Goal: Task Accomplishment & Management: Complete application form

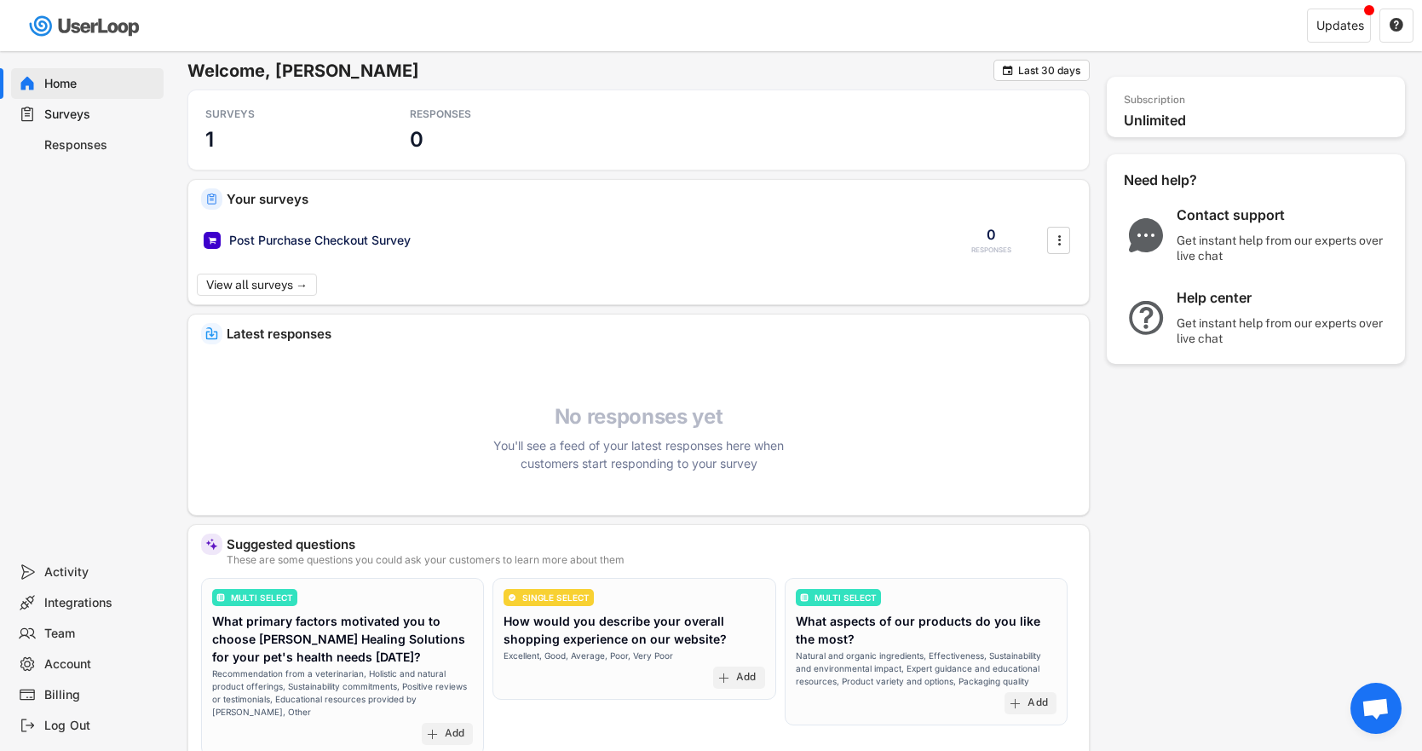
click at [101, 113] on div "Surveys" at bounding box center [100, 115] width 113 height 16
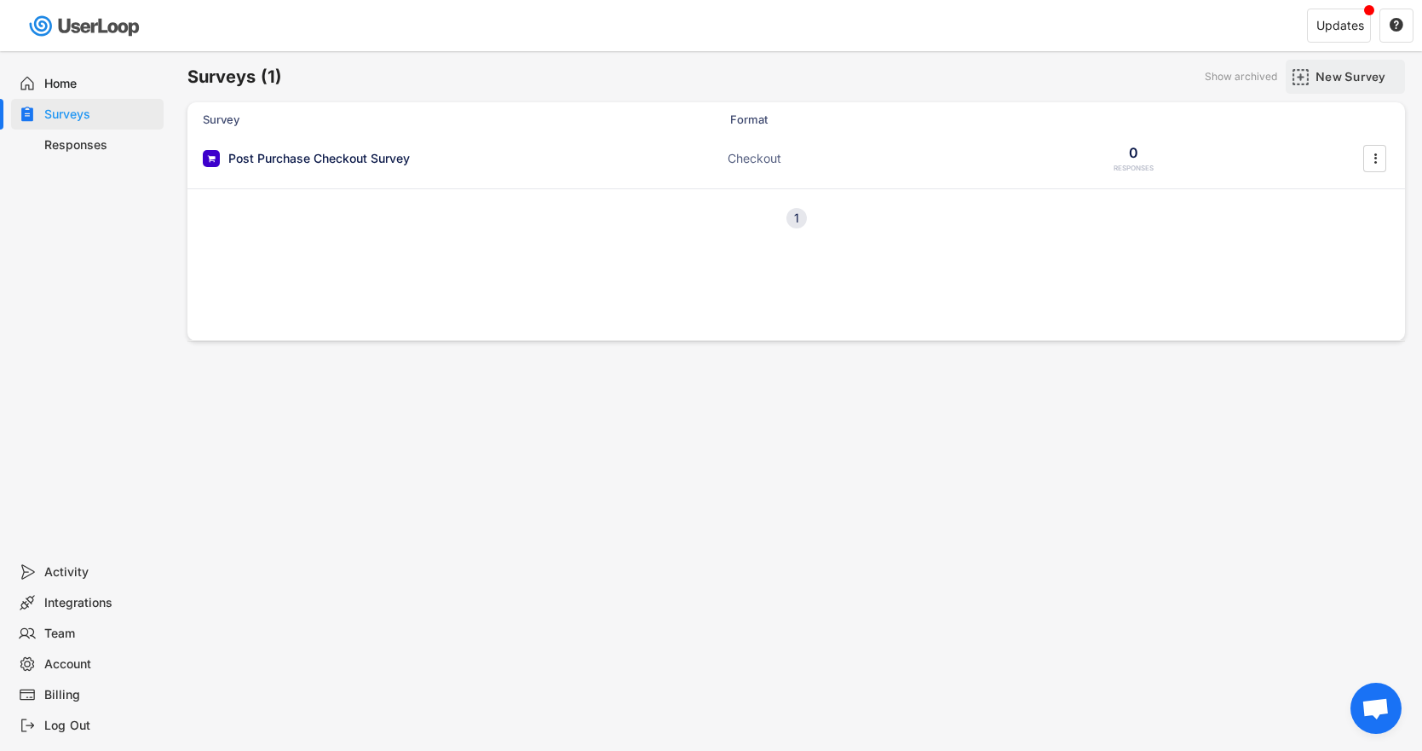
click at [1367, 73] on div "New Survey" at bounding box center [1358, 76] width 85 height 15
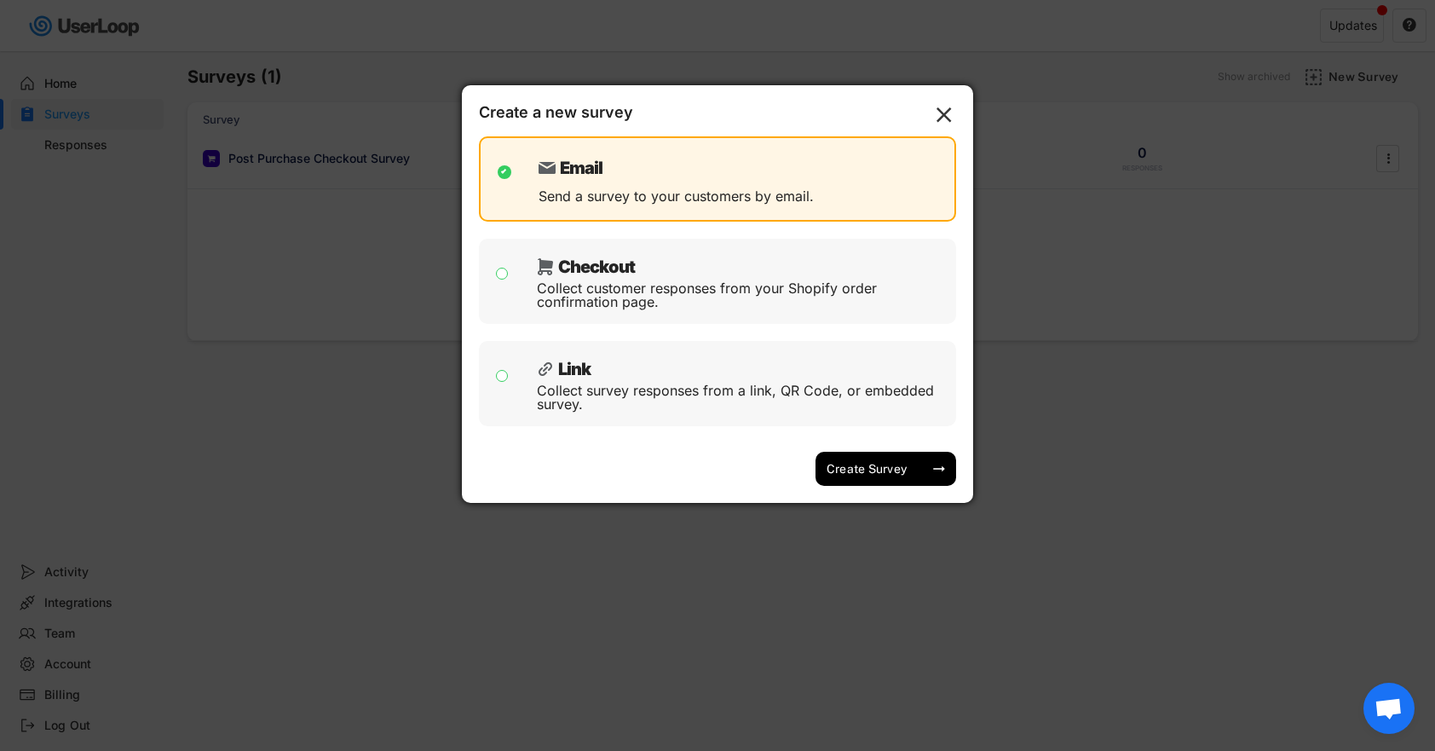
click at [679, 296] on div "Collect customer responses from your Shopify order confirmation page." at bounding box center [740, 294] width 407 height 27
checkbox input "false"
checkbox input "true"
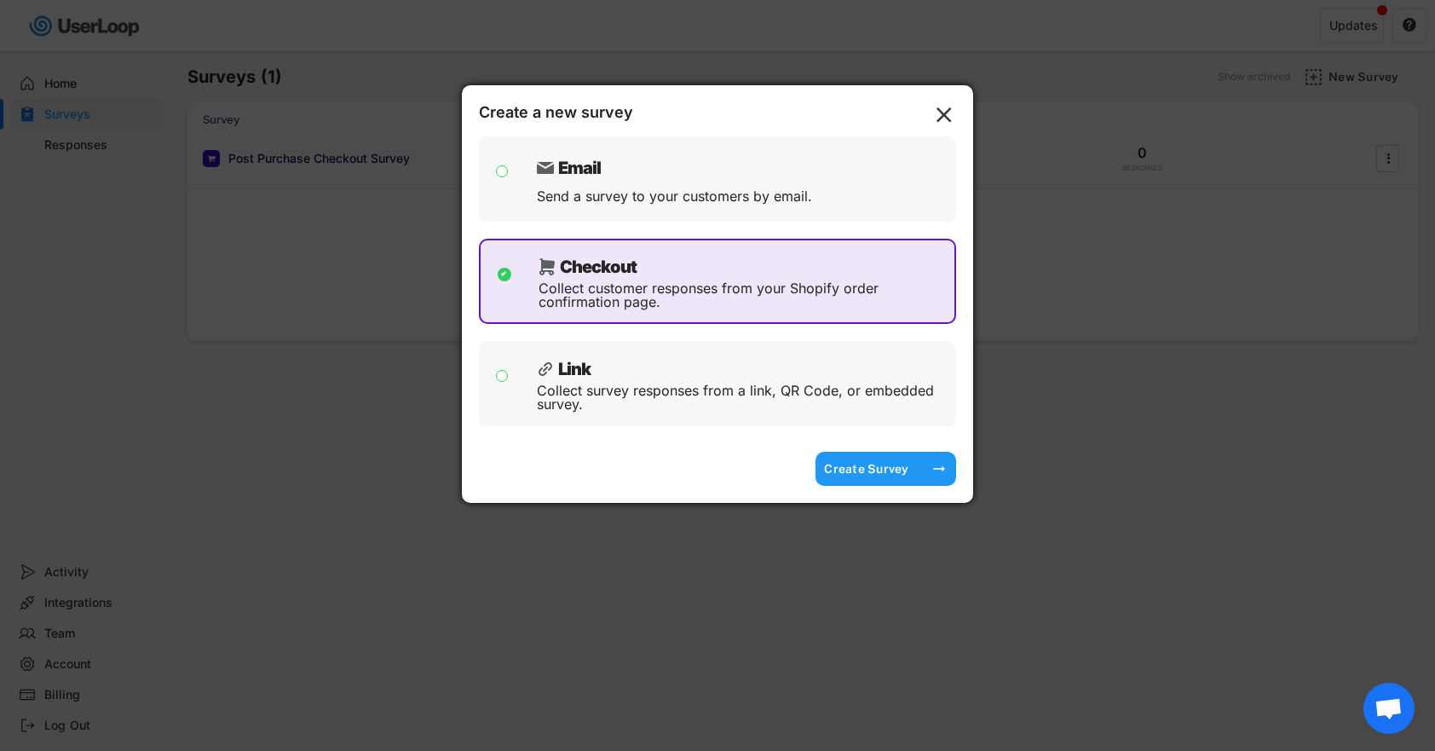
click at [891, 466] on div "Create Survey" at bounding box center [866, 468] width 85 height 15
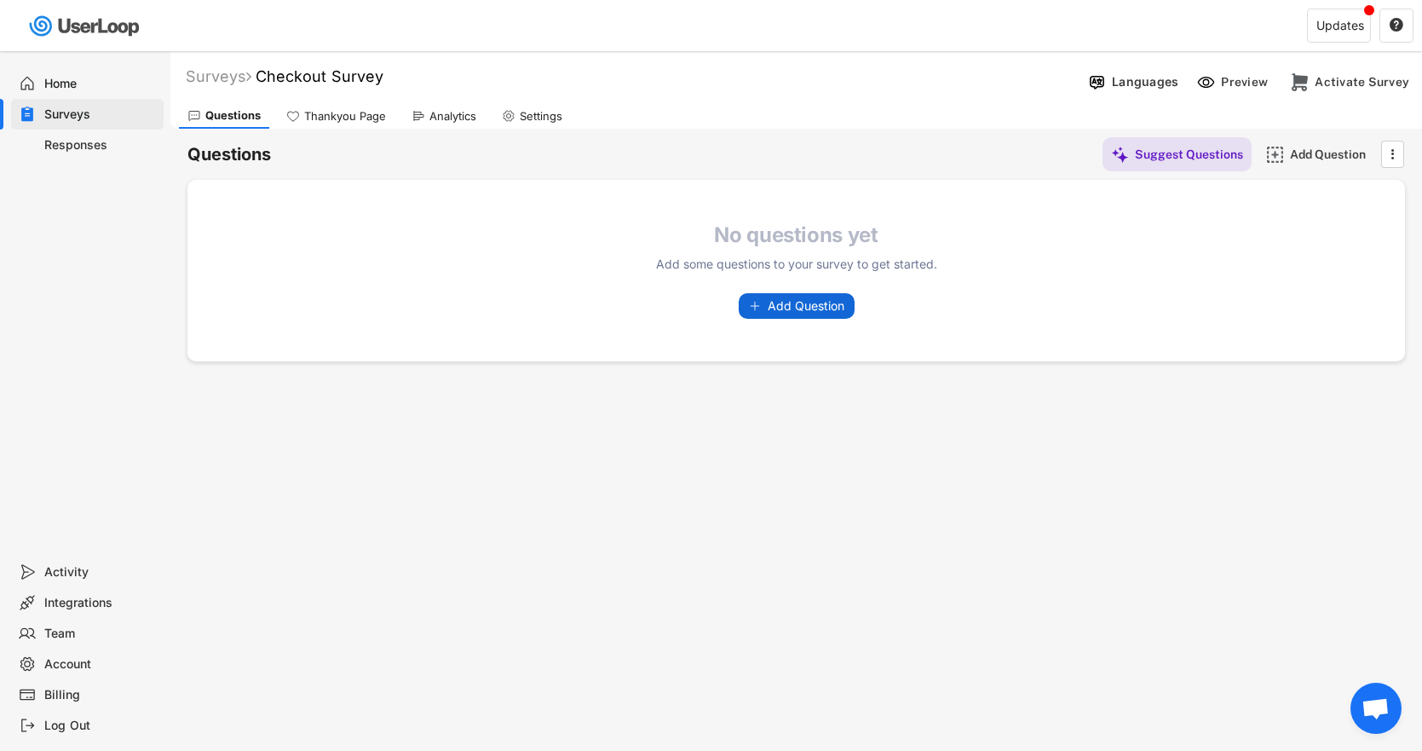
click at [837, 301] on span "Add Question" at bounding box center [806, 306] width 77 height 12
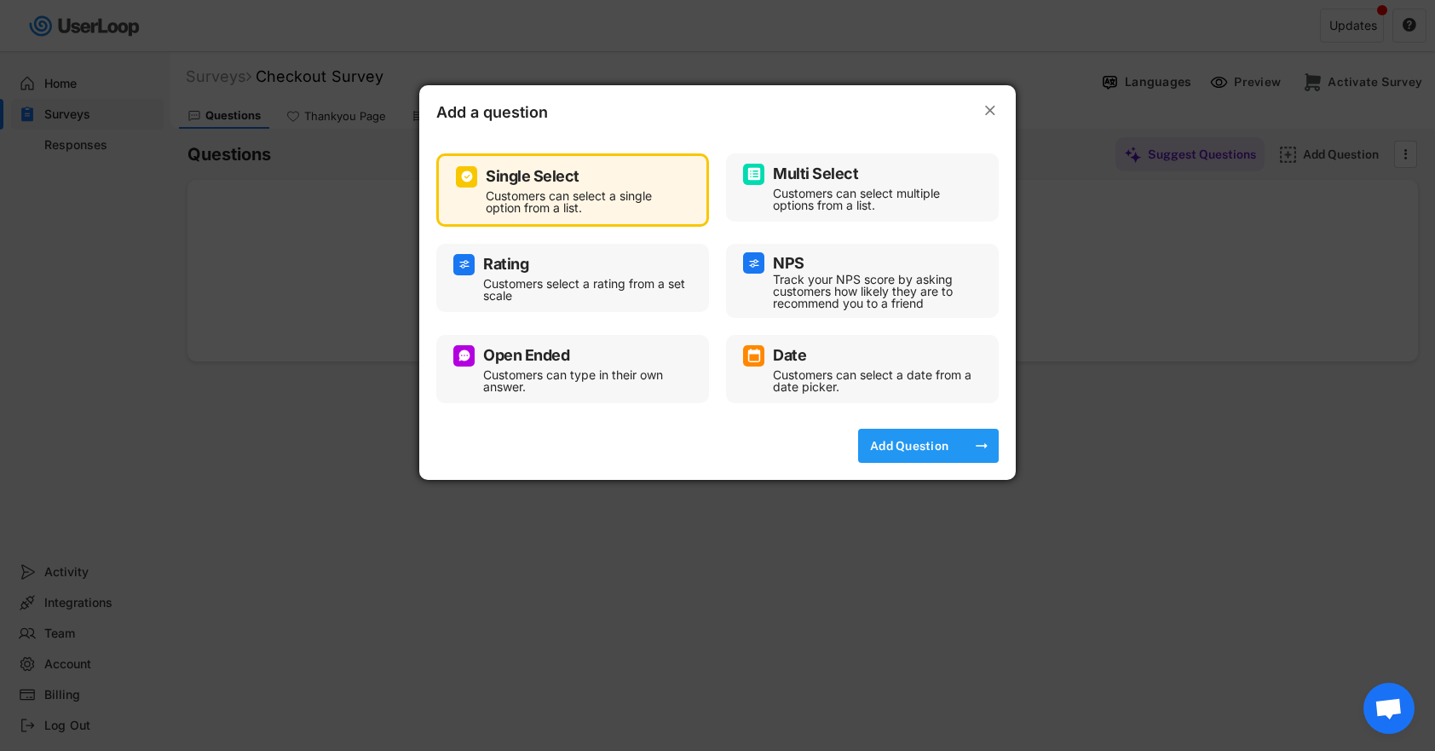
click at [940, 447] on div "Add Question" at bounding box center [909, 445] width 85 height 15
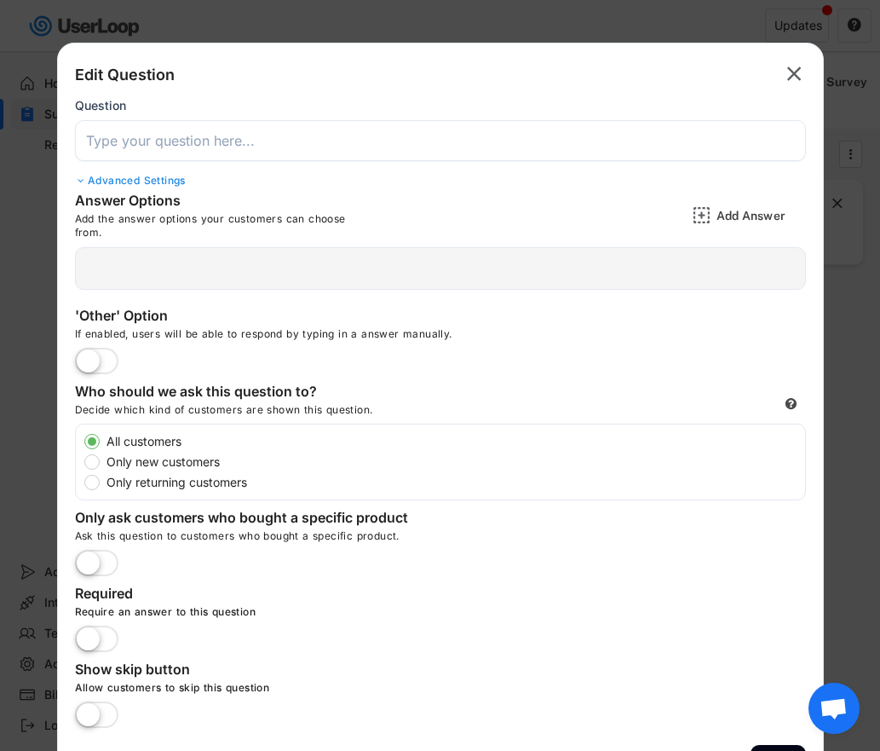
click at [310, 155] on input "input" at bounding box center [440, 140] width 731 height 41
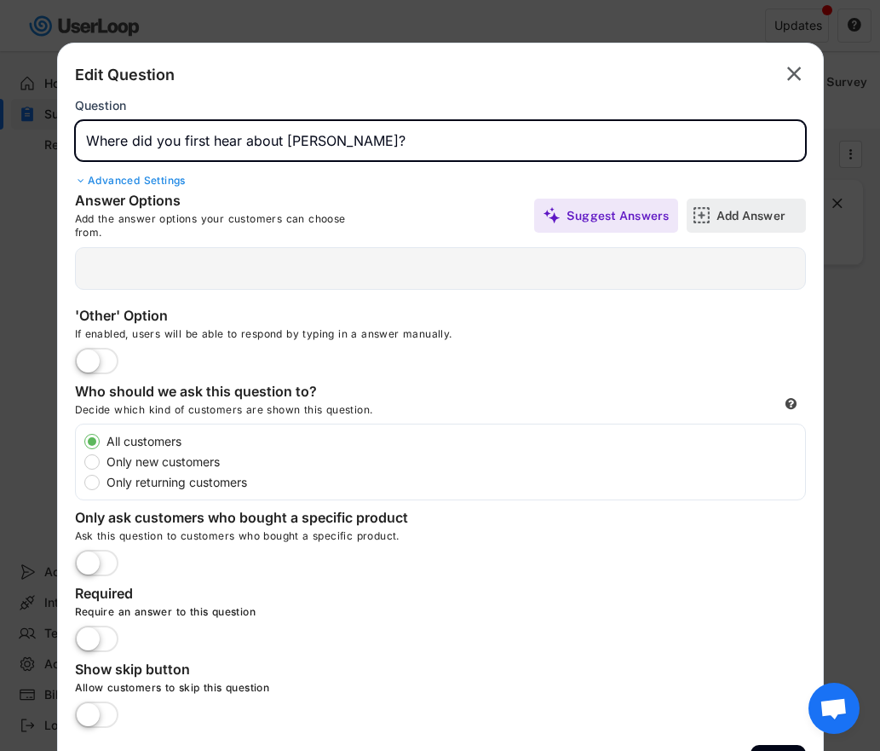
type input "Where did you first hear about [PERSON_NAME]?"
click at [746, 219] on div "Add Answer" at bounding box center [759, 215] width 85 height 15
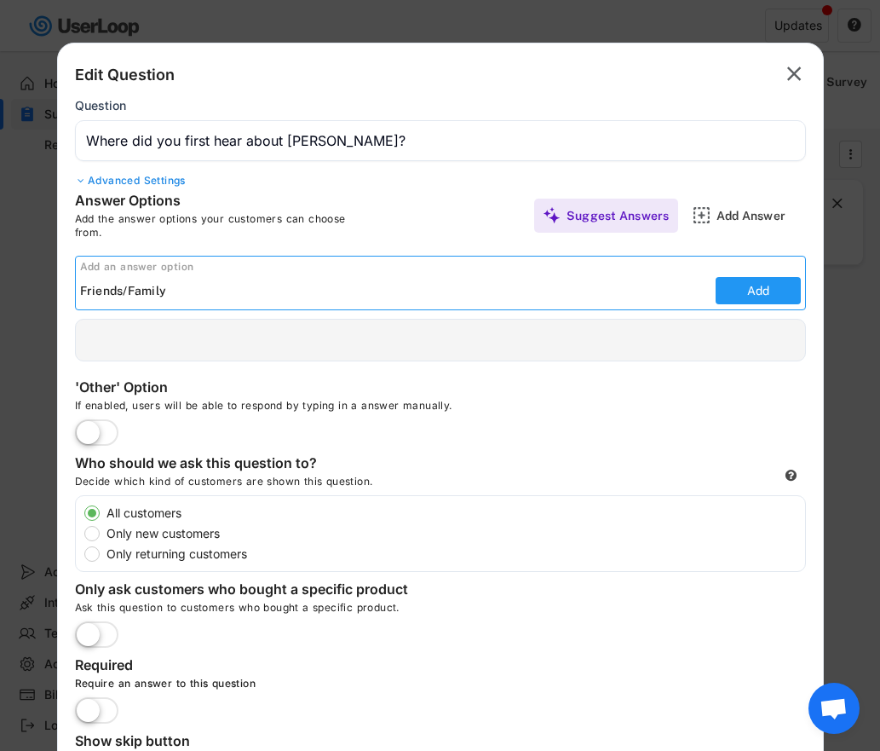
type input "Friends/Family"
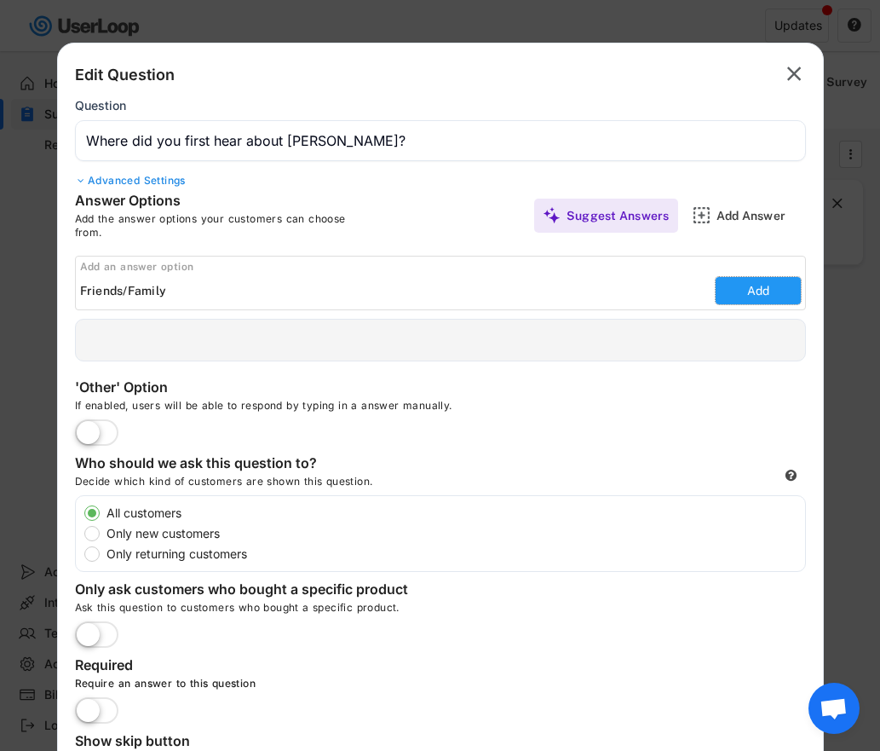
click at [788, 282] on button "Add" at bounding box center [758, 290] width 85 height 27
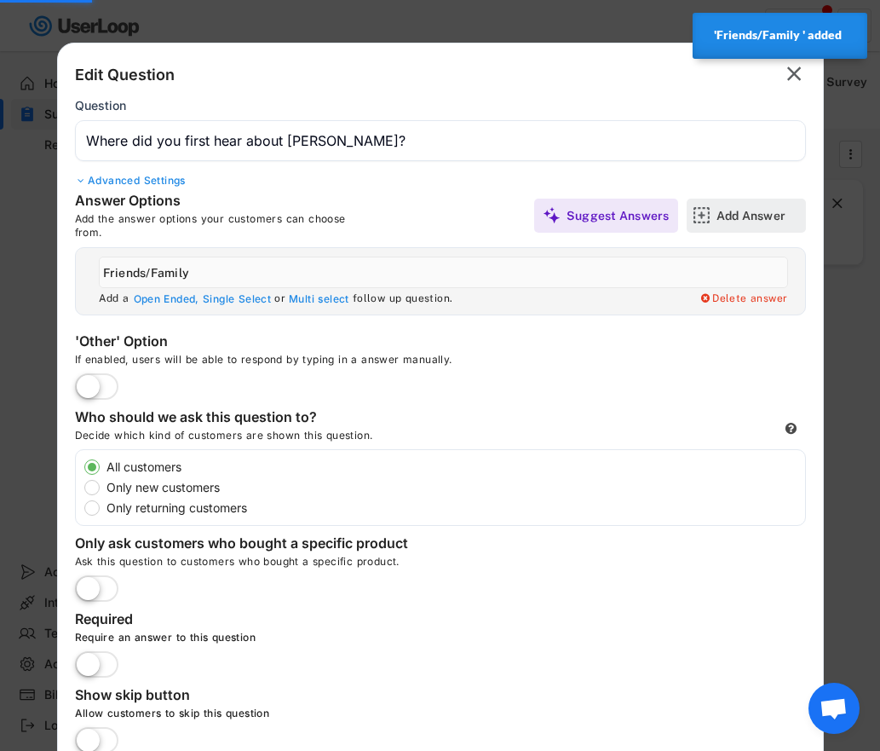
click at [766, 210] on div "Add Answer" at bounding box center [759, 215] width 85 height 15
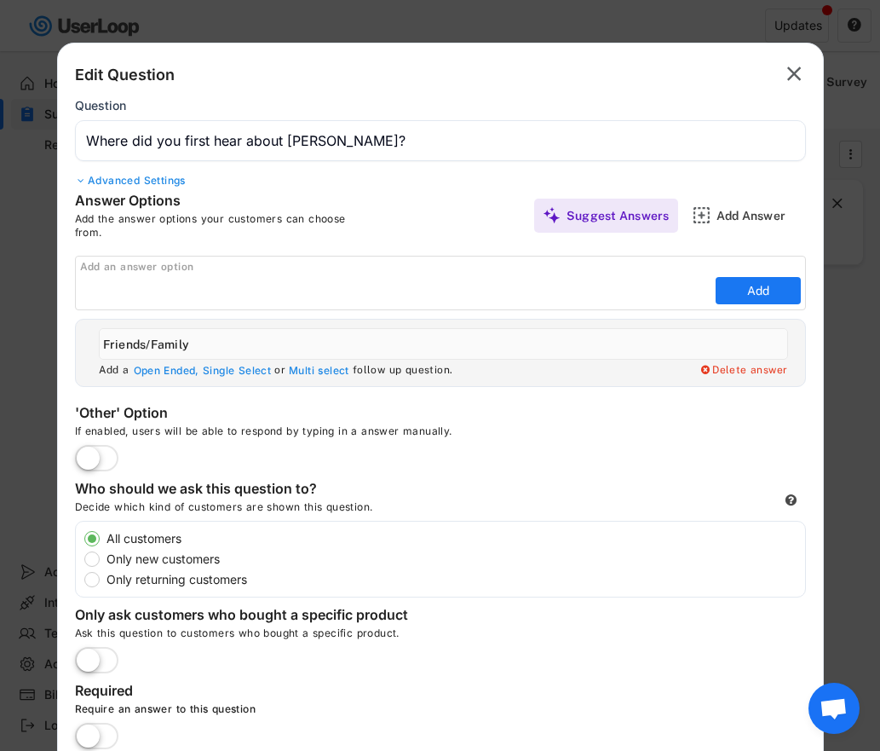
click at [736, 470] on div "Edit Question  Question Advanced Settings Answer Options Add the answer option…" at bounding box center [440, 469] width 767 height 852
click at [153, 290] on input "input" at bounding box center [396, 291] width 632 height 26
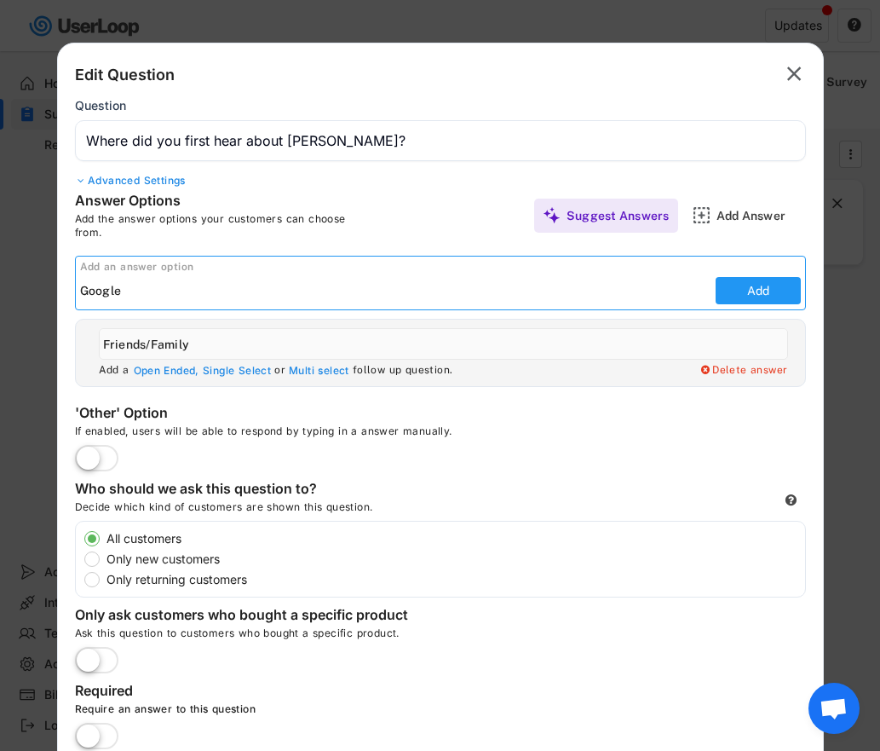
type input "Google"
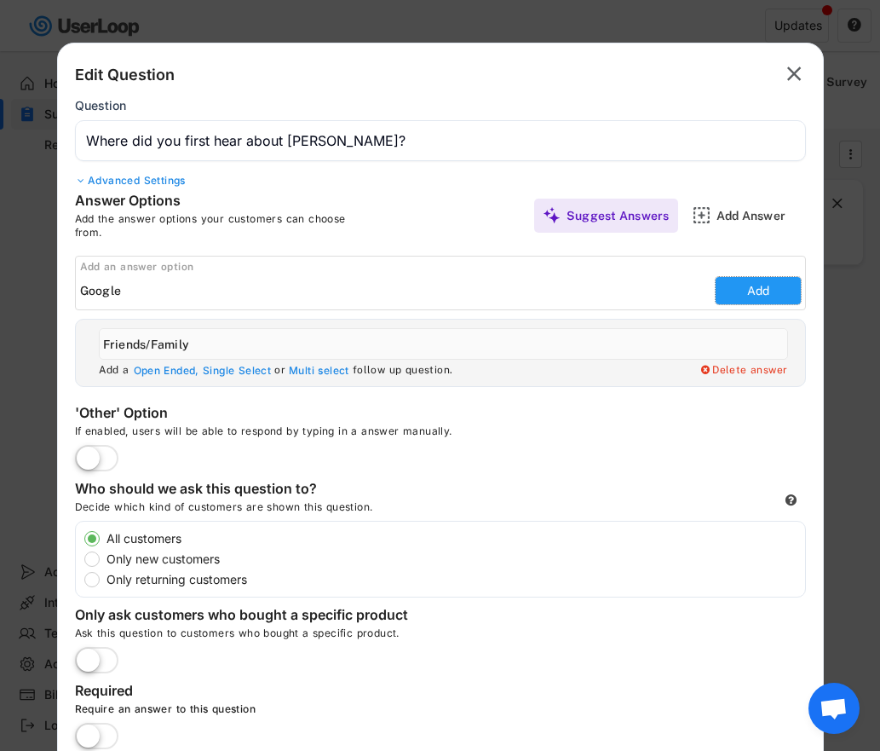
click at [742, 291] on button "Add" at bounding box center [758, 290] width 85 height 27
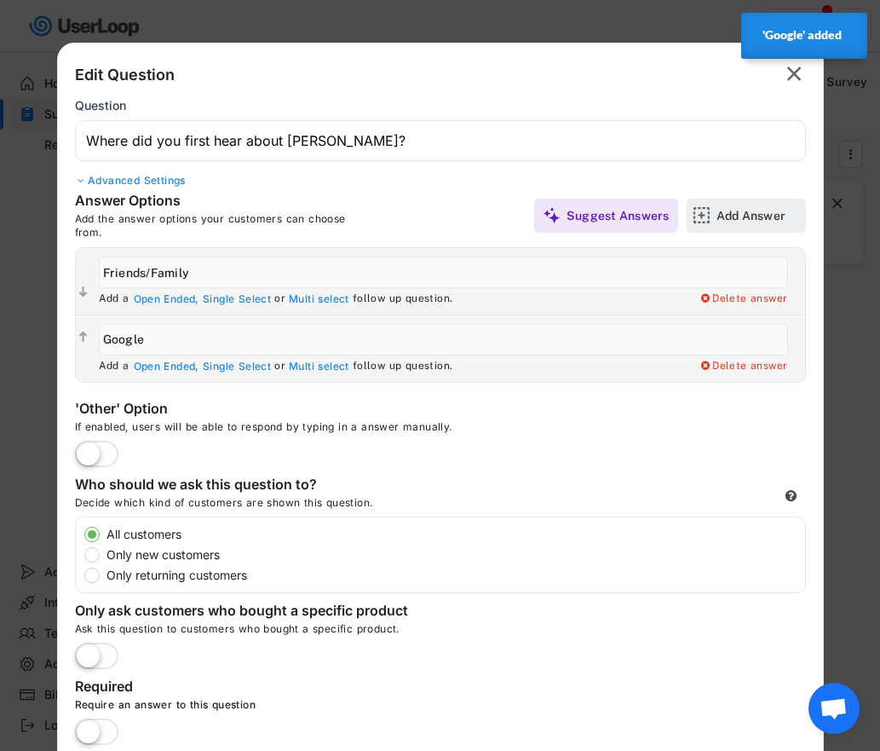
click at [744, 211] on div "Add Answer" at bounding box center [759, 215] width 85 height 15
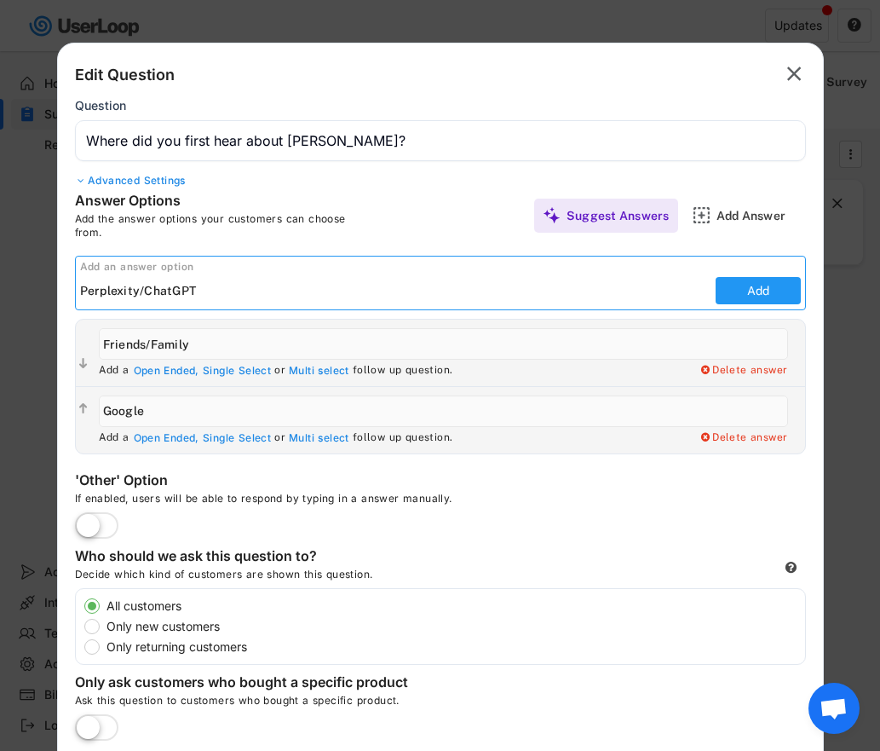
type input "Perplexity/ChatGPT"
click at [791, 284] on button "Add" at bounding box center [758, 290] width 85 height 27
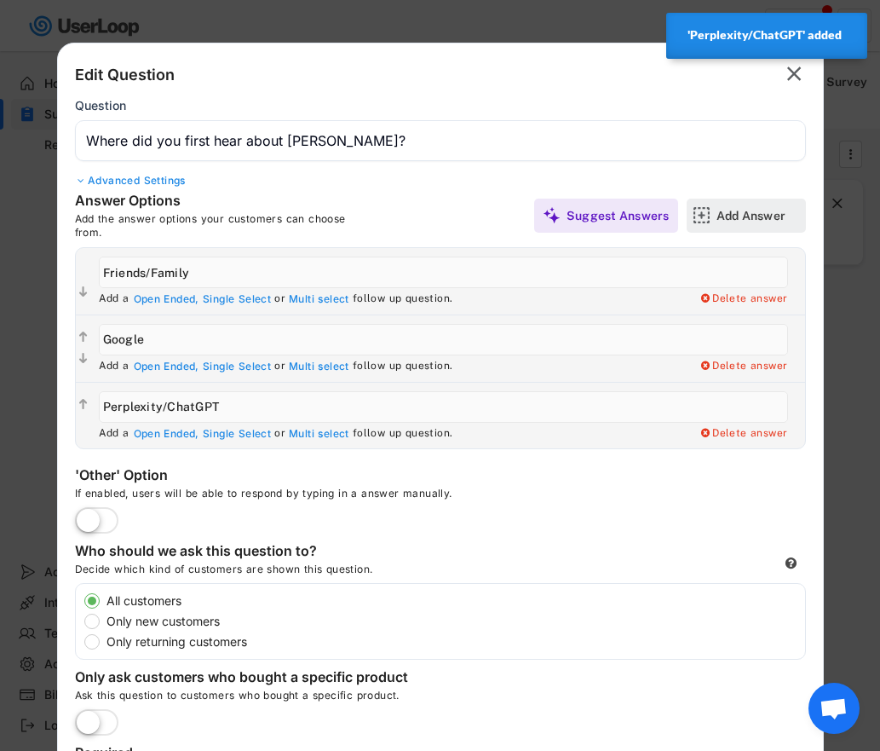
click at [759, 211] on div "Add Answer" at bounding box center [759, 215] width 85 height 15
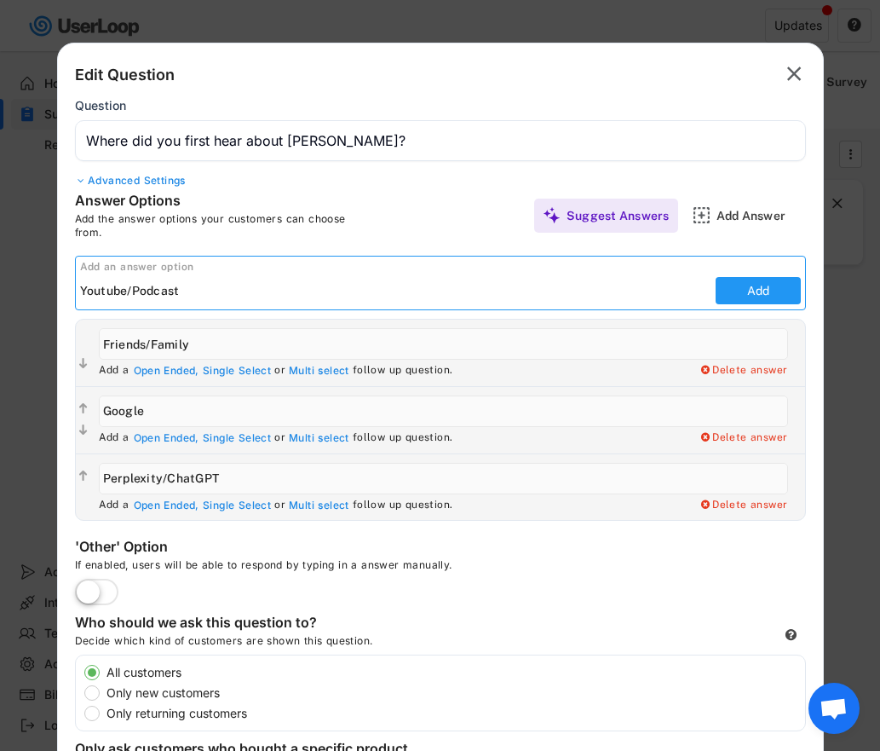
type input "Youtube/Podcast"
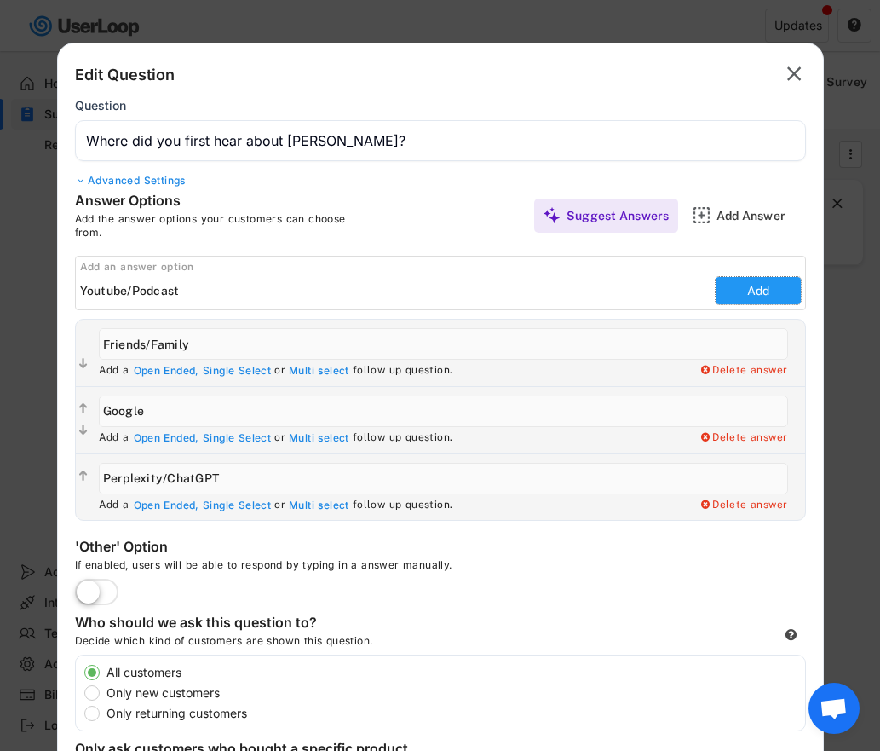
click at [777, 287] on button "Add" at bounding box center [758, 290] width 85 height 27
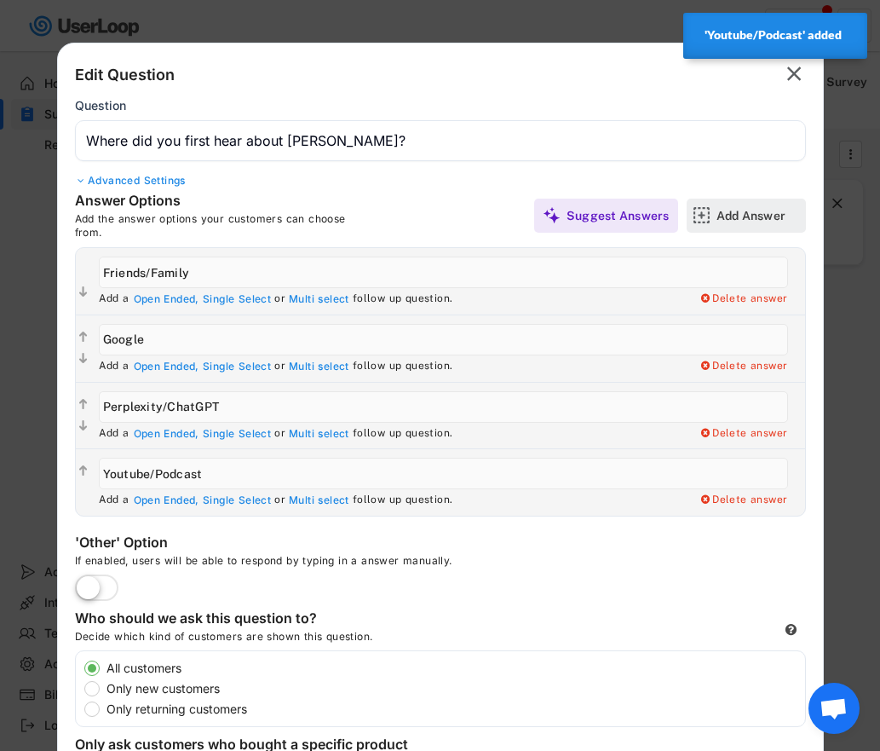
click at [756, 208] on div "Add Answer" at bounding box center [759, 215] width 85 height 15
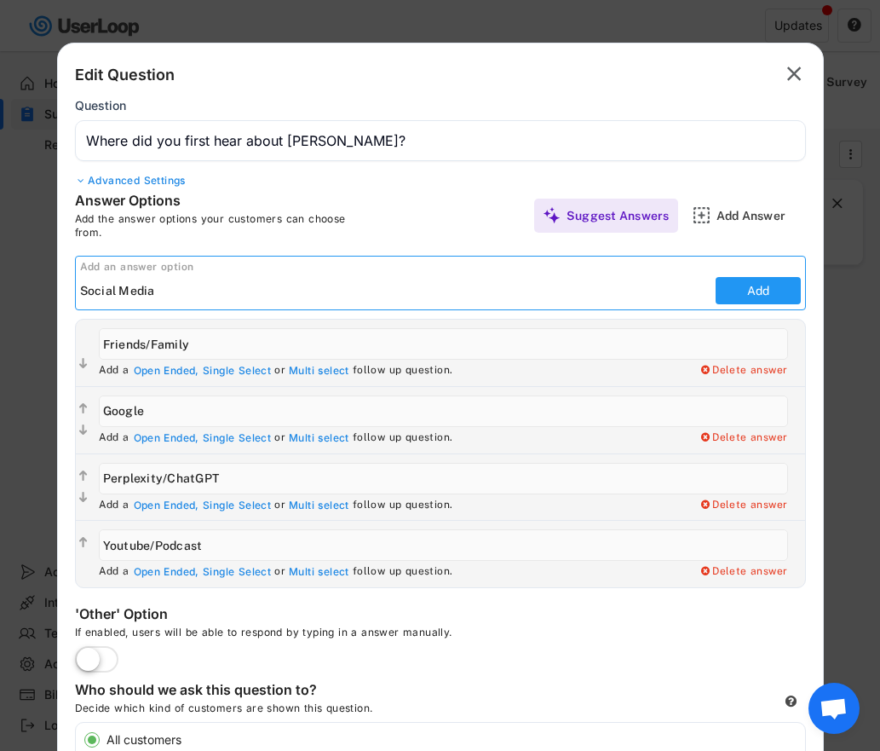
type input "Social Media"
drag, startPoint x: 730, startPoint y: 286, endPoint x: 701, endPoint y: 292, distance: 28.8
click at [730, 286] on button "Add" at bounding box center [758, 290] width 85 height 27
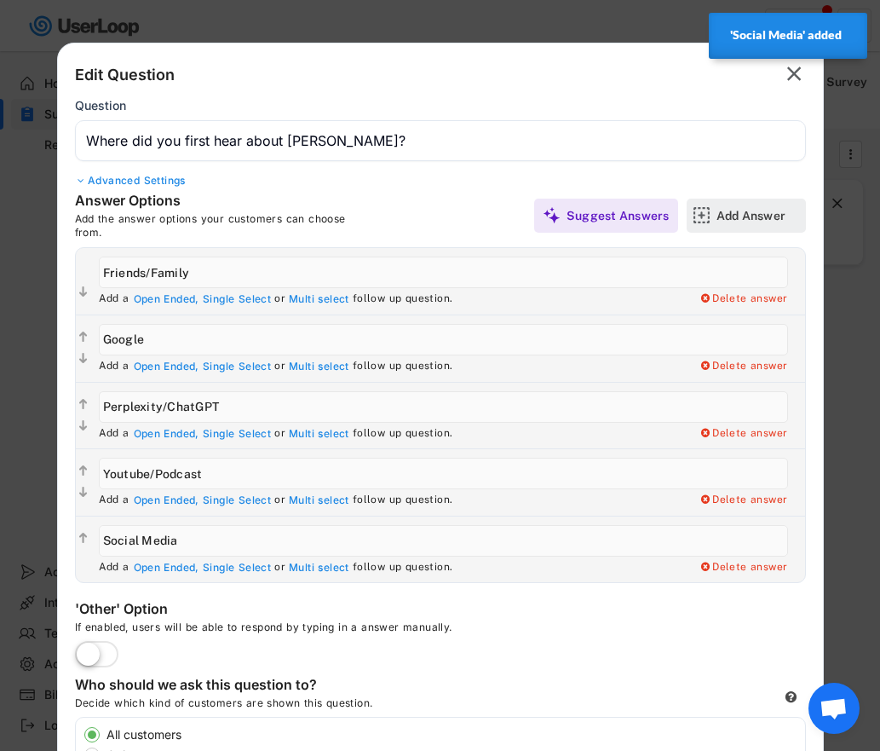
click at [738, 199] on div "Add Answer" at bounding box center [759, 216] width 85 height 34
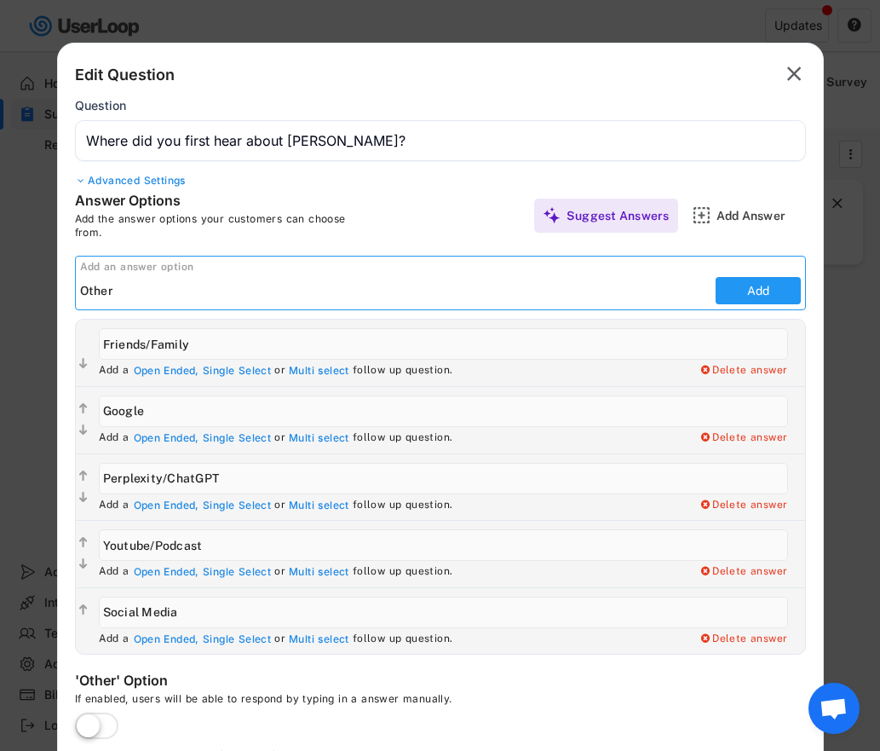
type input "Other"
click at [744, 285] on button "Add" at bounding box center [758, 290] width 85 height 27
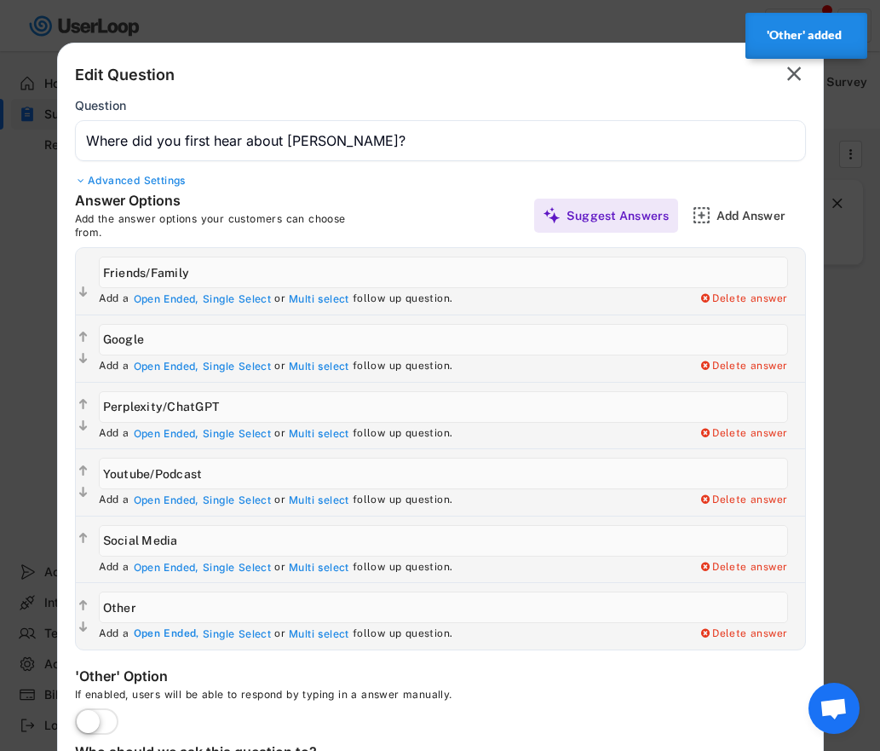
click at [157, 634] on div "Open Ended," at bounding box center [167, 634] width 66 height 14
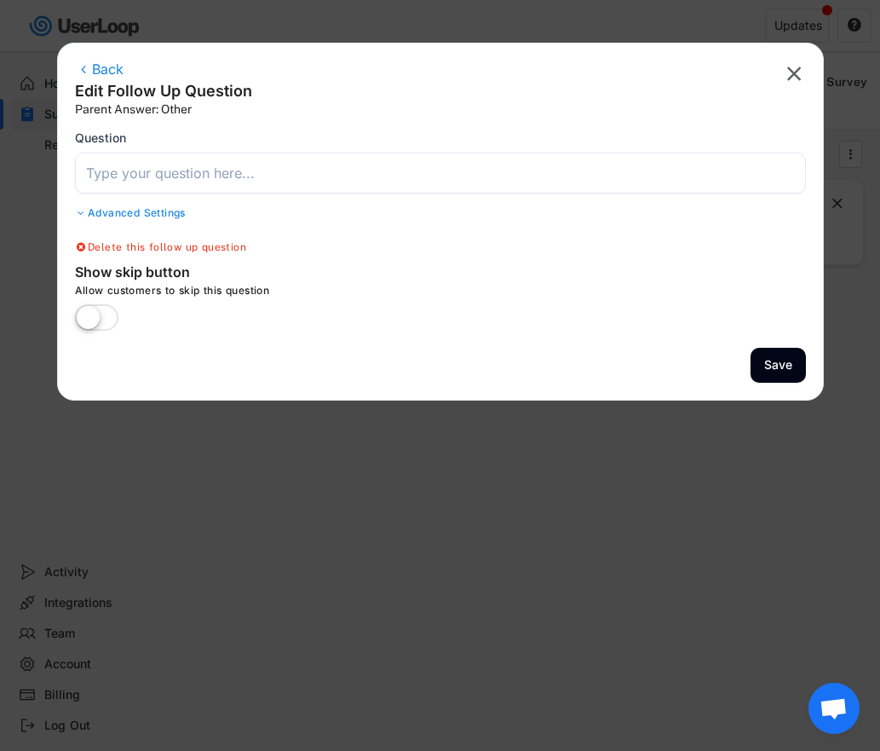
click at [148, 173] on input "input" at bounding box center [440, 173] width 731 height 41
click at [793, 62] on text "" at bounding box center [795, 73] width 14 height 25
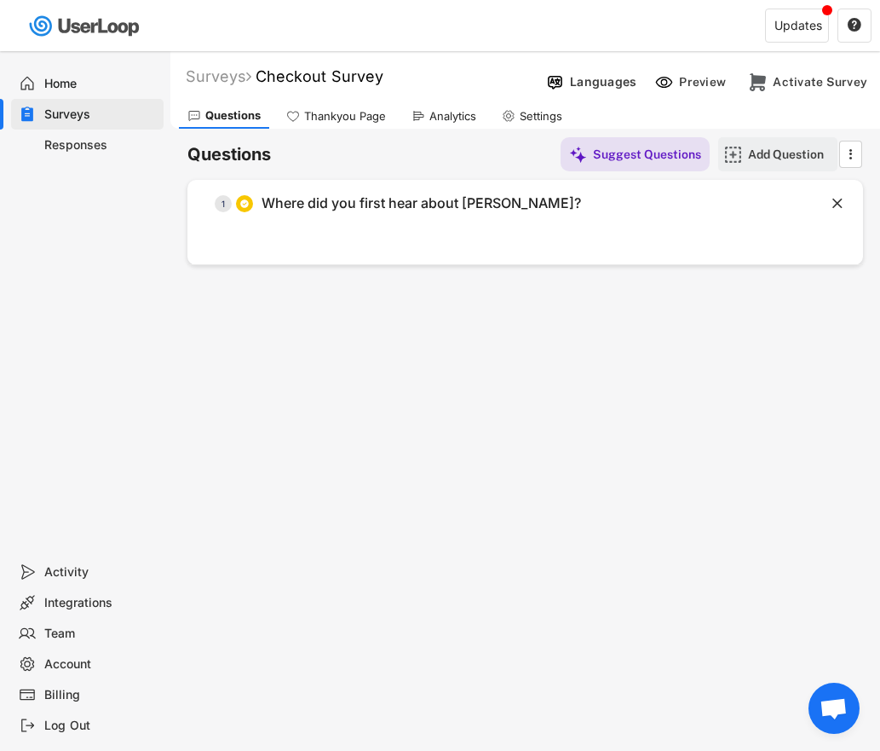
click at [788, 153] on div "Add Question" at bounding box center [790, 154] width 85 height 15
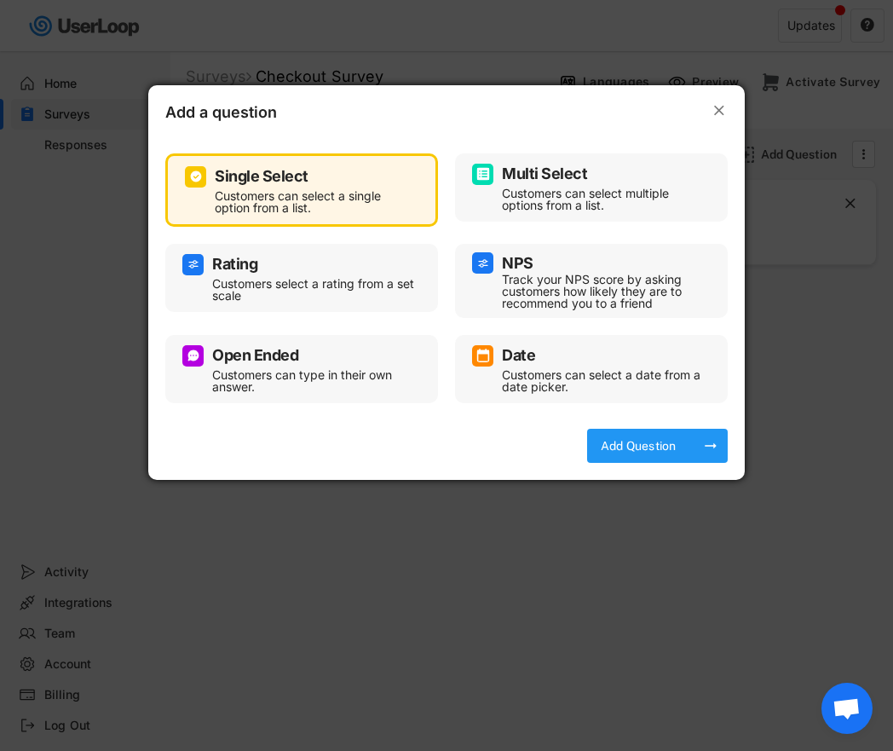
click at [690, 440] on div "Add Question arrow_right_alt" at bounding box center [657, 446] width 141 height 34
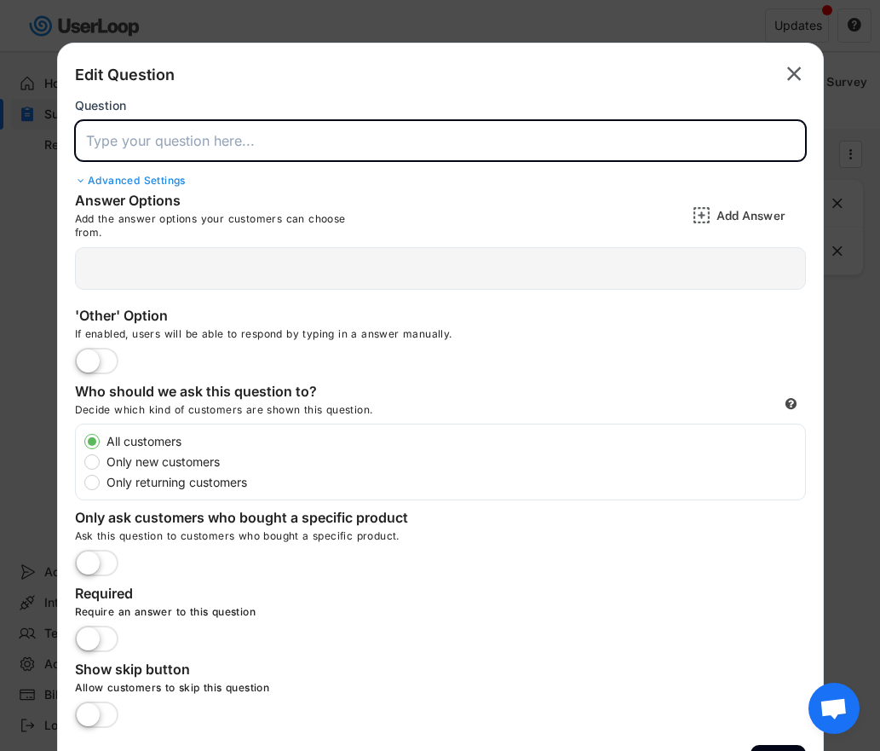
click at [162, 144] on input "input" at bounding box center [440, 140] width 731 height 41
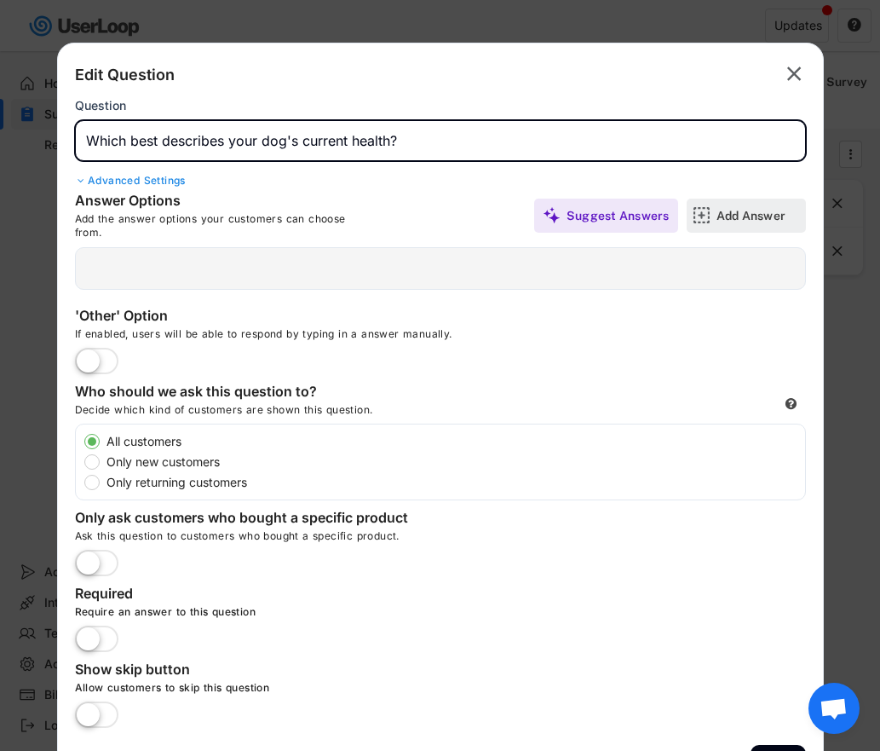
type input "Which best describes your dog's current health?"
click at [741, 222] on div "Add Answer" at bounding box center [759, 215] width 85 height 15
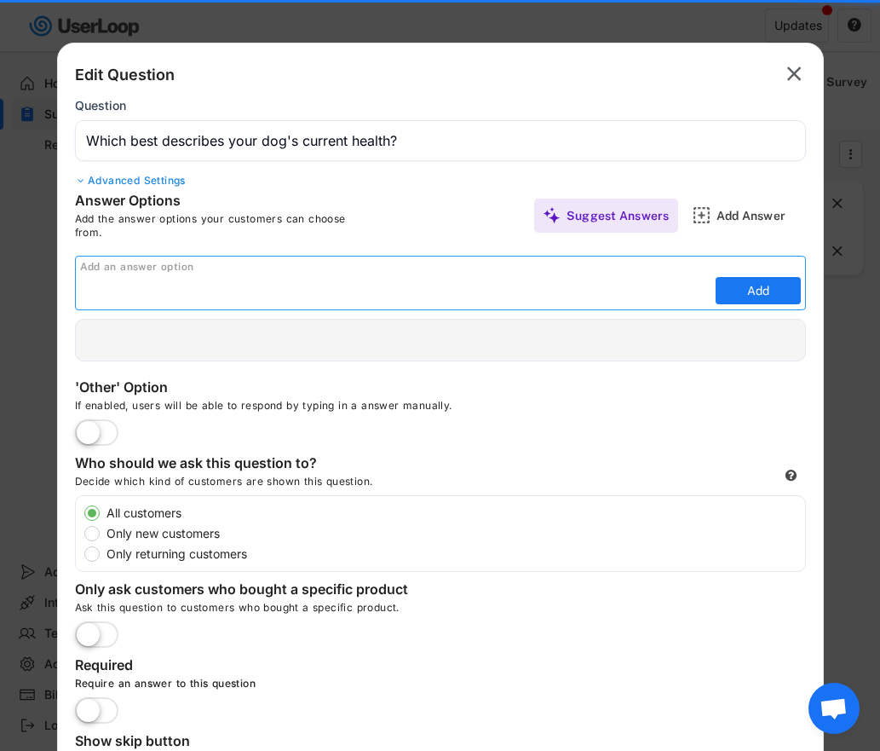
click at [199, 286] on input "input" at bounding box center [396, 291] width 632 height 26
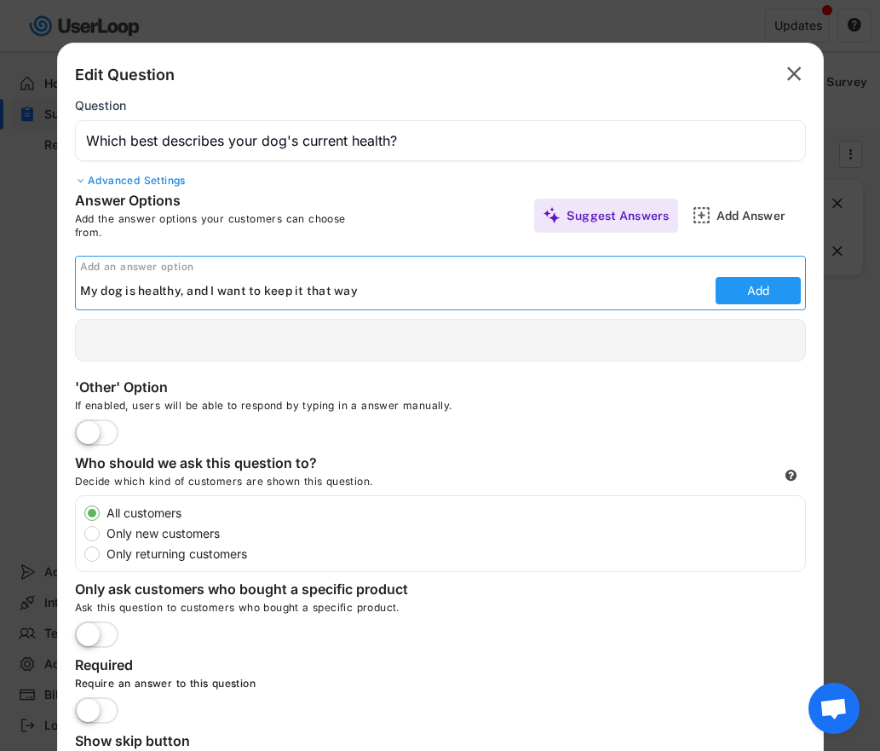
type input "My dog is healthy, and I want to keep it that way"
click at [789, 286] on button "Add" at bounding box center [758, 290] width 85 height 27
type input "My dog is healthy, and I want to keep it that way"
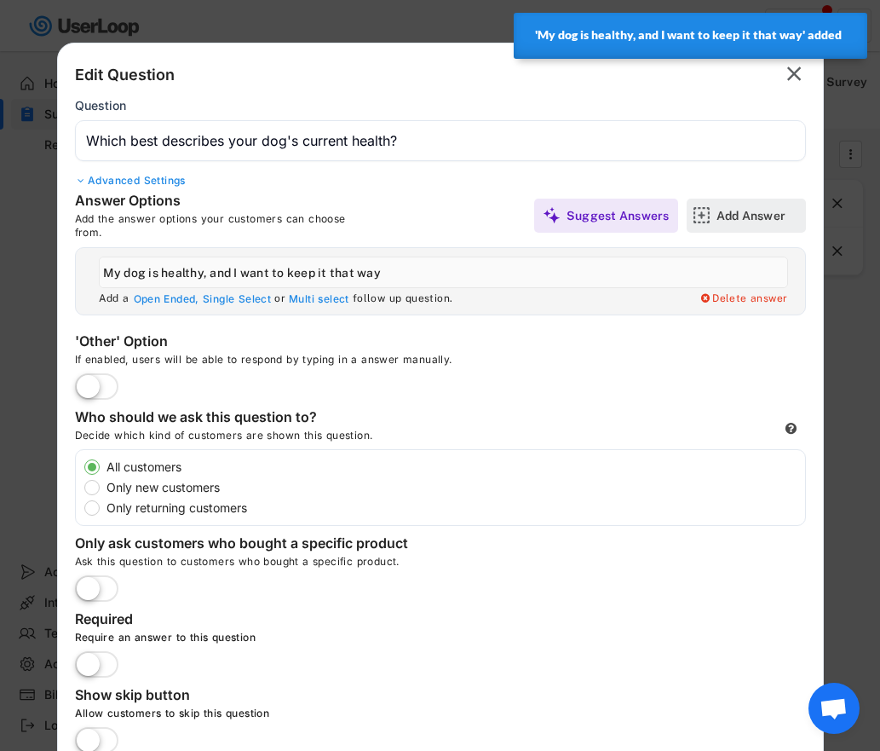
click at [747, 222] on div "Add Answer" at bounding box center [759, 215] width 85 height 15
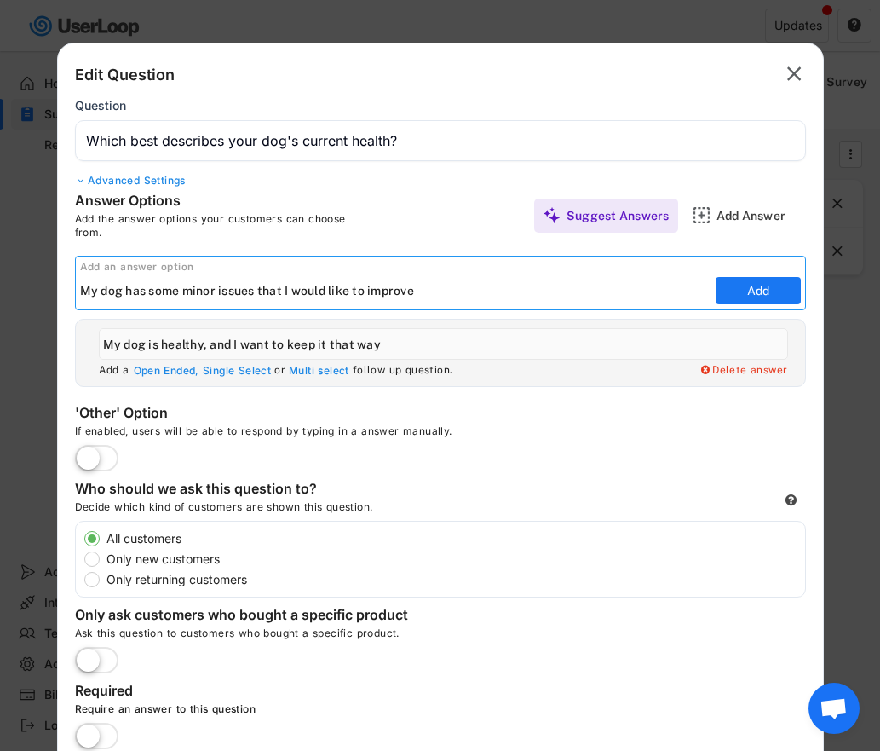
type input "My dog has some minor issues that I would like to improve"
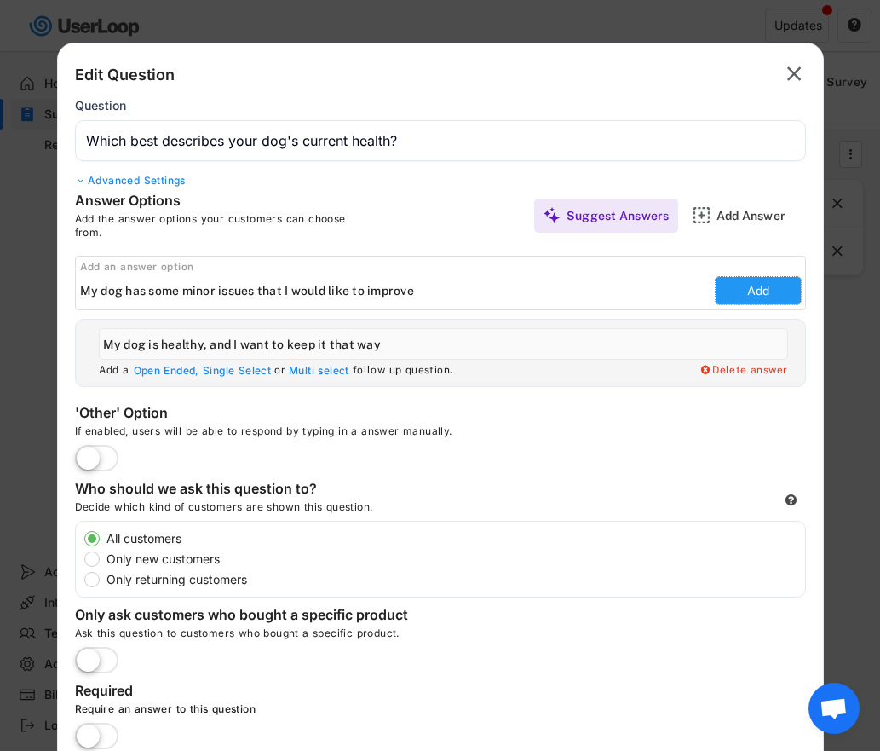
click at [773, 286] on button "Add" at bounding box center [758, 290] width 85 height 27
type input "My dog has some minor issues that I would like to improve"
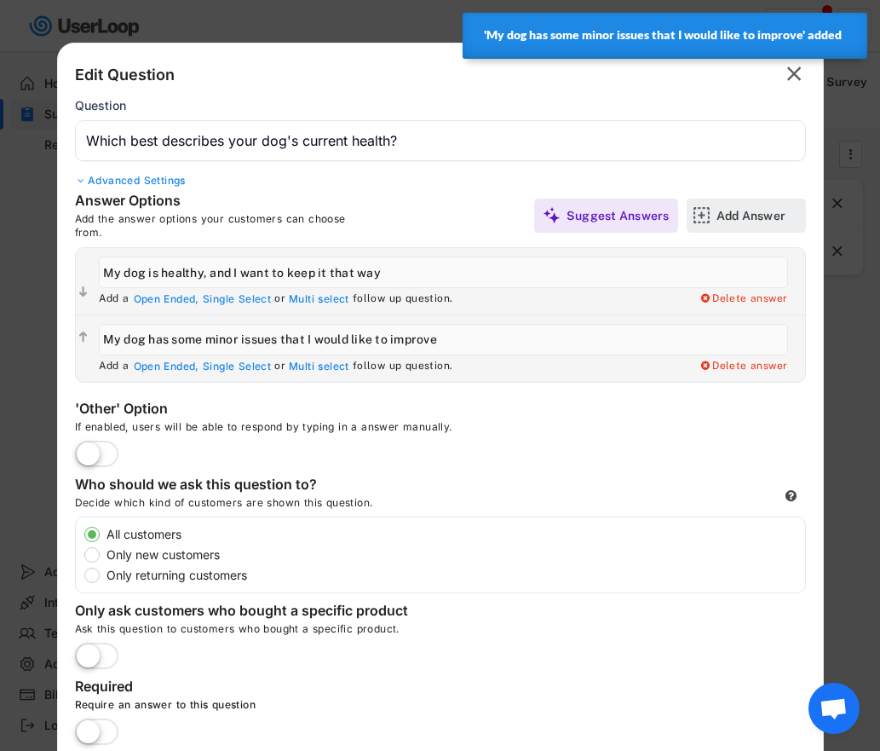
click at [775, 216] on div "Add Answer" at bounding box center [759, 215] width 85 height 15
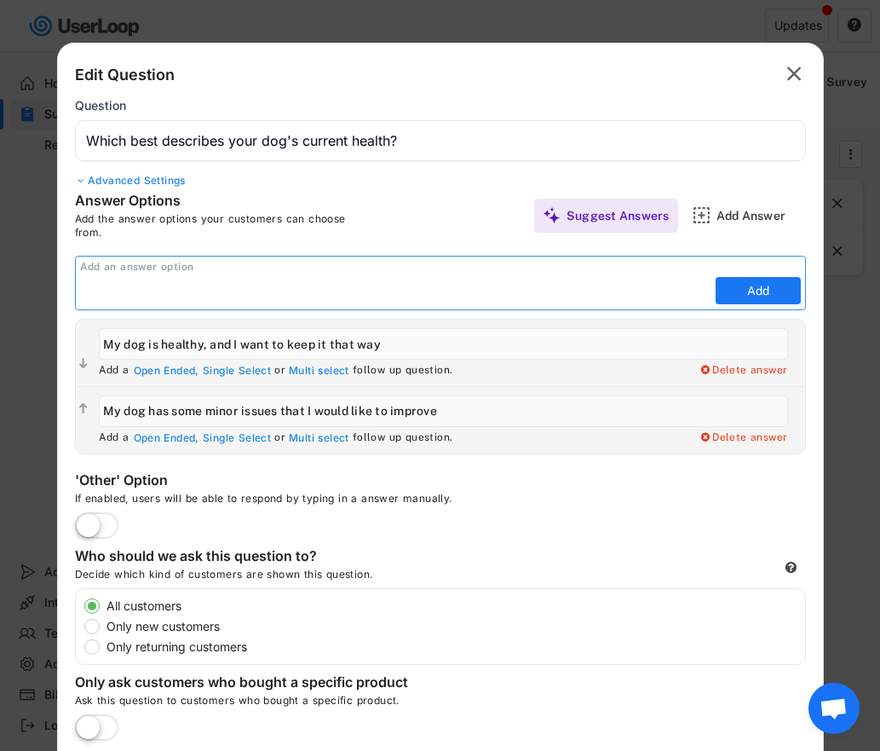
click at [209, 286] on input "input" at bounding box center [396, 291] width 632 height 26
type input "My dog has chronic or serious issues, and I am looking for solutions"
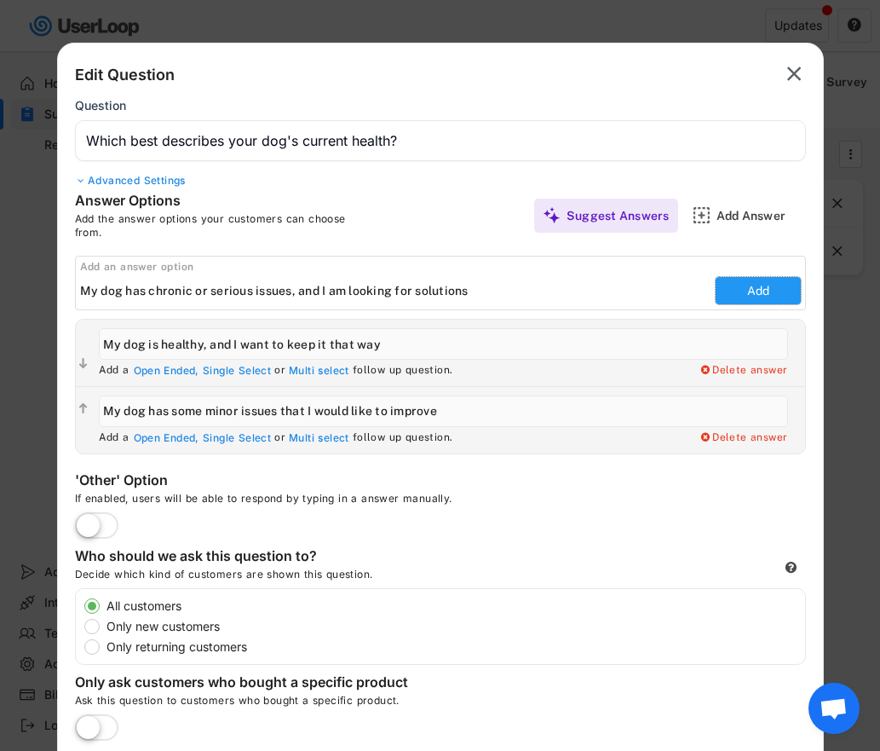
click at [765, 291] on button "Add" at bounding box center [758, 290] width 85 height 27
type input "My dog has chronic or serious issues, and I am looking for solutions"
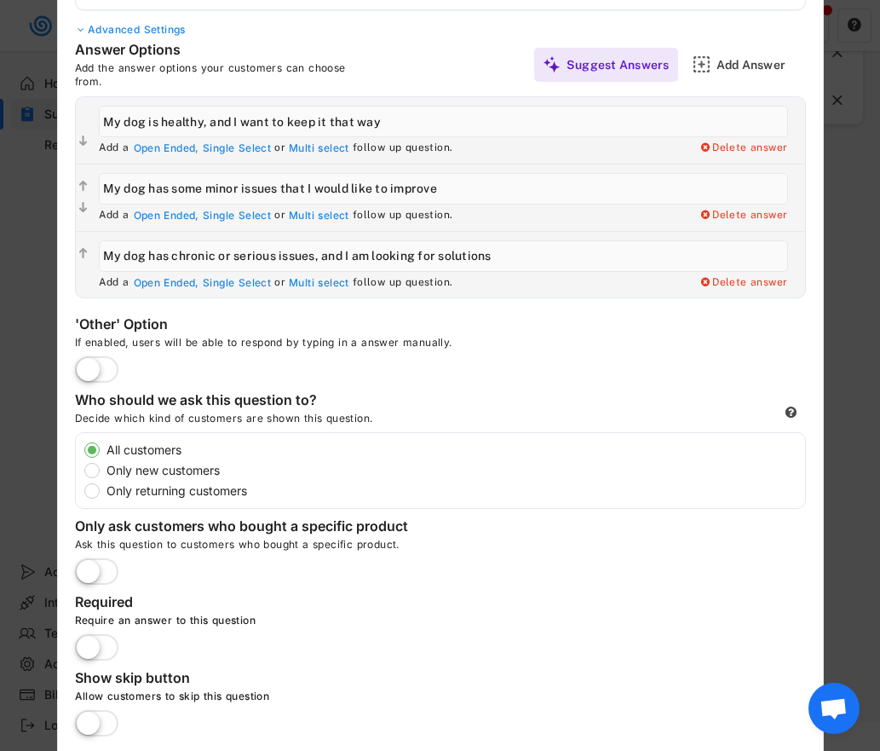
scroll to position [206, 0]
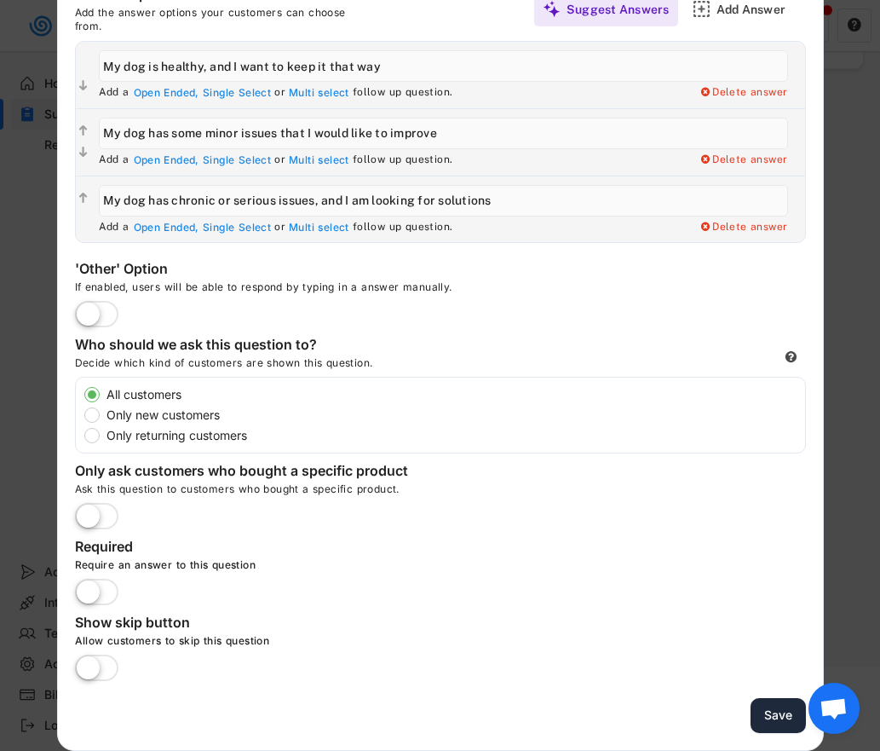
click at [780, 726] on button "Save" at bounding box center [778, 715] width 55 height 35
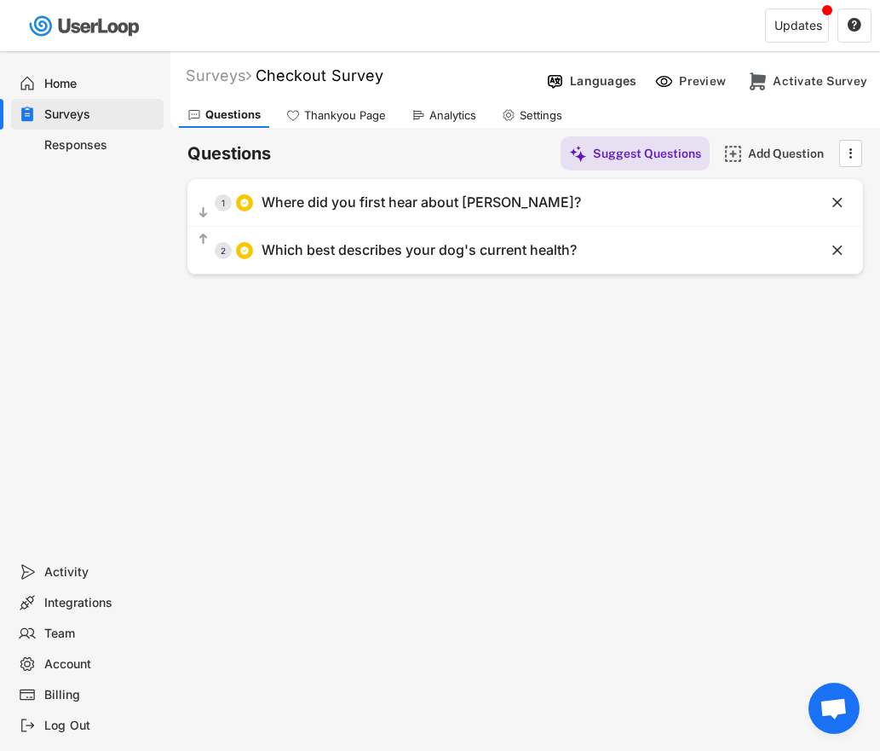
scroll to position [0, 0]
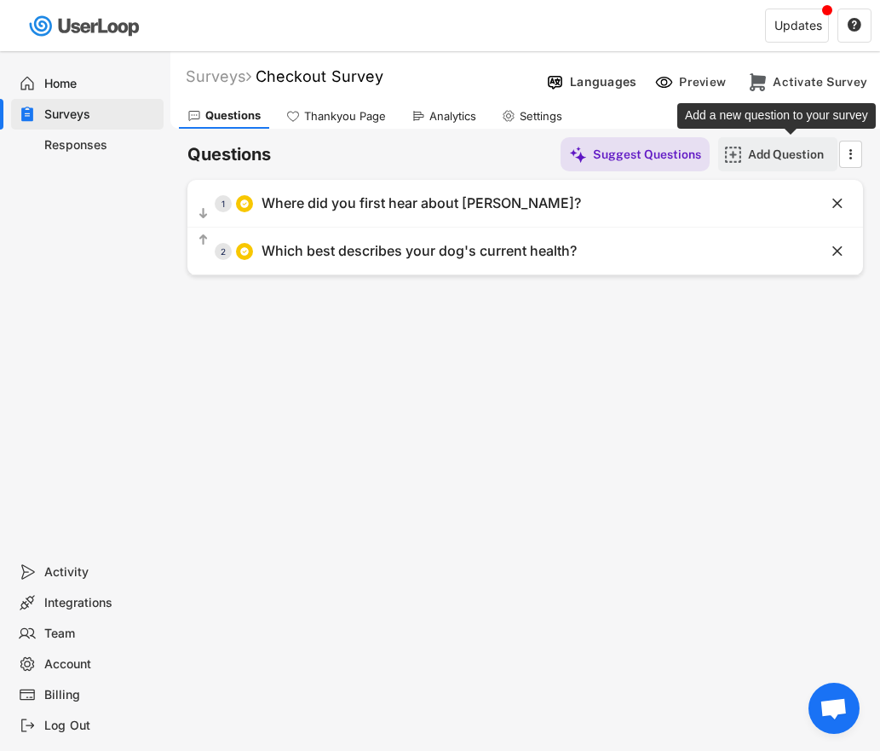
click at [776, 144] on div "Add Question" at bounding box center [790, 154] width 85 height 34
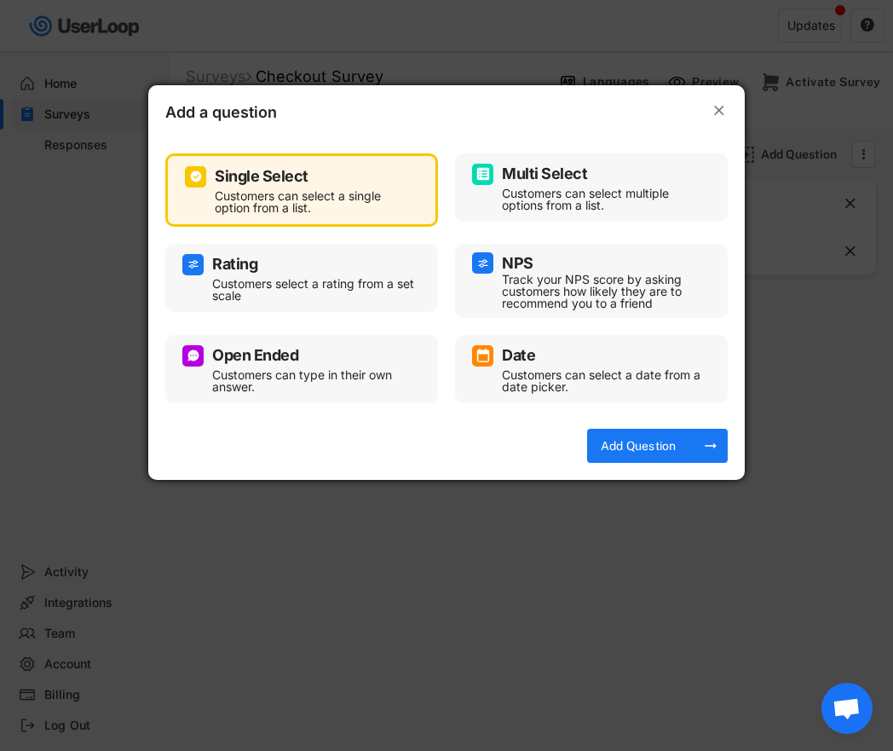
click at [323, 378] on div "Customers can type in their own answer." at bounding box center [314, 381] width 205 height 24
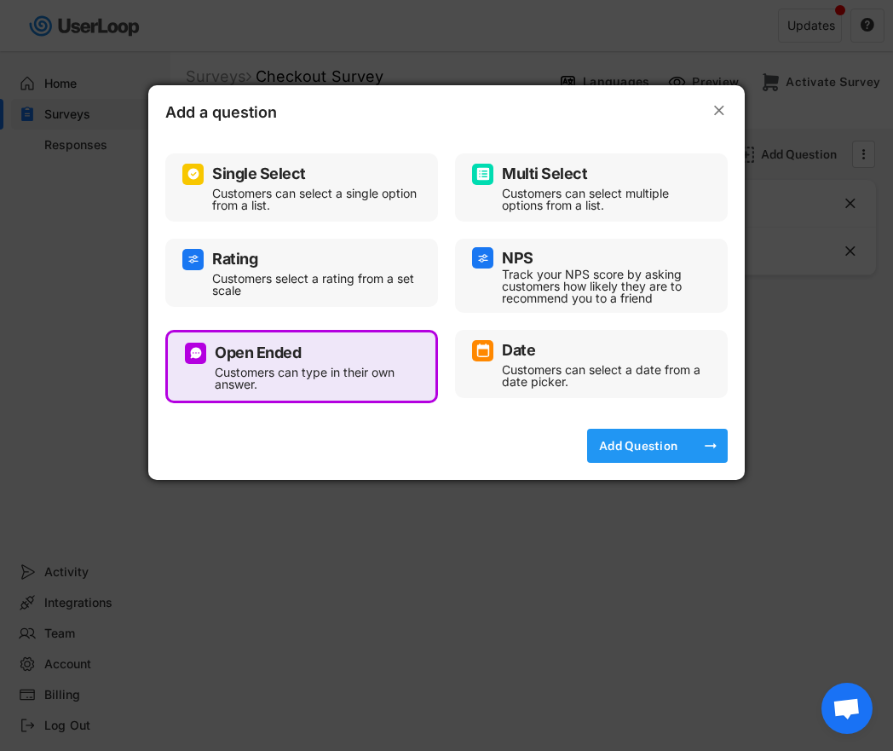
click at [640, 441] on div "Add Question" at bounding box center [638, 445] width 85 height 15
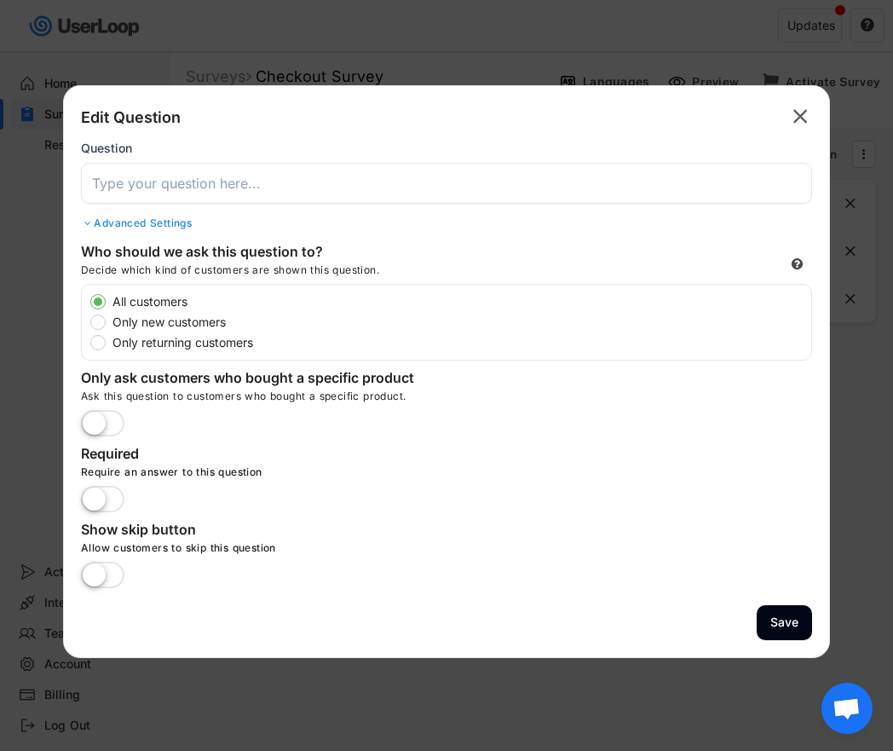
click at [199, 182] on input "input" at bounding box center [446, 183] width 731 height 41
click at [263, 181] on input "input" at bounding box center [446, 183] width 731 height 41
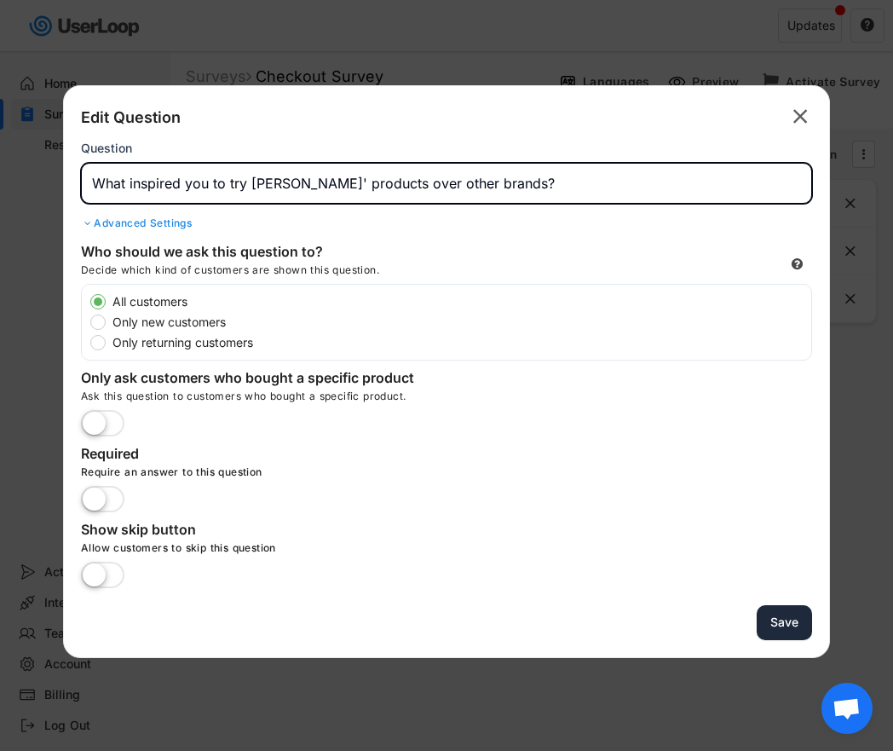
type input "What inspired you to try [PERSON_NAME]' products over other brands?"
click at [799, 631] on button "Save" at bounding box center [784, 622] width 55 height 35
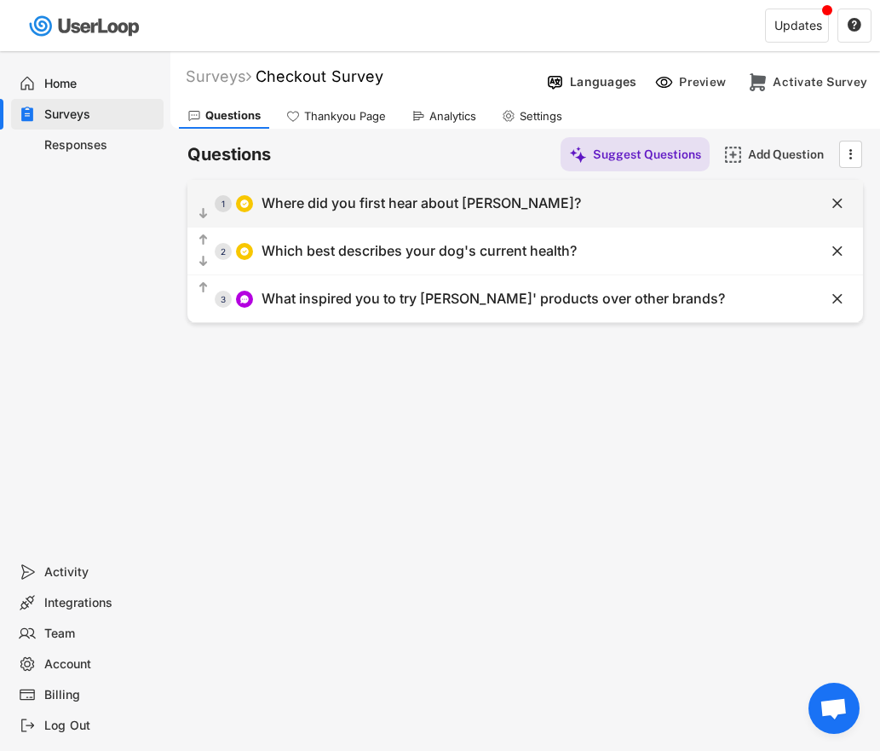
click at [516, 218] on div "  1 Where did you first hear about [PERSON_NAME]?" at bounding box center [483, 203] width 591 height 38
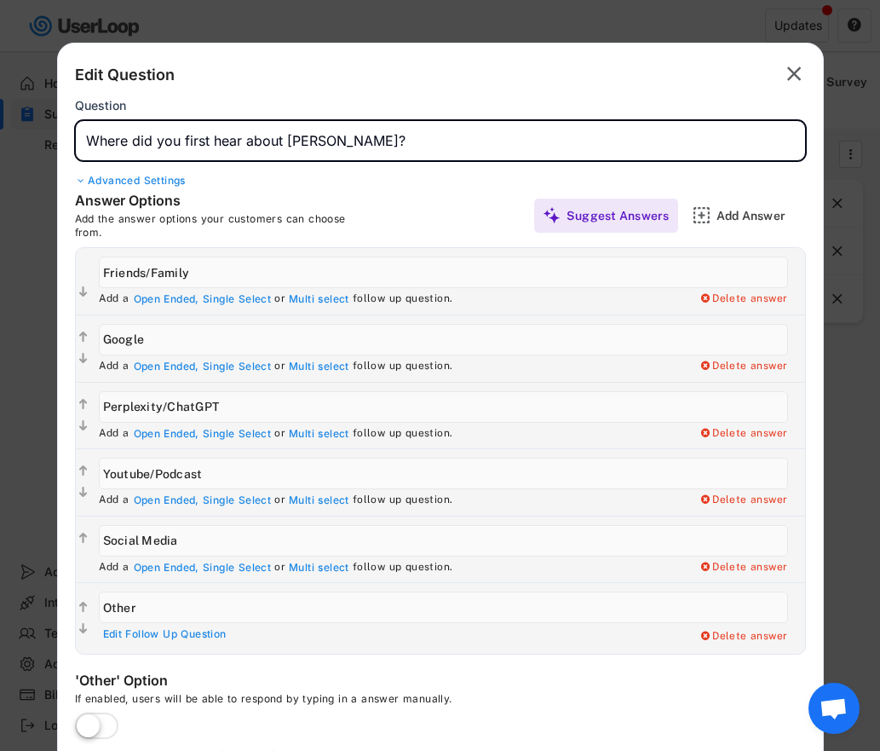
click at [299, 142] on input "input" at bounding box center [440, 140] width 731 height 41
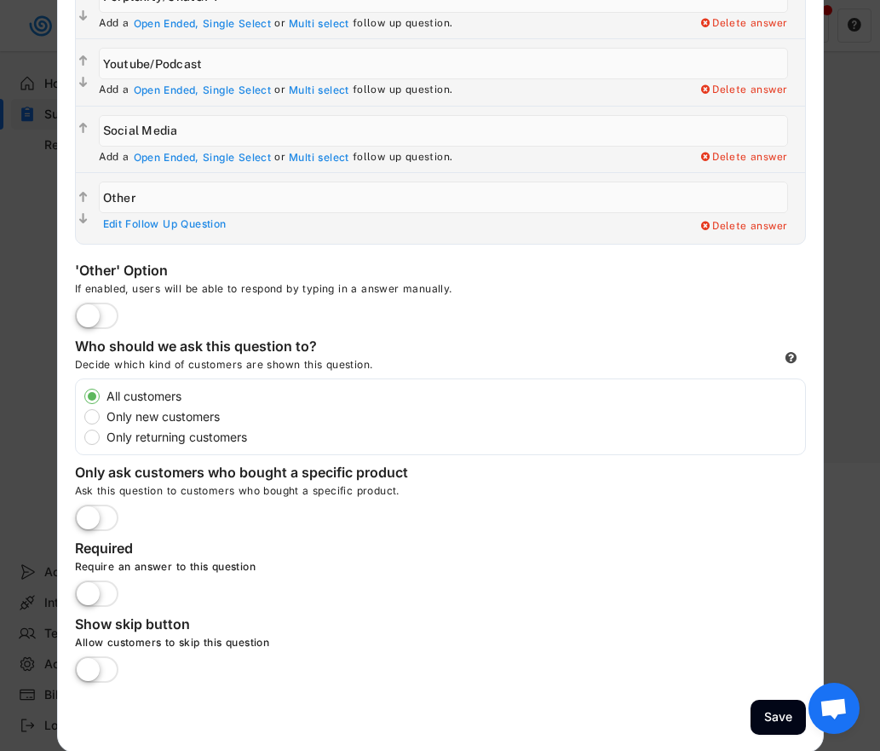
scroll to position [411, 0]
type input "Where did you first hear about [PERSON_NAME]?"
click at [764, 714] on button "Save" at bounding box center [778, 716] width 55 height 35
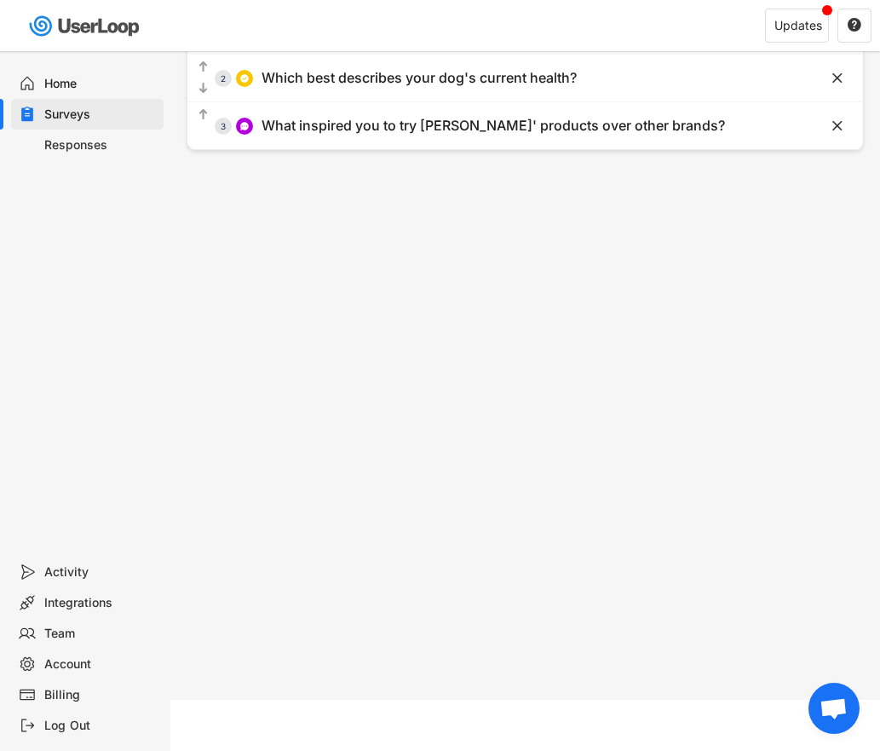
scroll to position [0, 0]
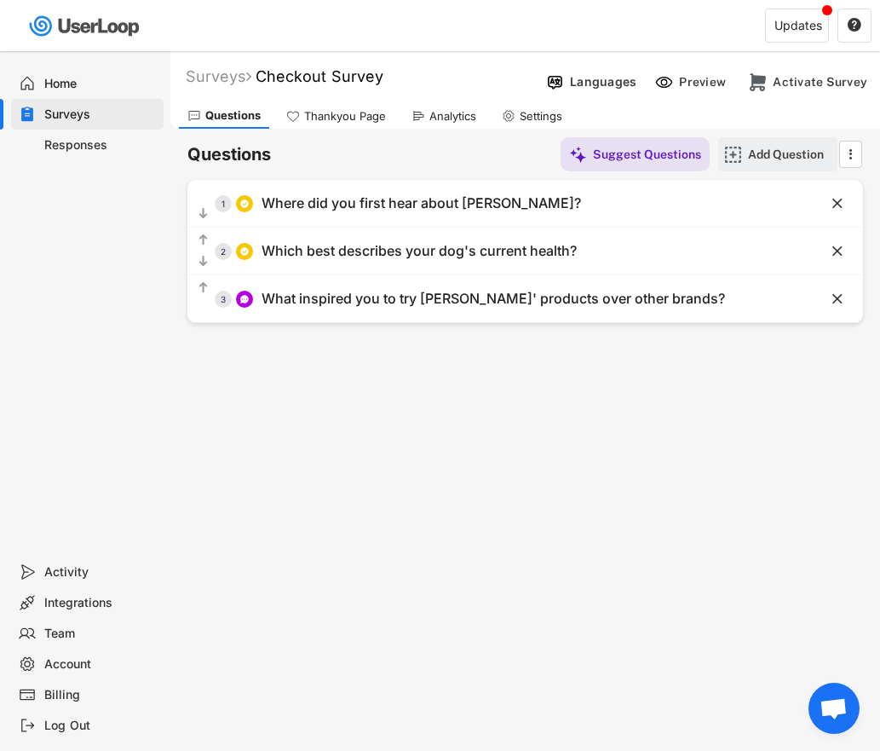
click at [771, 159] on div "Add Question" at bounding box center [790, 154] width 85 height 15
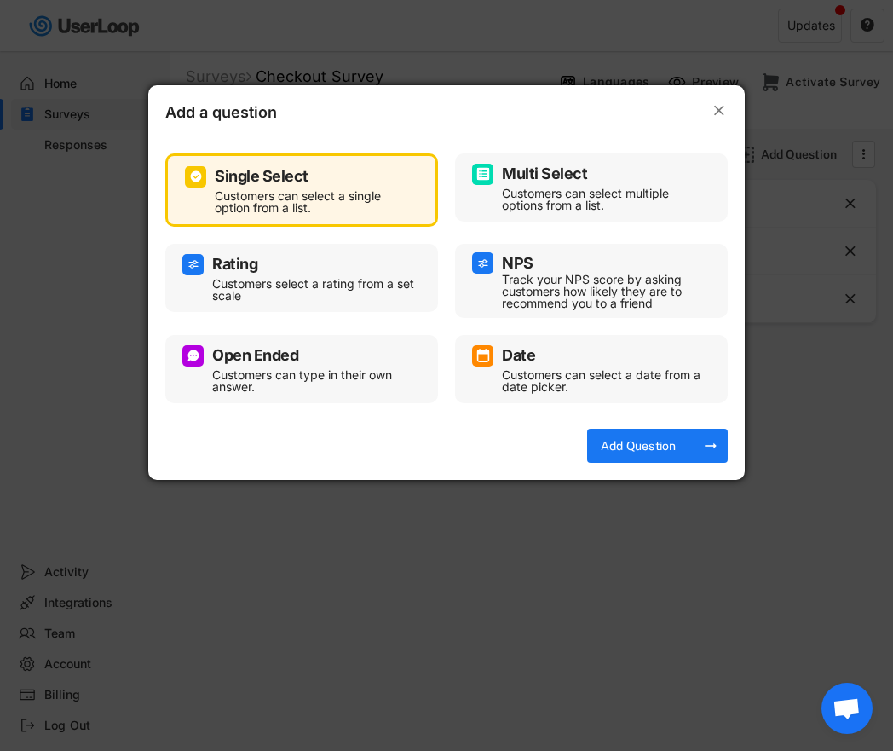
click at [267, 367] on div "Open Ended Customers can type in their own answer." at bounding box center [301, 368] width 239 height 51
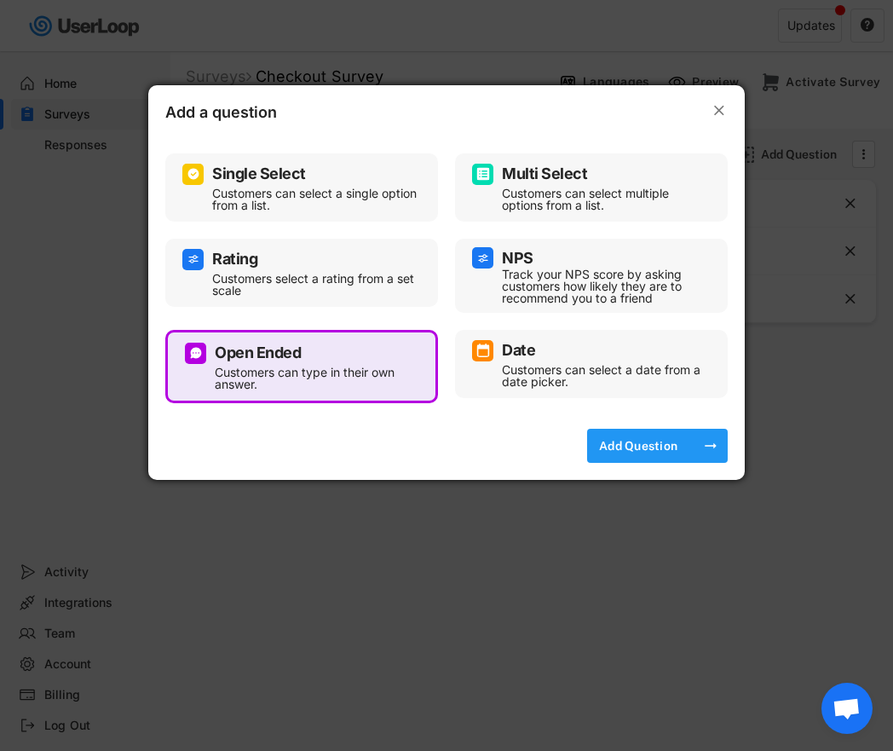
click at [661, 447] on div "Add Question" at bounding box center [638, 445] width 85 height 15
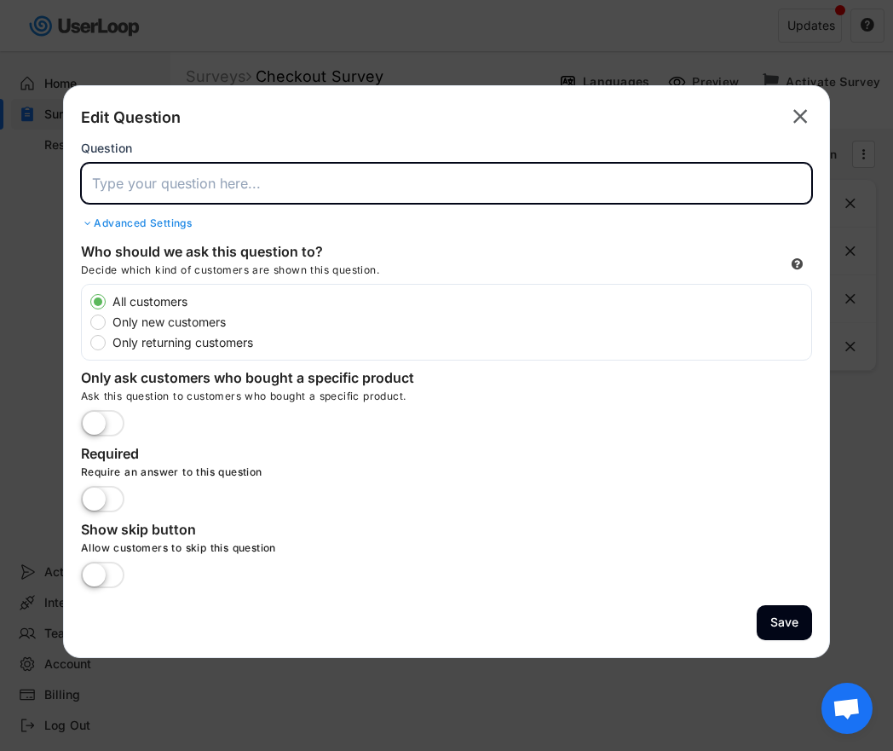
click at [148, 190] on input "input" at bounding box center [446, 183] width 731 height 41
type input "What information helped you feel confident in your purchase?"
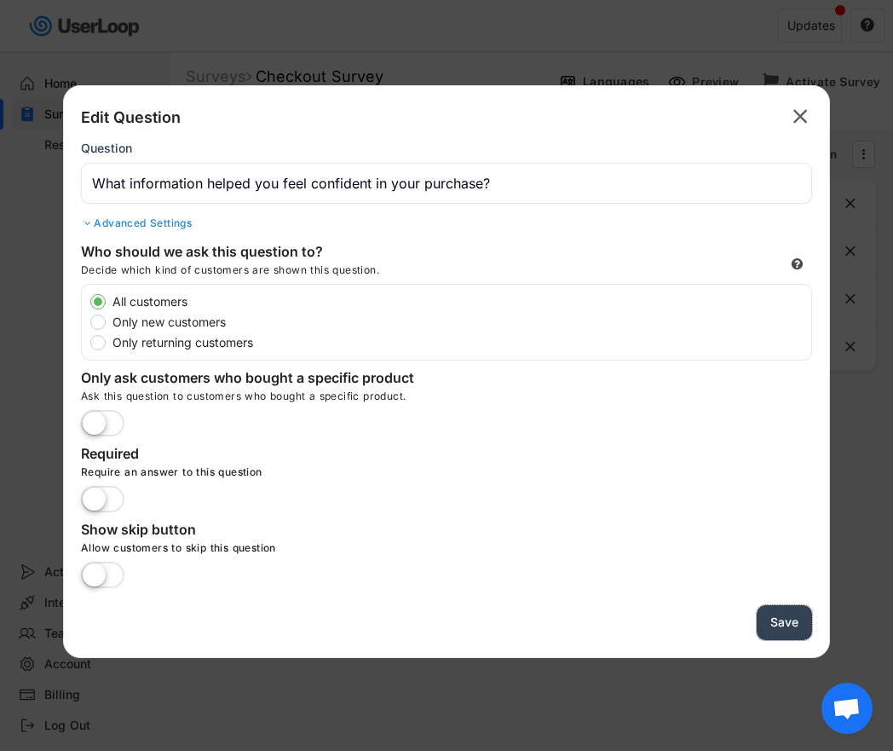
click at [791, 622] on button "Save" at bounding box center [784, 622] width 55 height 35
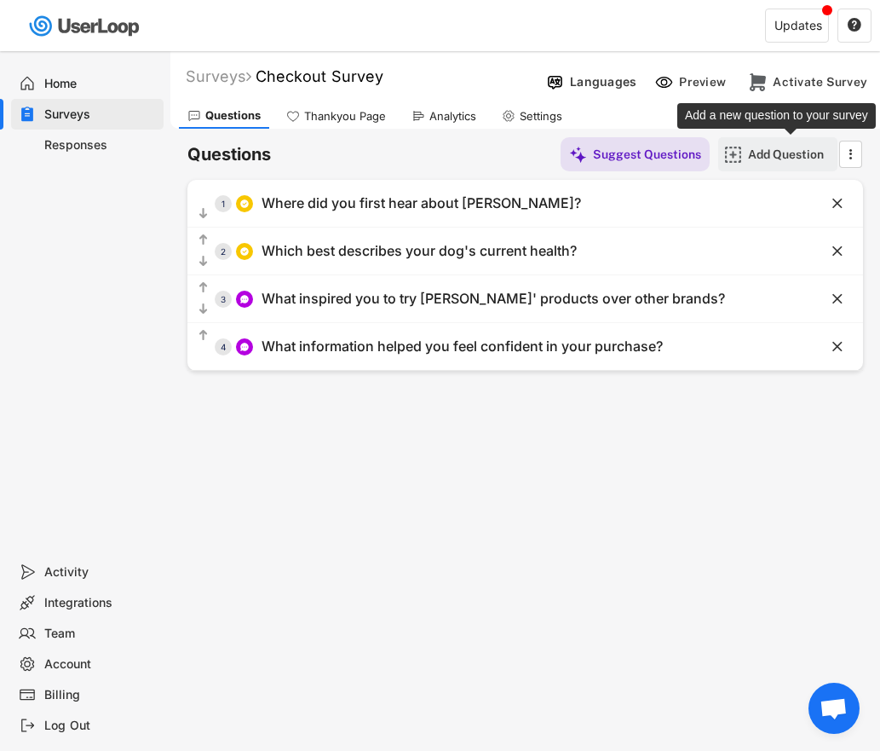
click at [777, 154] on div "Add Question" at bounding box center [790, 154] width 85 height 15
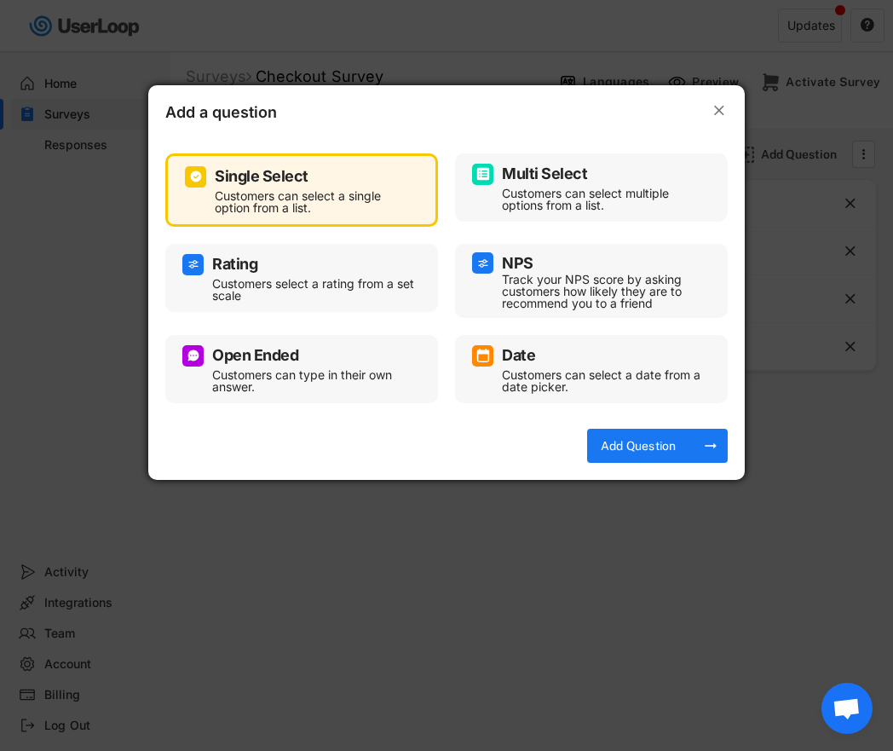
click at [308, 370] on div "Customers can type in their own answer." at bounding box center [314, 381] width 205 height 24
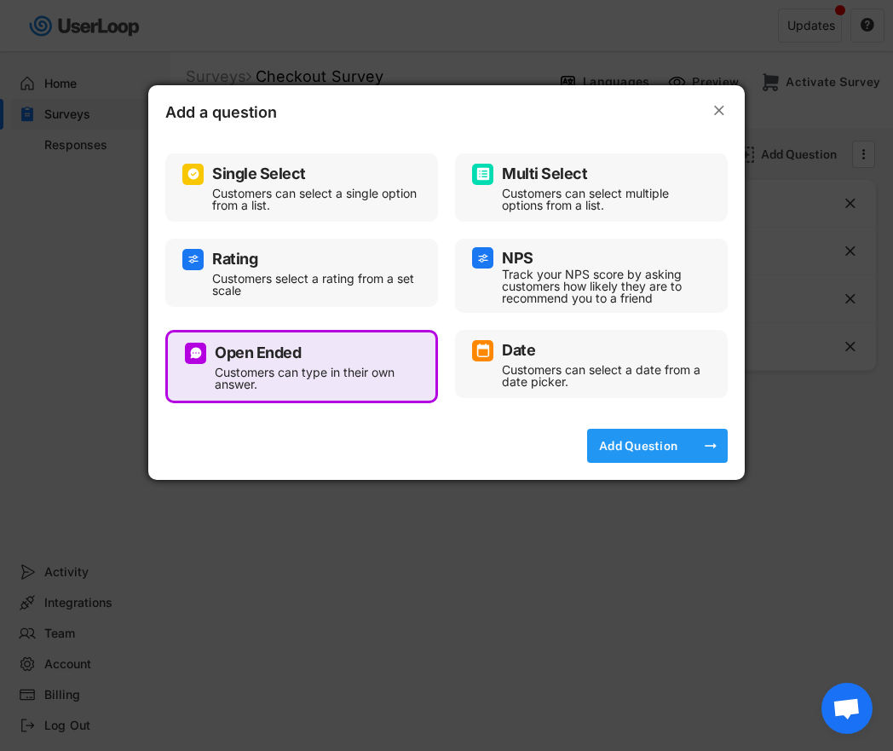
click at [672, 448] on div "Add Question" at bounding box center [638, 445] width 85 height 15
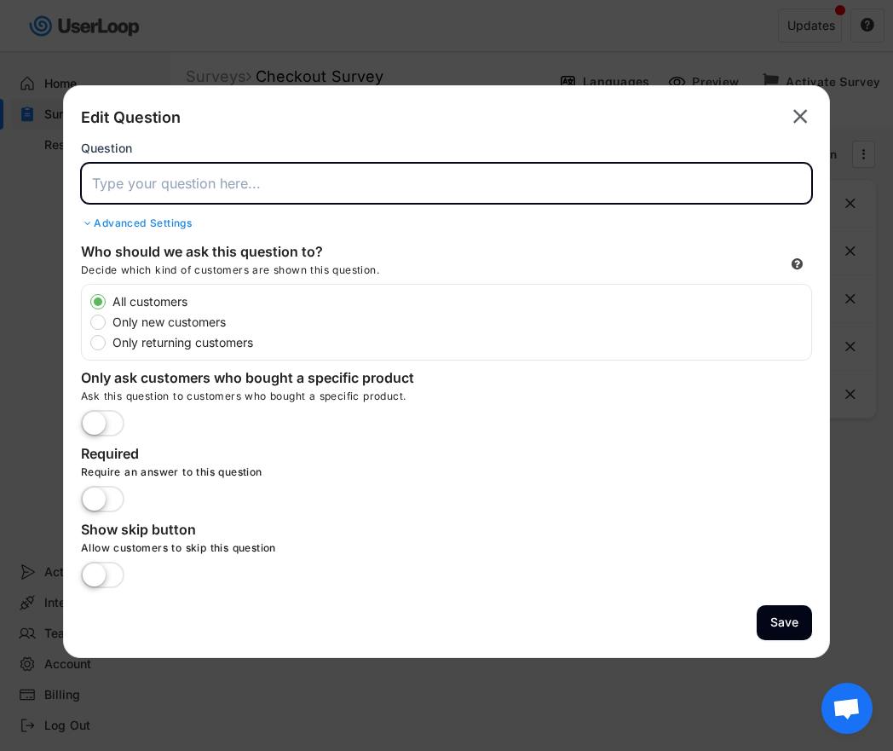
click at [170, 187] on input "input" at bounding box center [446, 183] width 731 height 41
click at [488, 183] on input "input" at bounding box center [446, 183] width 731 height 41
type input "What topics would you like to learn about in the future?"
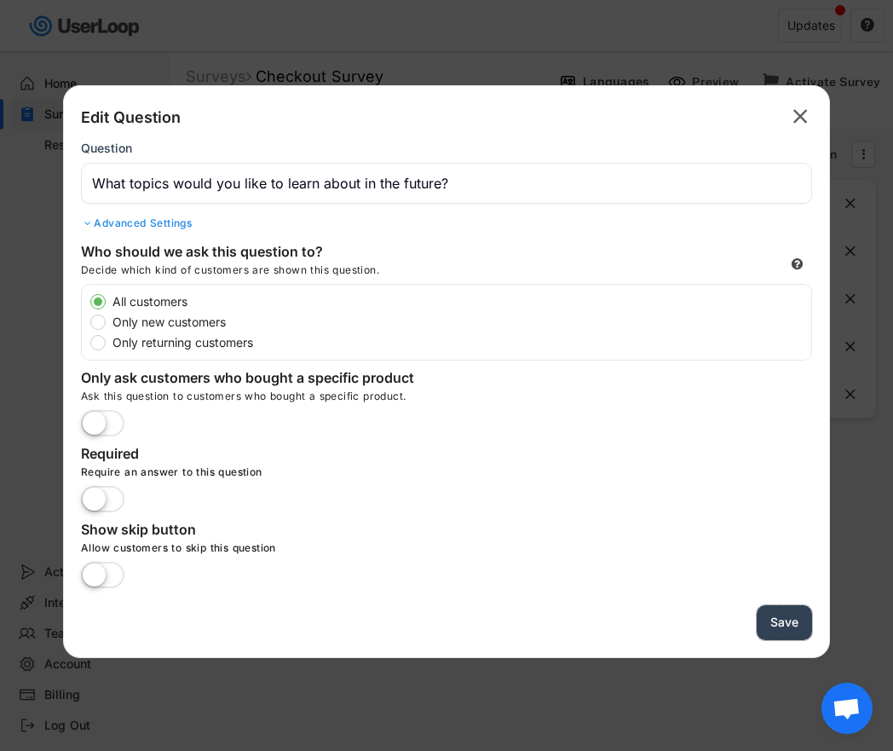
click at [789, 629] on button "Save" at bounding box center [784, 622] width 55 height 35
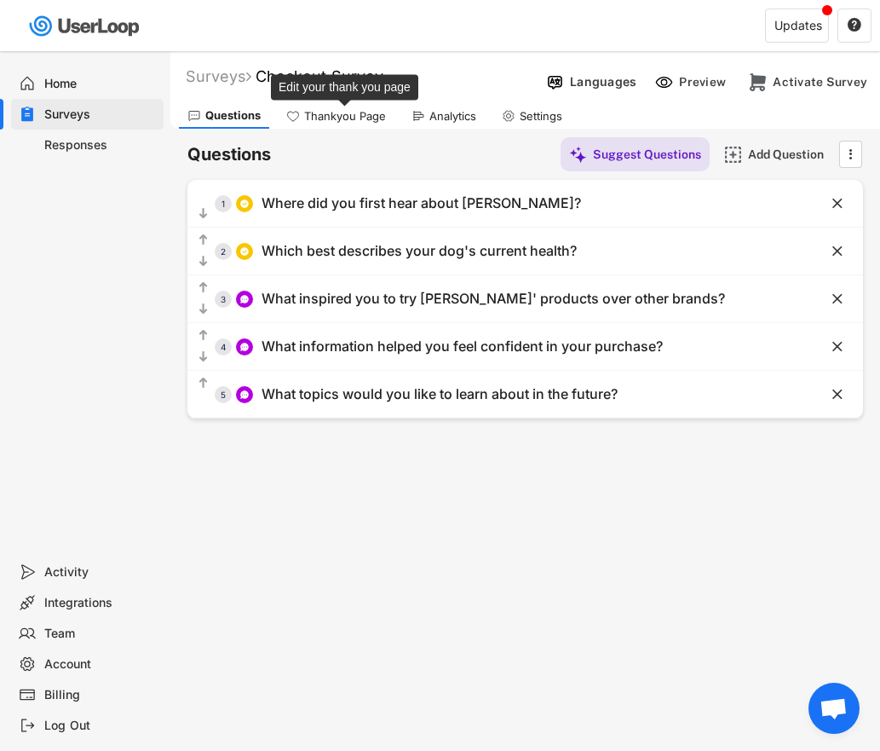
click at [325, 115] on div "Thankyou Page" at bounding box center [345, 116] width 82 height 14
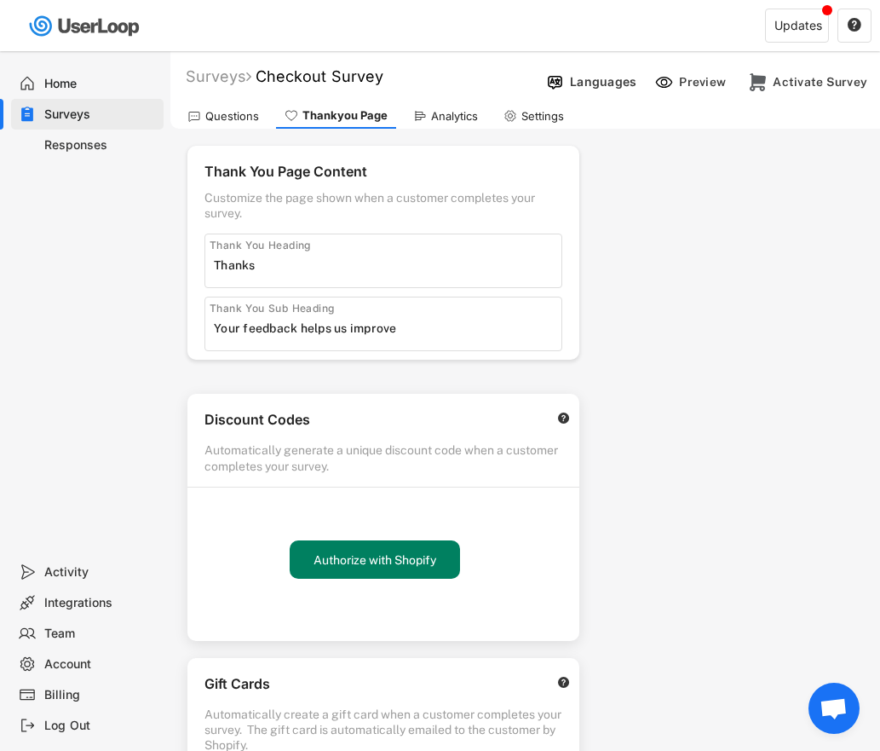
click at [357, 335] on input "input" at bounding box center [388, 328] width 348 height 26
click at [260, 271] on input "input" at bounding box center [388, 265] width 348 height 26
type input "Thank you"
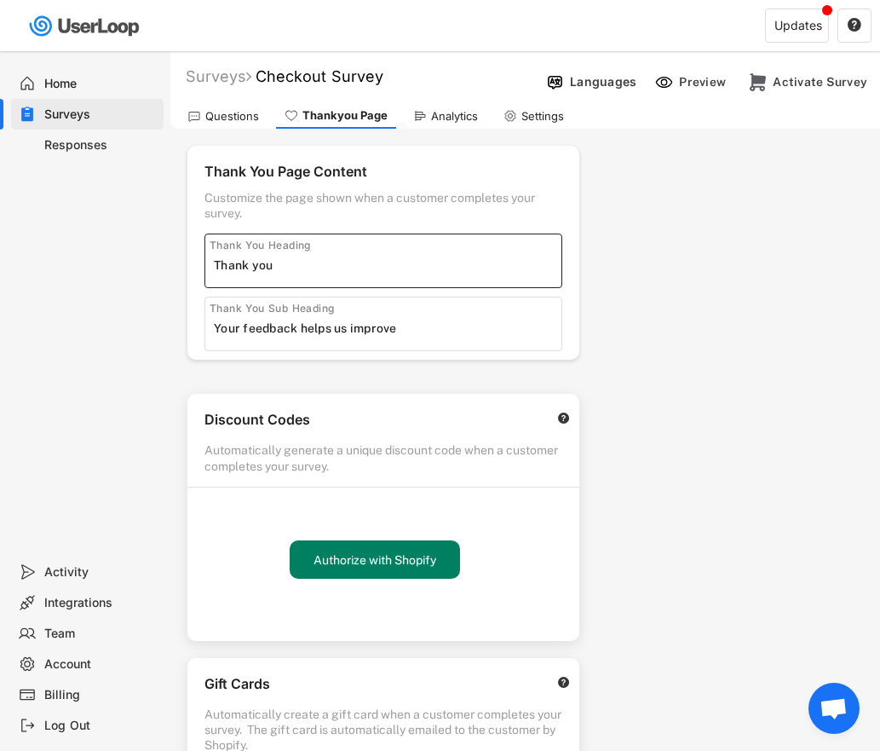
click at [279, 316] on input "input" at bounding box center [388, 328] width 348 height 26
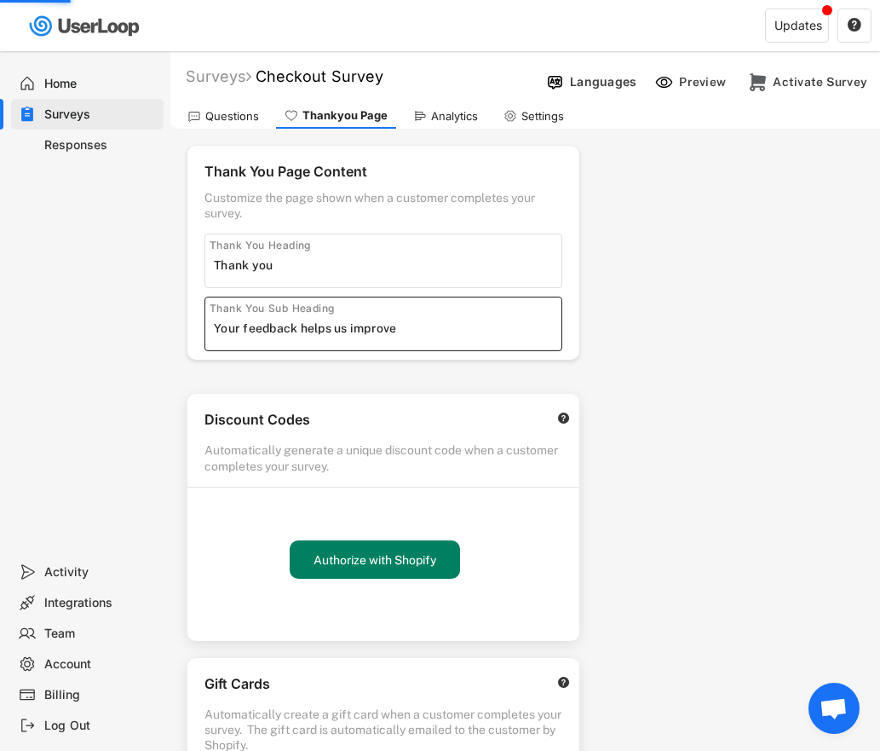
click at [276, 324] on input "input" at bounding box center [388, 328] width 348 height 26
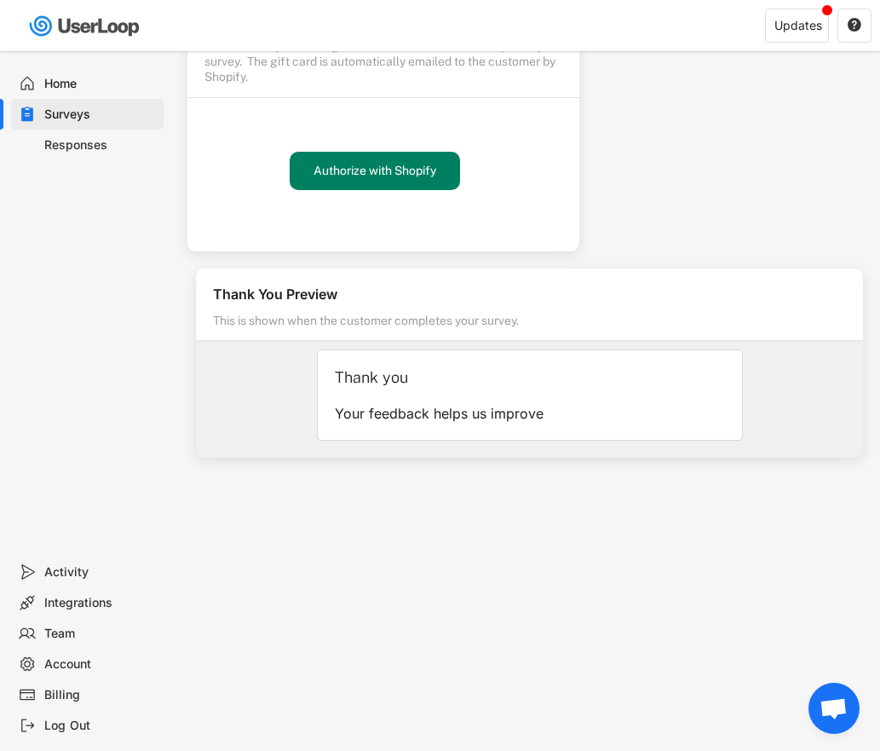
scroll to position [669, 0]
click at [510, 407] on div "Your feedback helps us improve" at bounding box center [530, 413] width 390 height 18
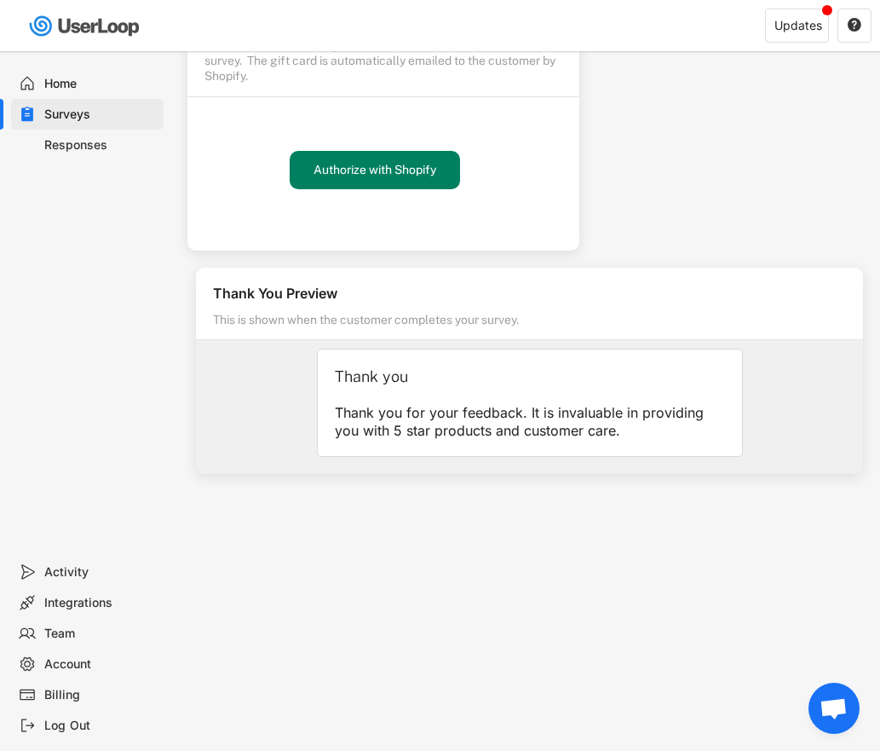
scroll to position [0, 0]
click at [652, 528] on div "Thank You Preview This is shown when the customer completes your survey. Thank …" at bounding box center [529, 607] width 701 height 713
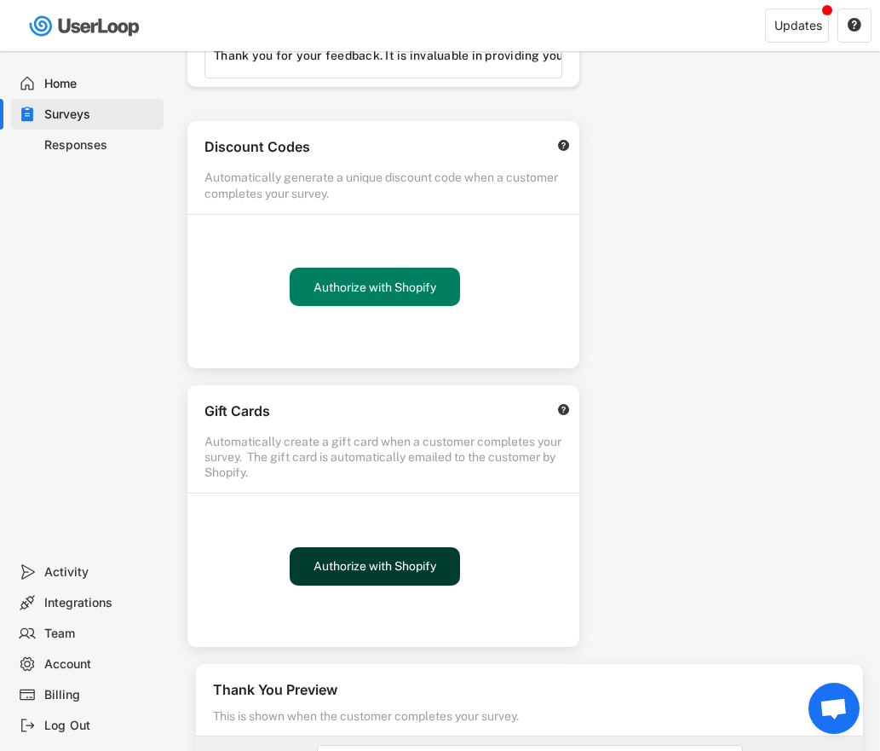
scroll to position [12, 0]
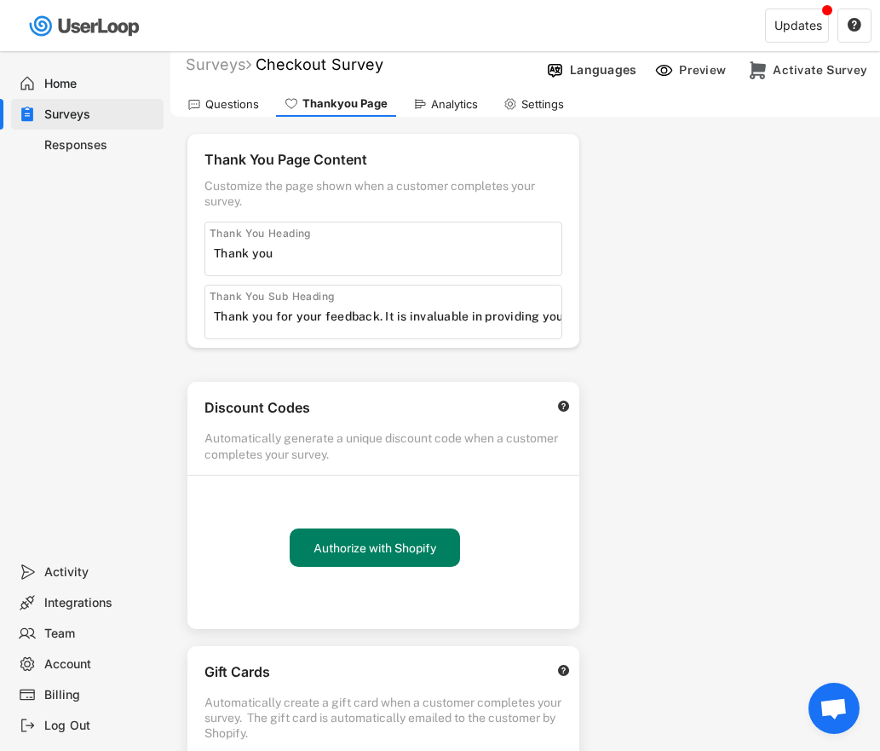
click at [382, 315] on input "input" at bounding box center [388, 316] width 348 height 26
drag, startPoint x: 383, startPoint y: 316, endPoint x: 208, endPoint y: 317, distance: 174.7
click at [208, 317] on div "Thank You Sub Heading" at bounding box center [384, 312] width 358 height 55
type input "It is invaluable in providing you with 5 star products and customer care."
drag, startPoint x: 306, startPoint y: 245, endPoint x: 196, endPoint y: 239, distance: 110.1
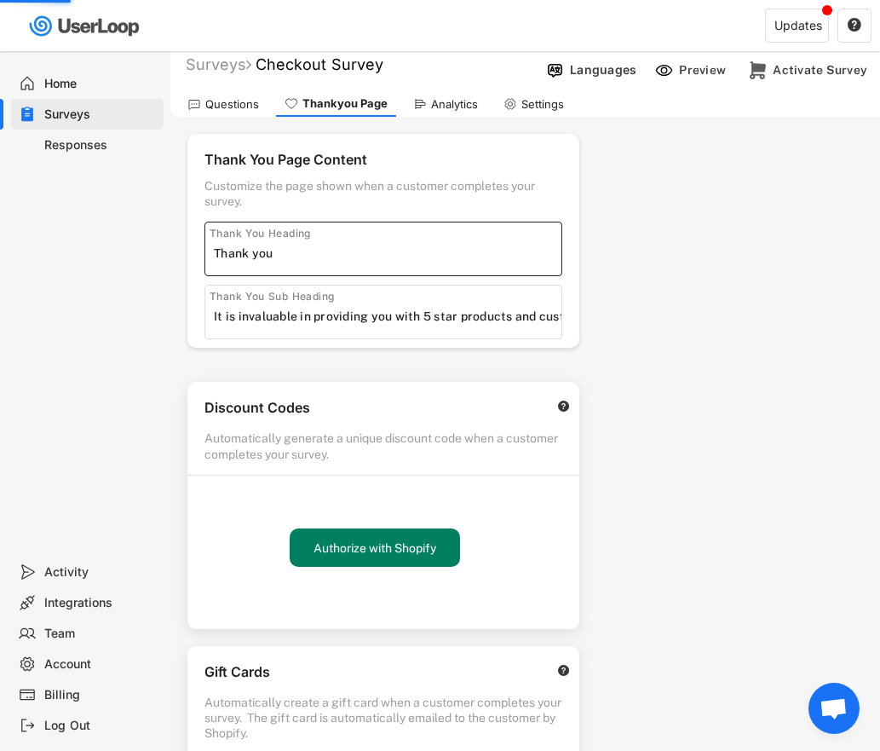
click at [196, 239] on div "Thank You Page Content Customize the page shown when a customer completes your …" at bounding box center [384, 241] width 392 height 214
click at [251, 254] on input "input" at bounding box center [388, 253] width 348 height 26
paste input "Thank you for your feedback."
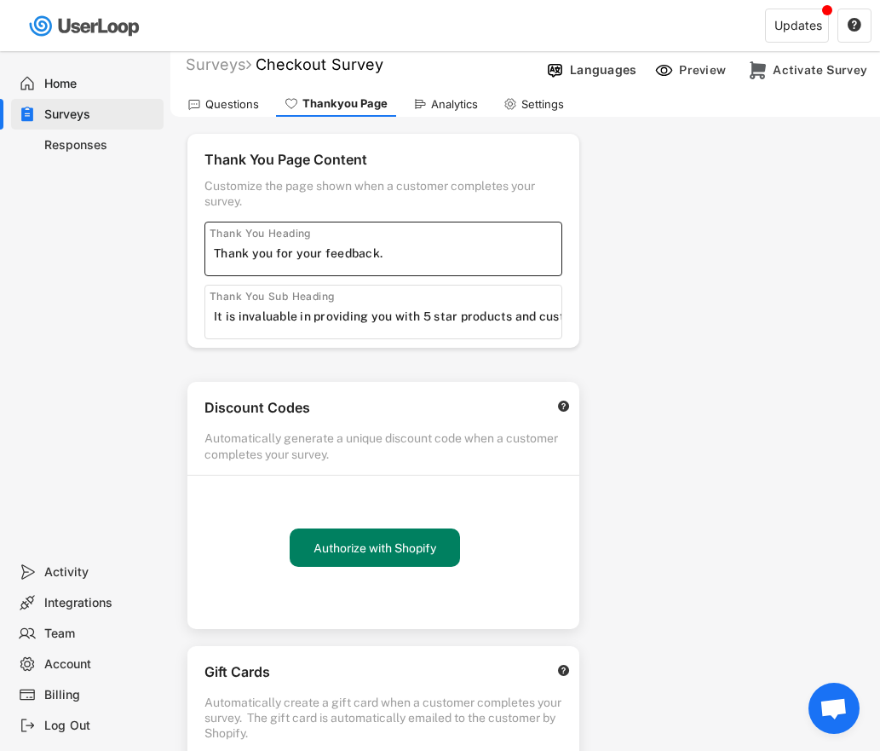
type input "Thank you for your feedback."
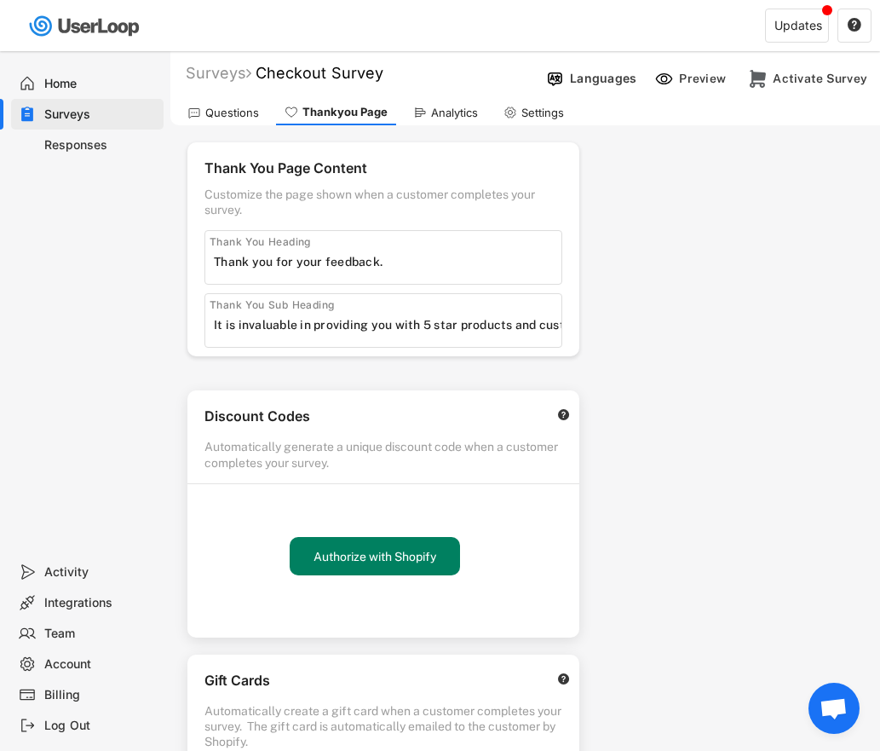
scroll to position [0, 0]
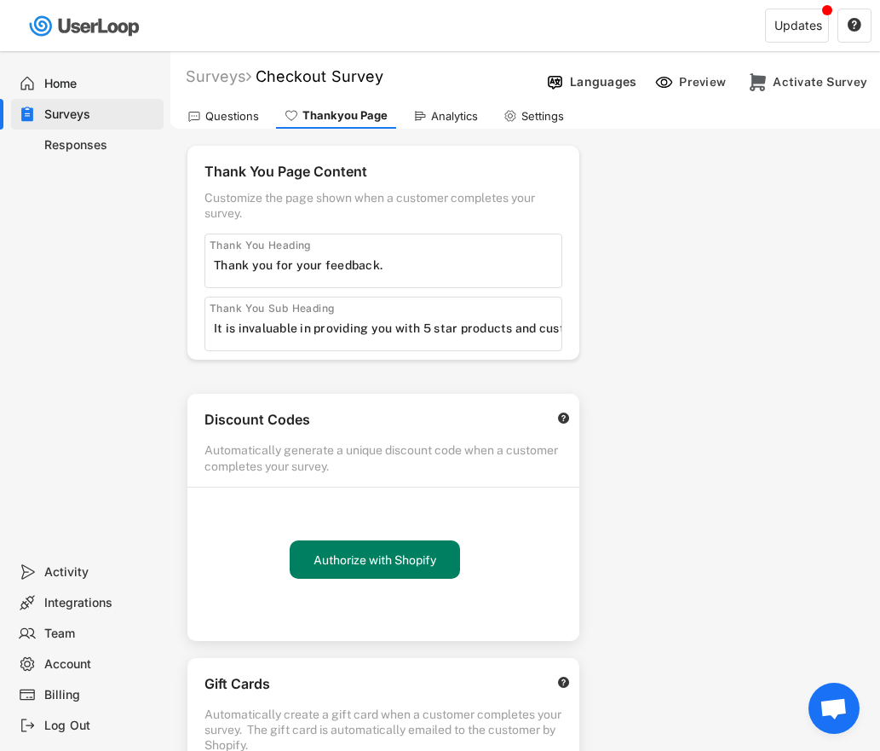
click at [453, 114] on div "Analytics" at bounding box center [454, 116] width 47 height 14
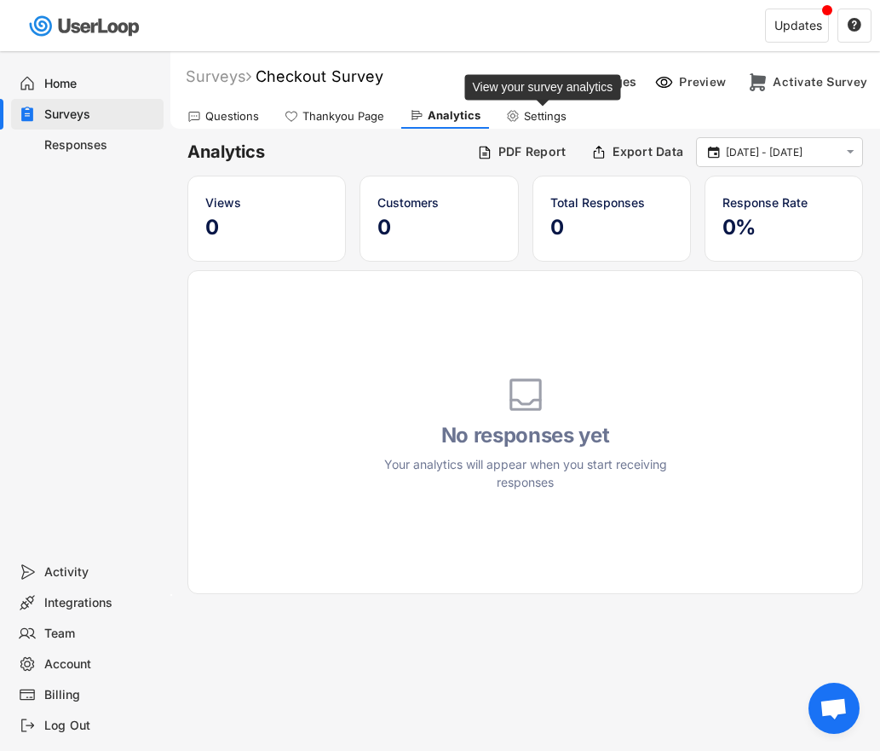
click at [545, 115] on div "Settings" at bounding box center [545, 116] width 43 height 14
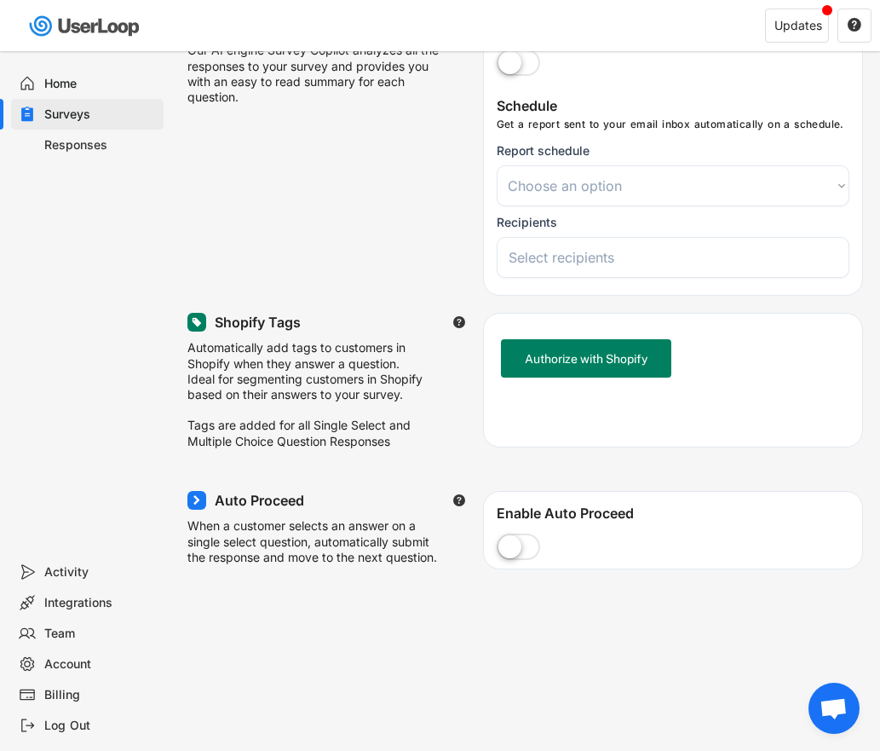
scroll to position [205, 0]
click at [528, 546] on label at bounding box center [519, 547] width 52 height 38
click at [0, 0] on input "checkbox" at bounding box center [0, 0] width 0 height 0
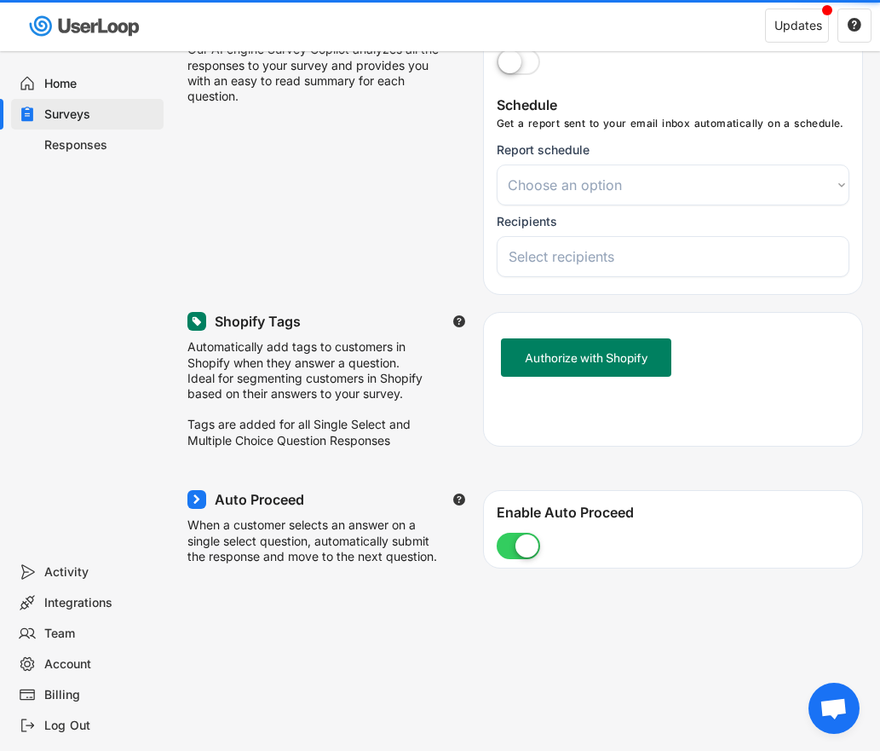
select select
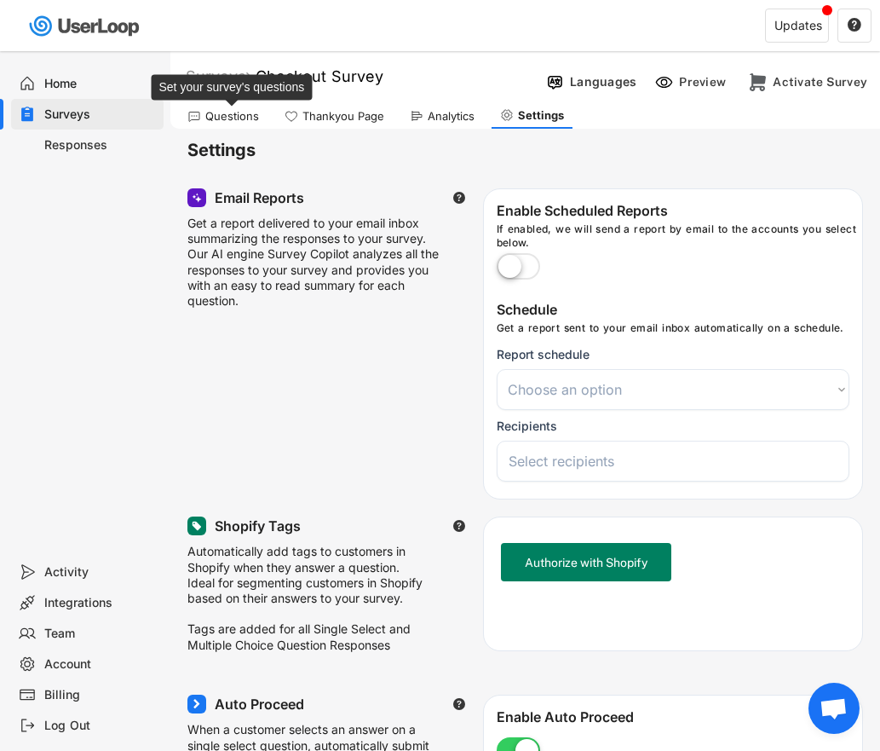
click at [237, 114] on div "Questions" at bounding box center [232, 116] width 54 height 14
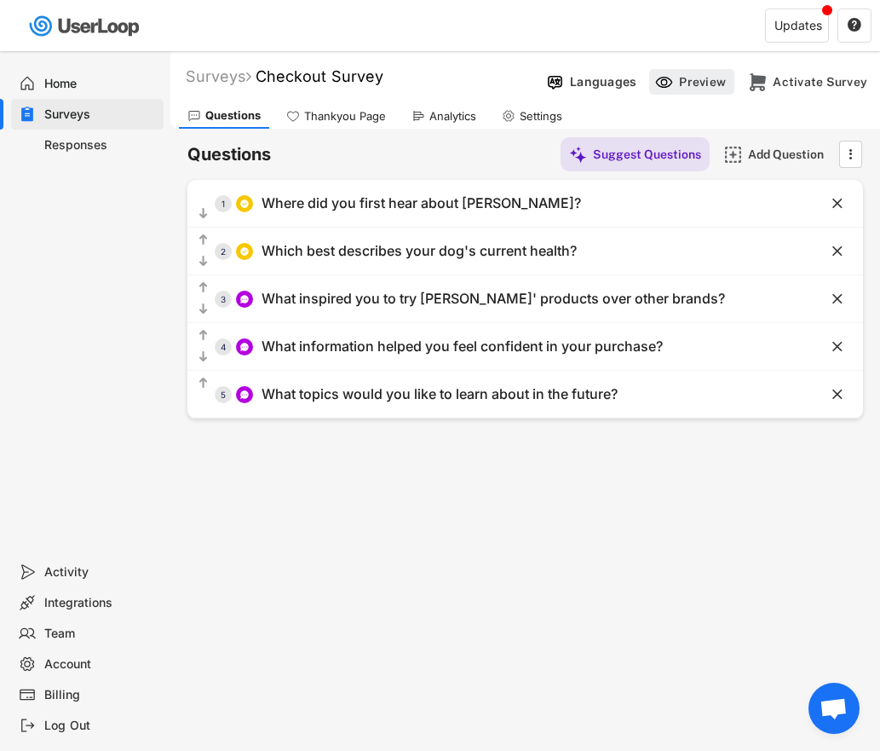
click at [690, 77] on div "Preview" at bounding box center [704, 81] width 51 height 15
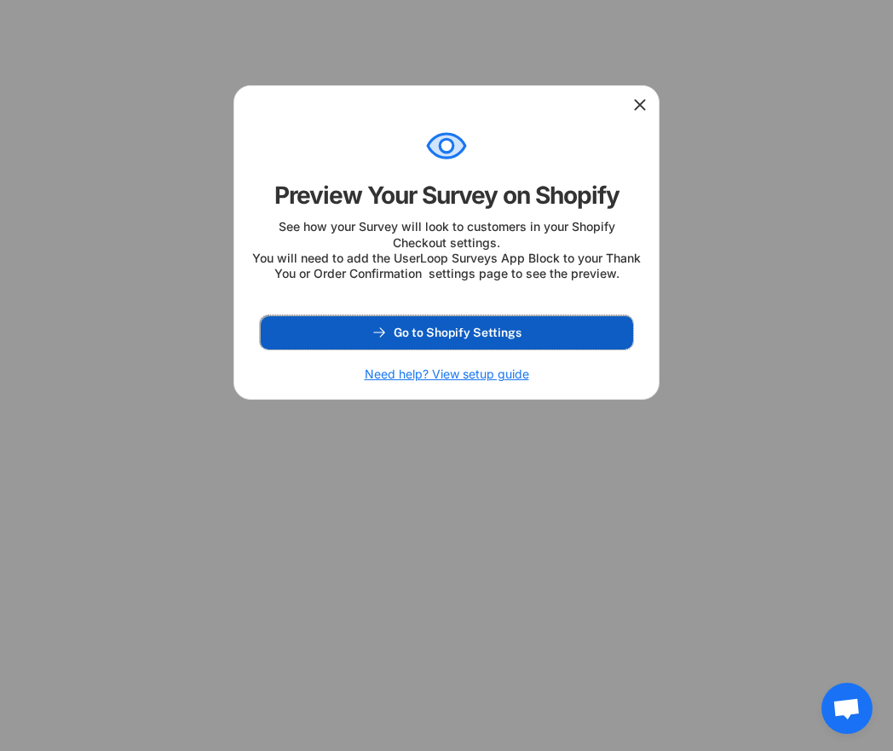
click at [514, 338] on span "Go to Shopify Settings" at bounding box center [458, 332] width 128 height 12
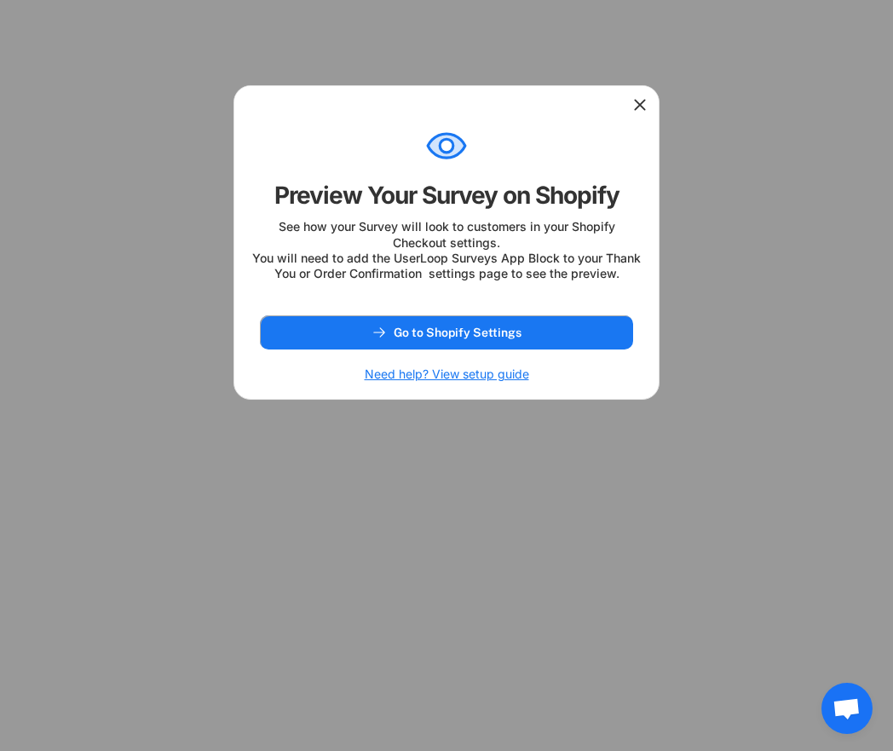
click at [472, 382] on h6 "Need help? View setup guide" at bounding box center [447, 373] width 164 height 15
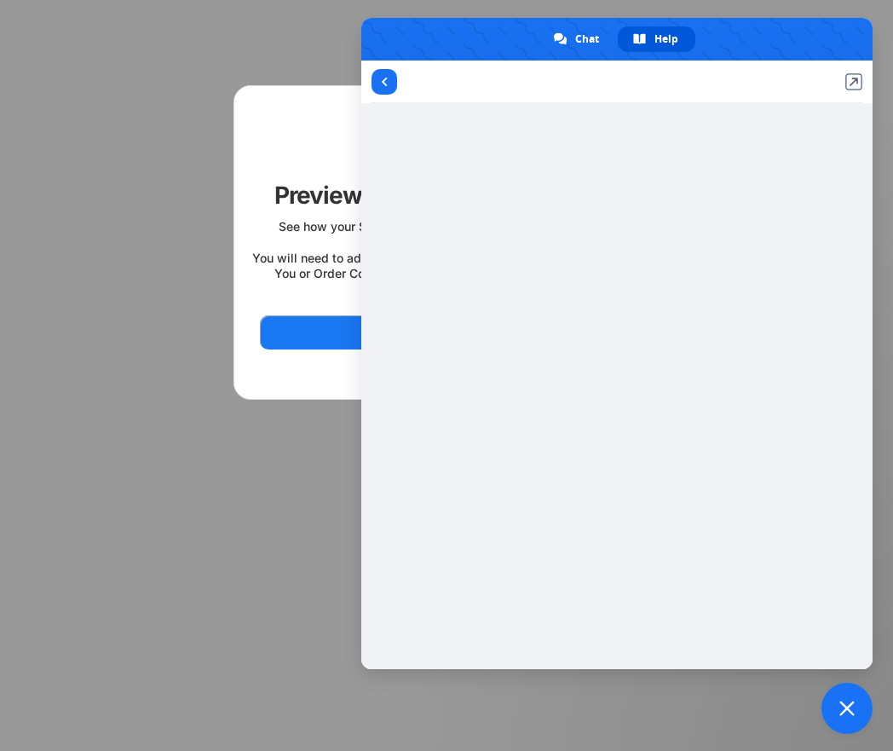
click at [836, 709] on span "Close chat" at bounding box center [847, 708] width 51 height 51
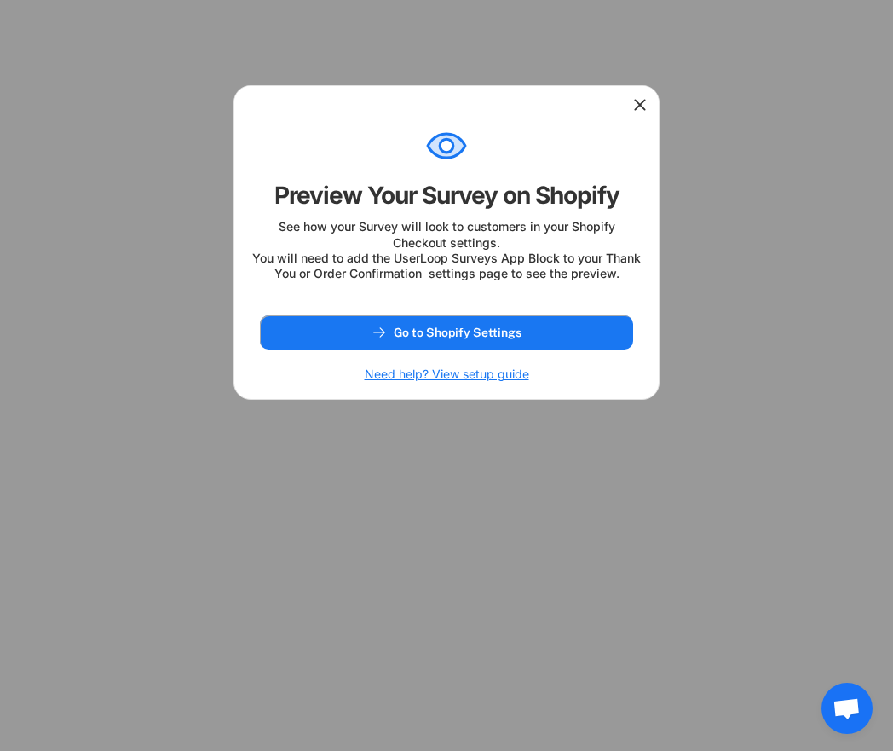
click at [638, 103] on icon at bounding box center [640, 104] width 17 height 17
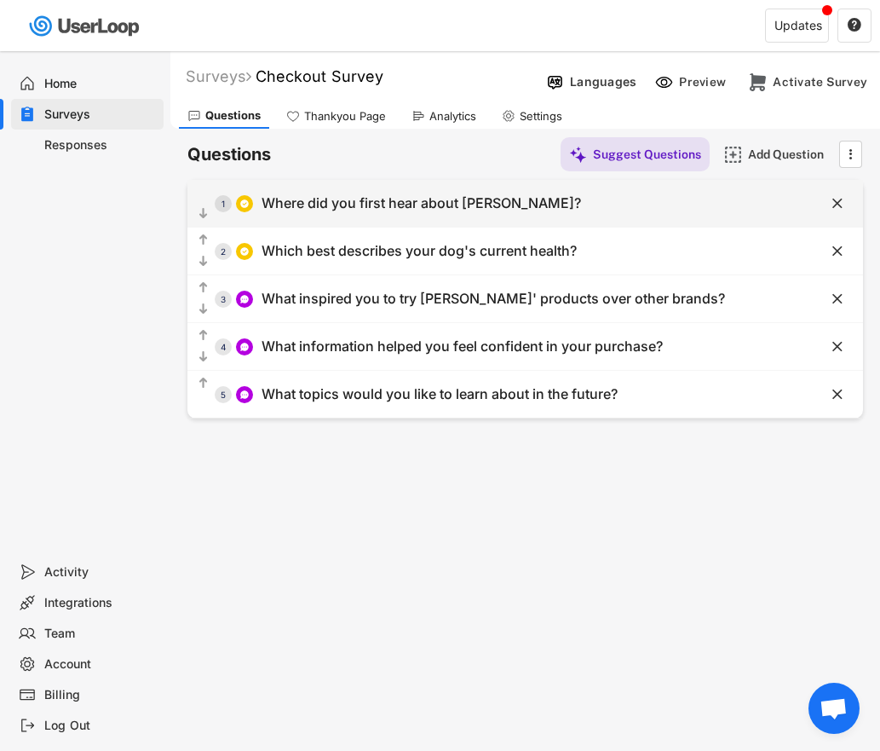
click at [504, 206] on div "Where did you first hear about [PERSON_NAME]?" at bounding box center [422, 203] width 320 height 18
type input "Where did you first hear about [PERSON_NAME]?"
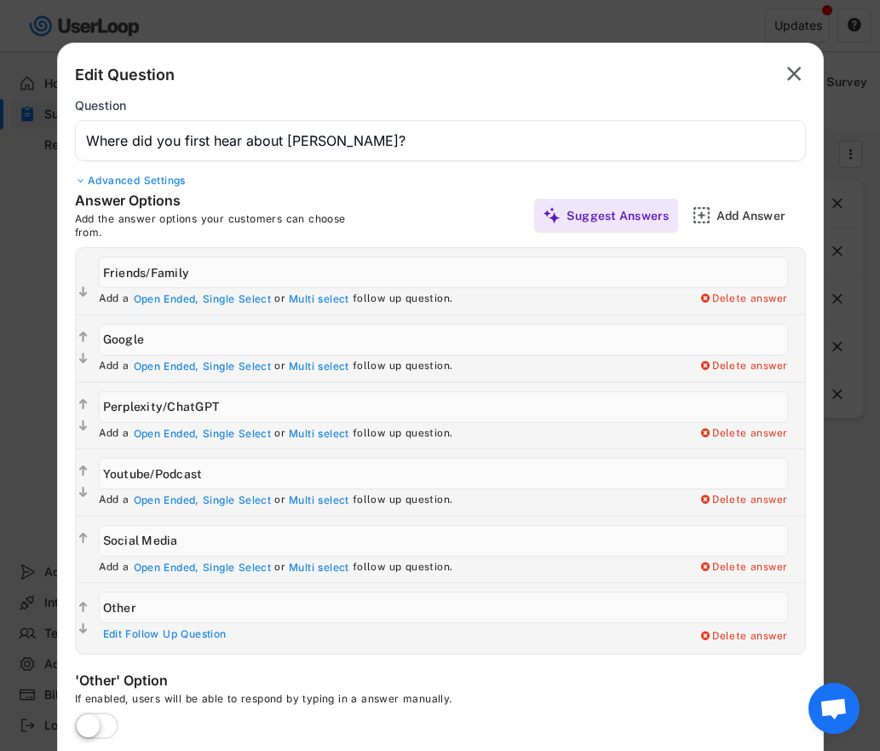
click at [124, 469] on input "input" at bounding box center [444, 474] width 690 height 32
click at [128, 474] on input "input" at bounding box center [444, 474] width 690 height 32
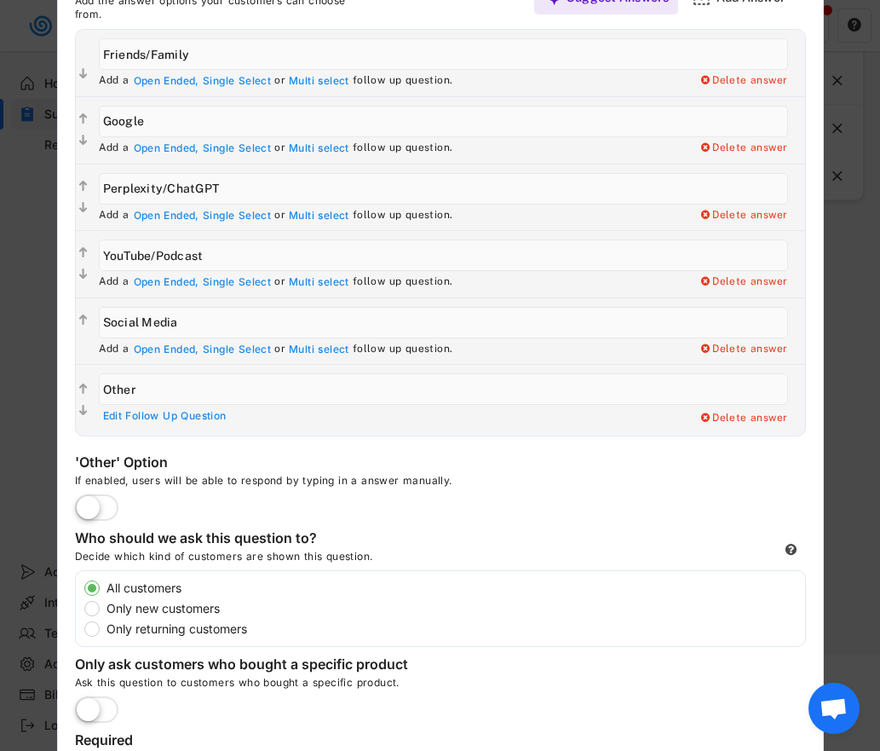
scroll to position [411, 0]
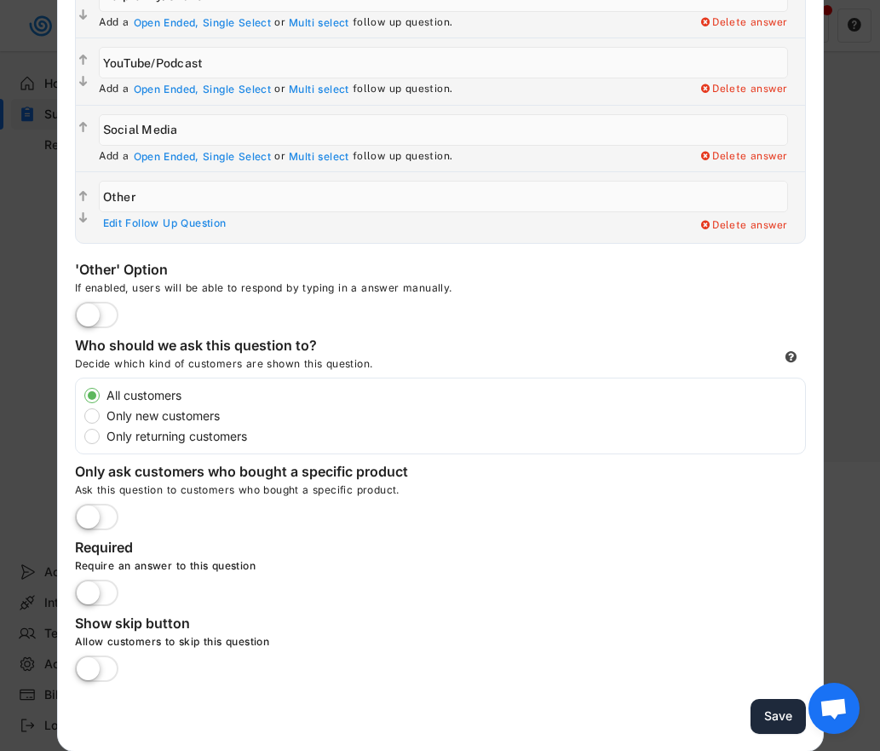
type input "YouTube/Podcast"
click at [774, 699] on button "Save" at bounding box center [778, 716] width 55 height 35
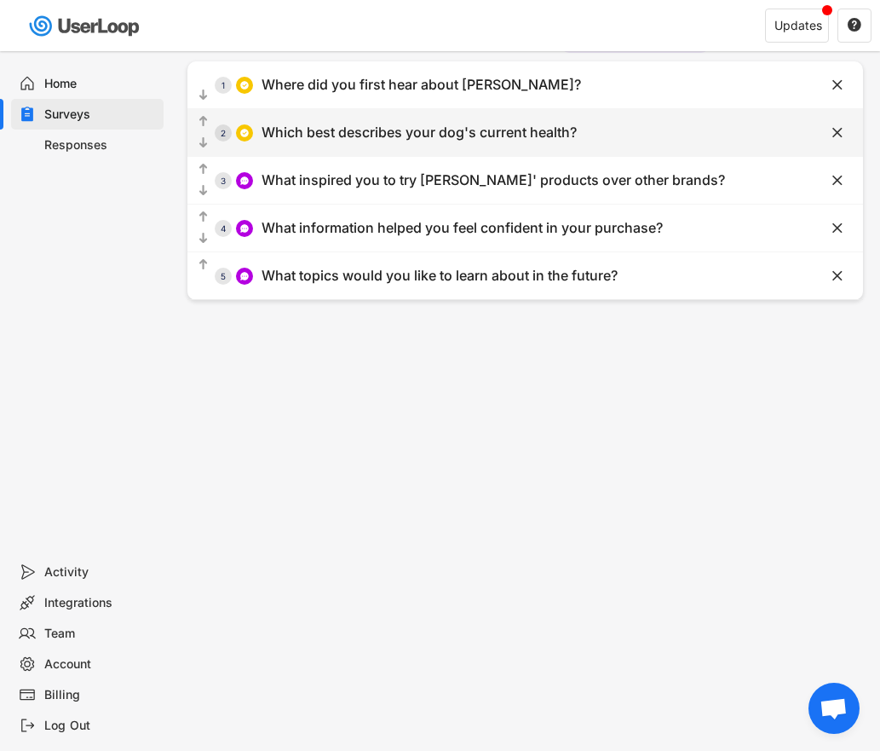
scroll to position [117, 0]
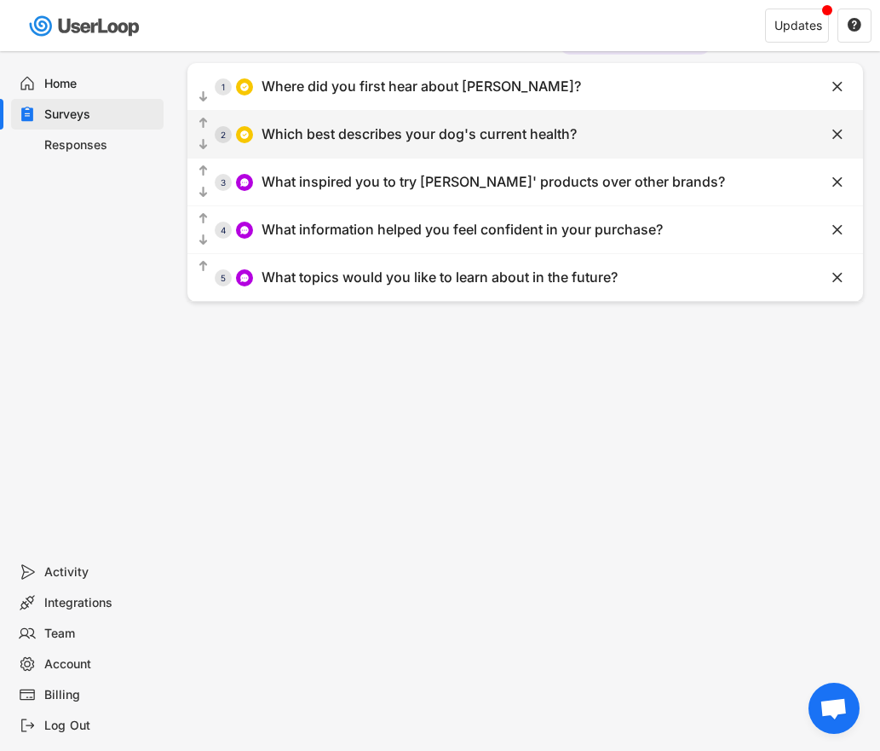
click at [408, 136] on div "Which best describes your dog's current health?" at bounding box center [419, 134] width 315 height 18
type input "My dog is healthy, and I want to keep it that way"
type input "My dog has some minor issues that I would like to improve"
type input "My dog has chronic or serious issues, and I am looking for solutions"
type input "Which best describes your dog's current health?"
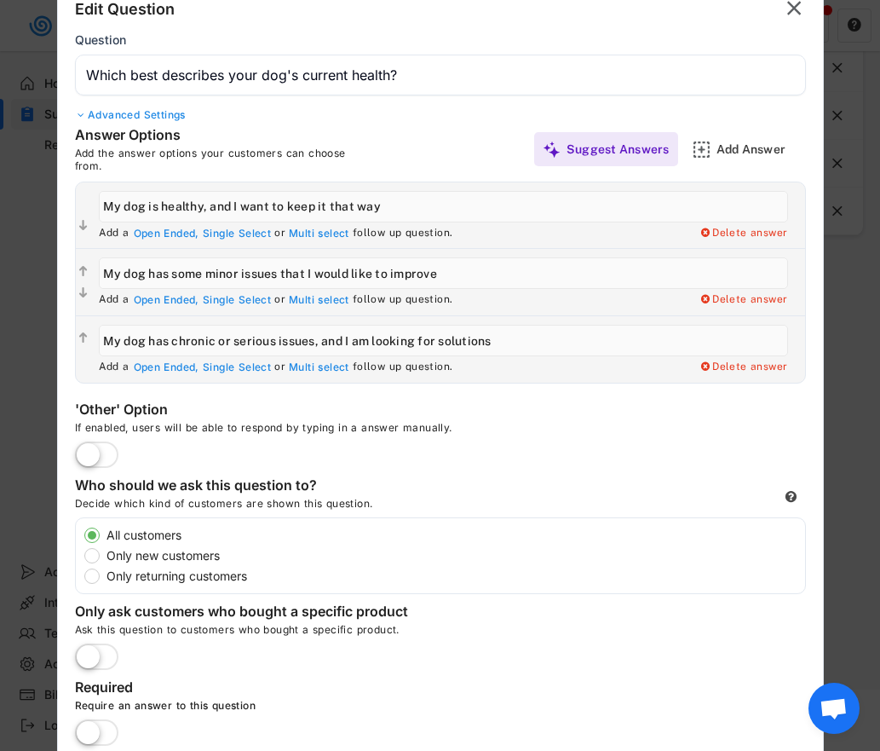
scroll to position [323, 0]
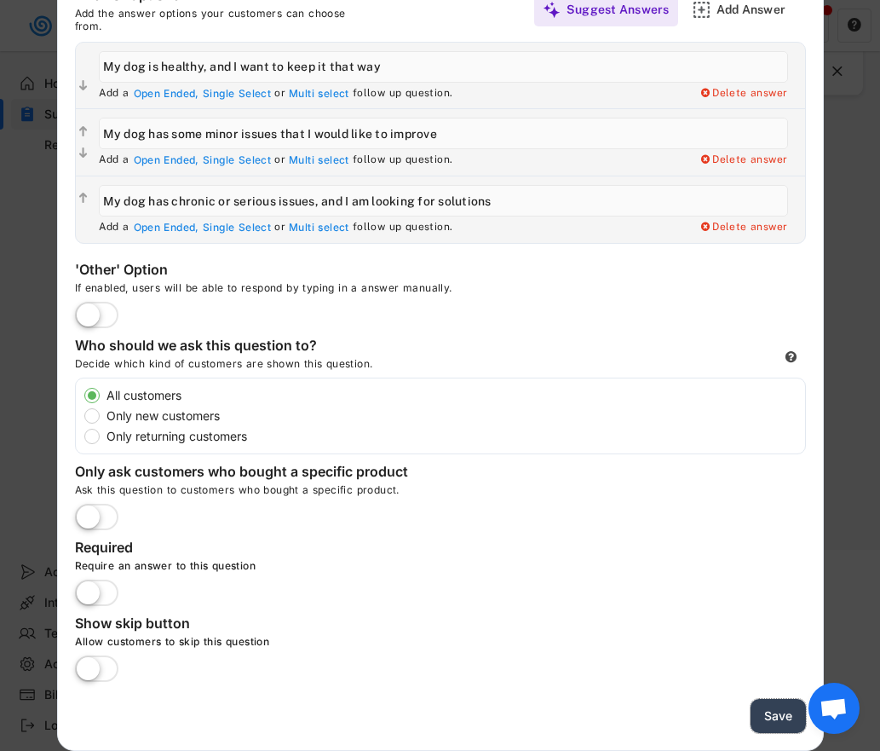
click at [783, 720] on button "Save" at bounding box center [778, 716] width 55 height 35
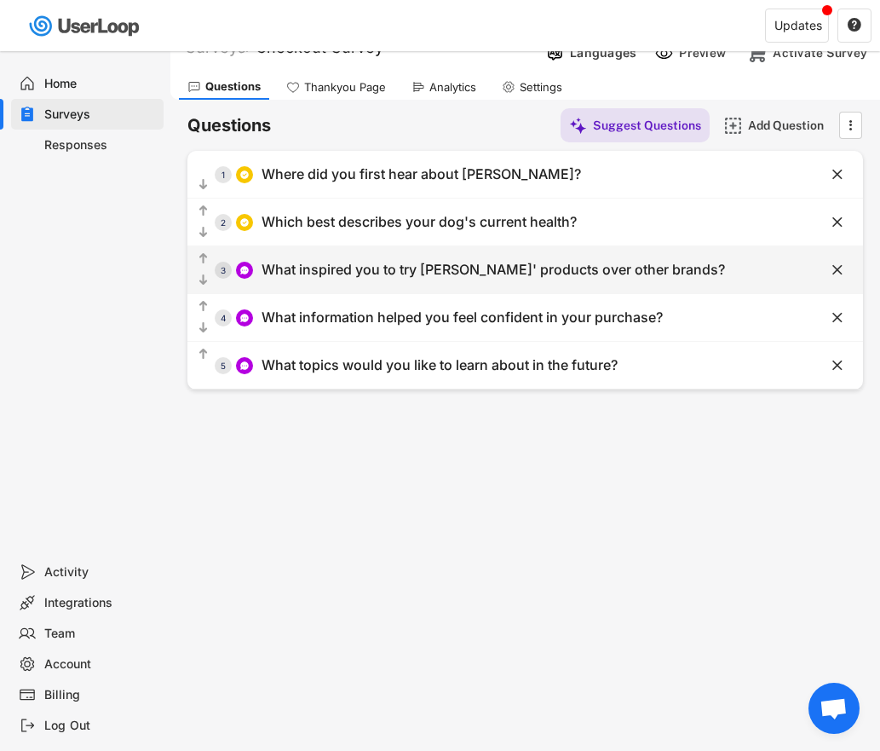
scroll to position [0, 0]
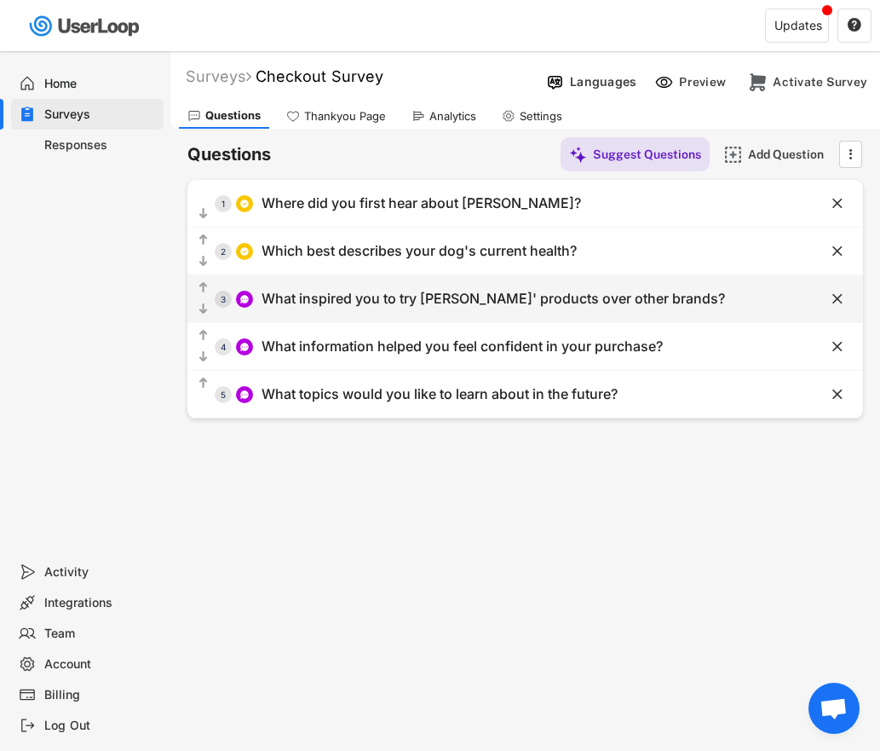
click at [395, 298] on div "What inspired you to try [PERSON_NAME]' products over other brands?" at bounding box center [494, 299] width 464 height 18
type input "What inspired you to try [PERSON_NAME]' products over other brands?"
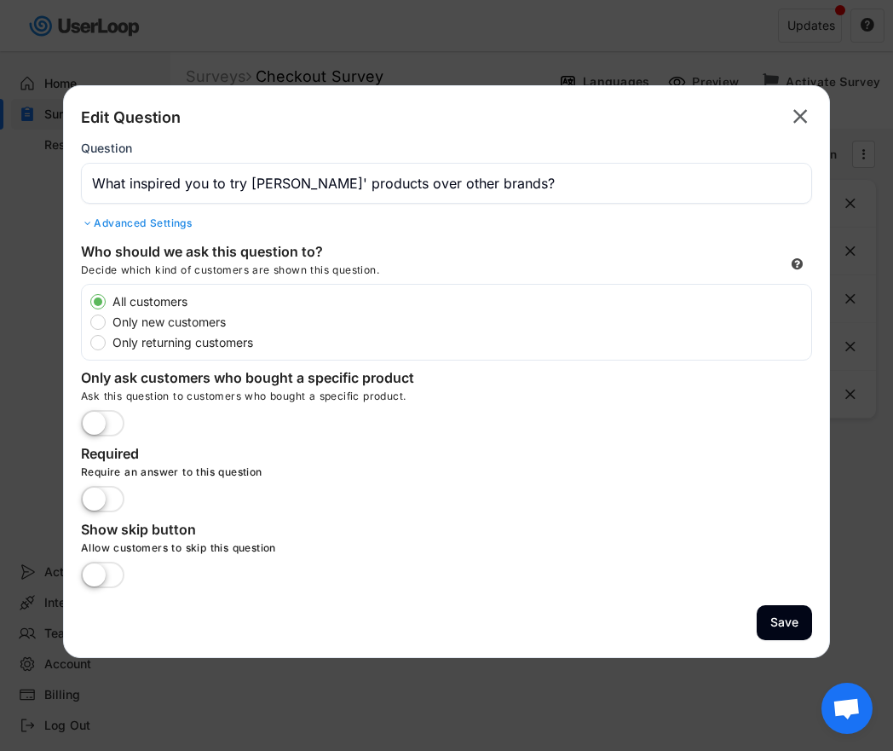
click at [797, 116] on text "" at bounding box center [800, 116] width 14 height 25
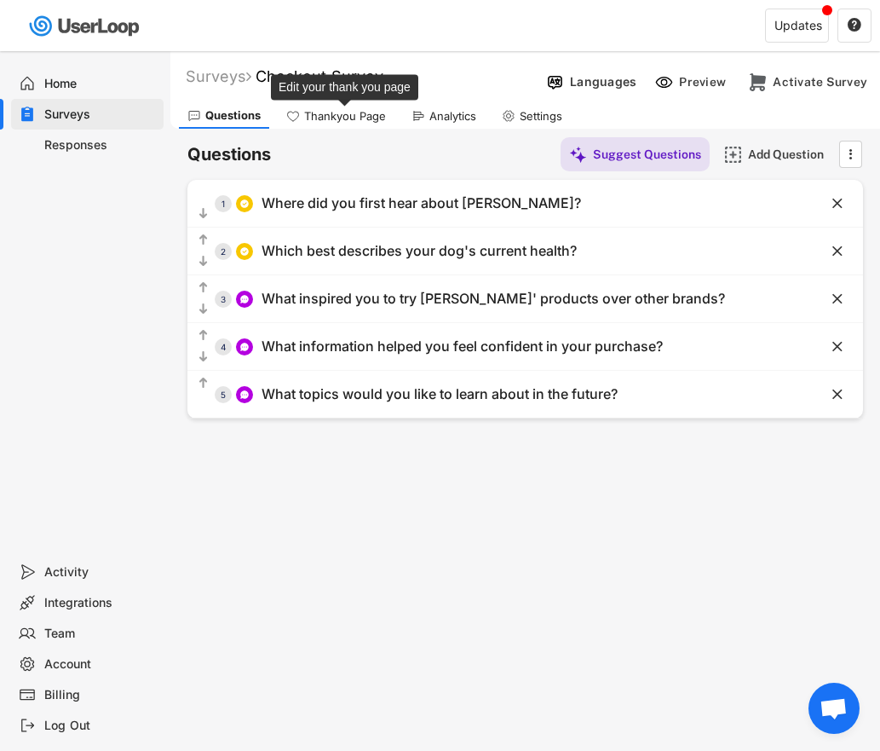
click at [355, 110] on div "Thankyou Page" at bounding box center [345, 116] width 82 height 14
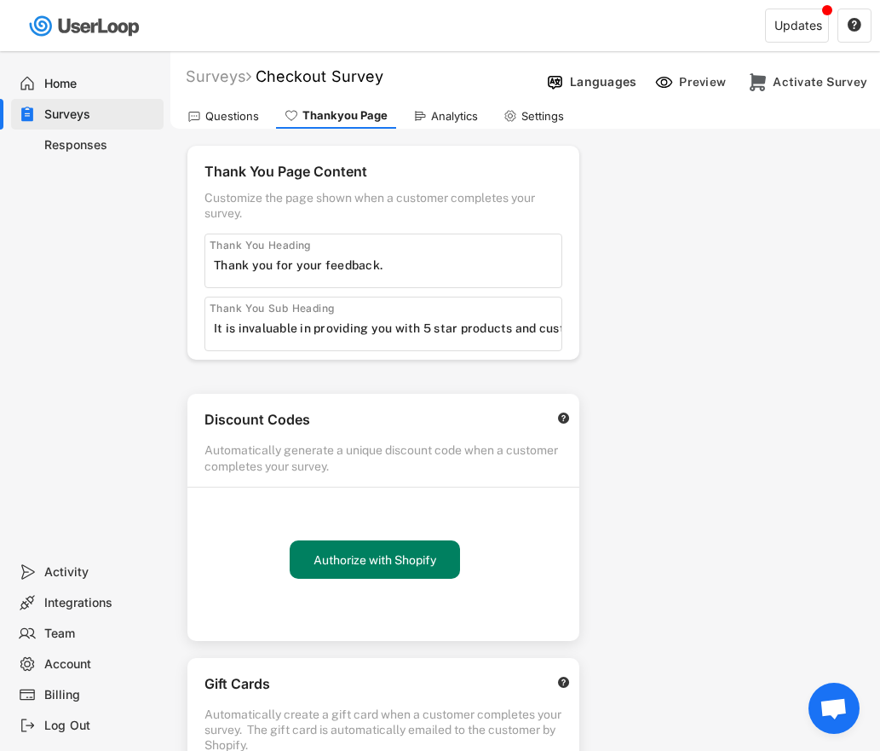
click at [69, 76] on div "Home" at bounding box center [100, 84] width 113 height 16
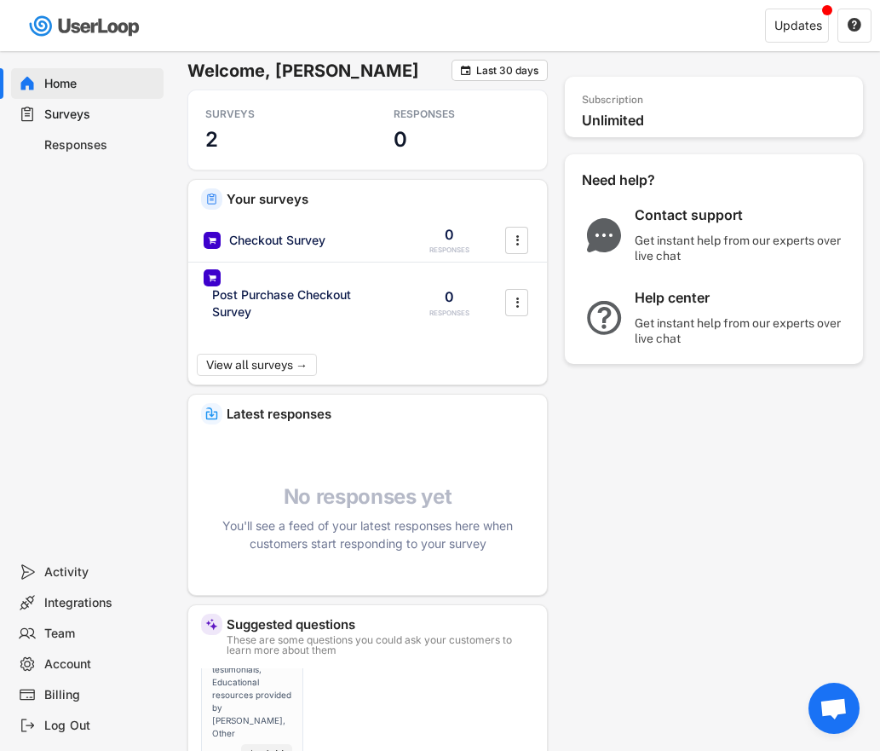
click at [62, 603] on div "Integrations" at bounding box center [100, 603] width 113 height 16
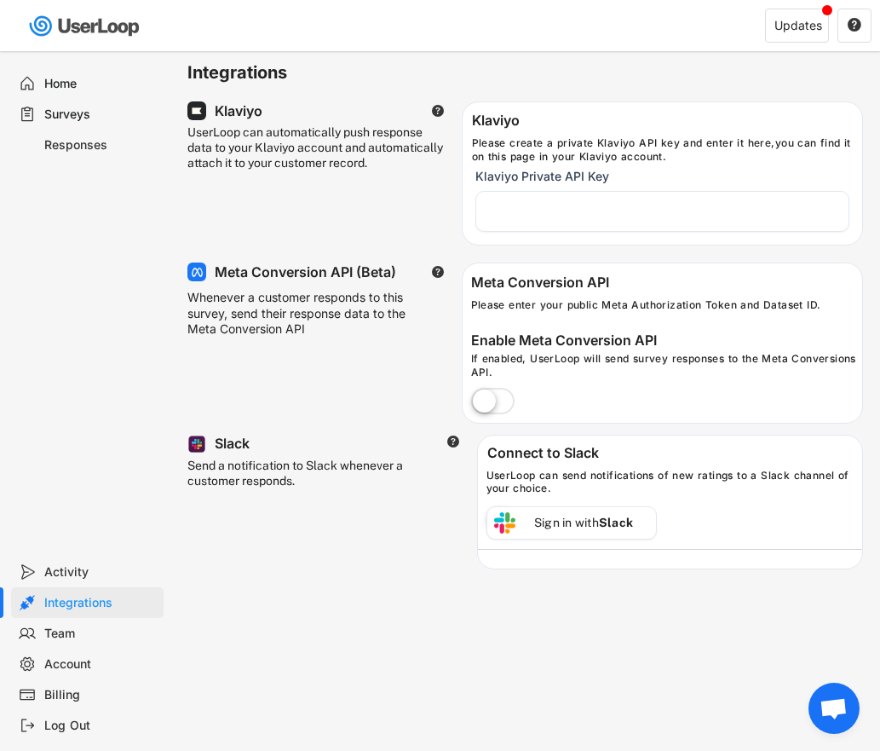
click at [83, 107] on div "Surveys" at bounding box center [100, 115] width 113 height 16
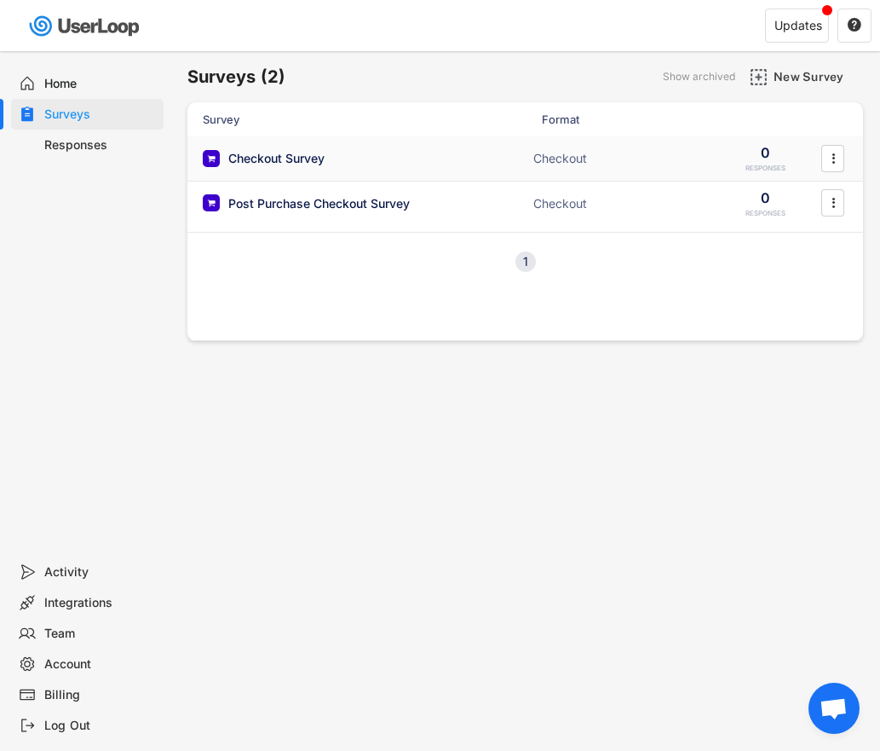
click at [331, 152] on div "Checkout Survey" at bounding box center [363, 158] width 320 height 17
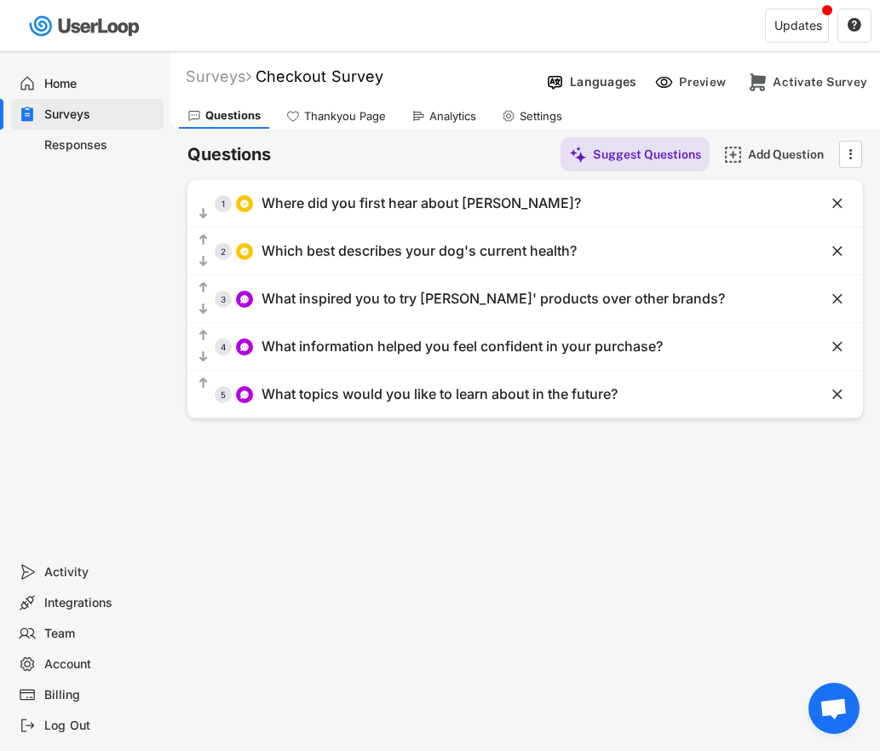
click at [534, 113] on div "Settings" at bounding box center [541, 116] width 43 height 14
select select
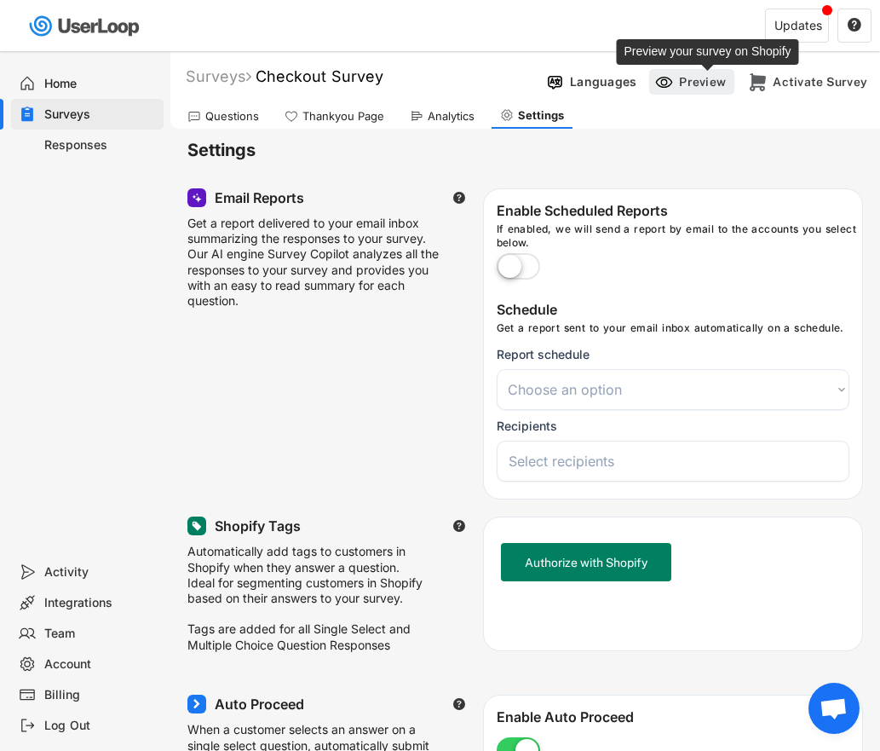
click at [685, 84] on div "Preview" at bounding box center [704, 81] width 51 height 15
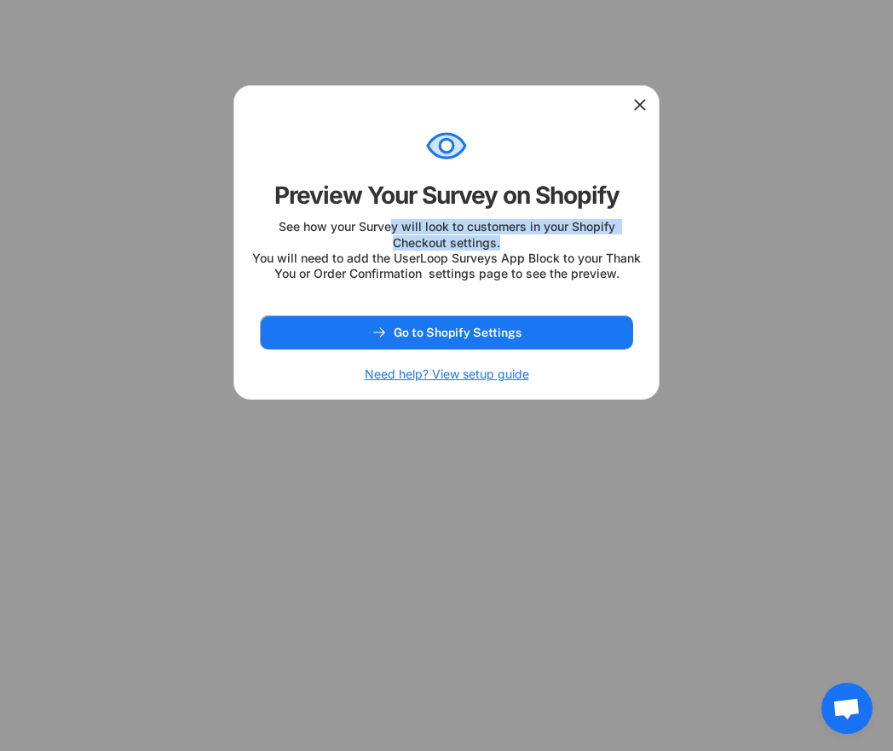
drag, startPoint x: 394, startPoint y: 226, endPoint x: 615, endPoint y: 238, distance: 221.1
click at [615, 238] on div "See how your Survey will look to customers in your Shopify Checkout settings. Y…" at bounding box center [446, 250] width 390 height 62
click at [580, 246] on div "See how your Survey will look to customers in your Shopify Checkout settings. Y…" at bounding box center [446, 250] width 390 height 62
drag, startPoint x: 408, startPoint y: 274, endPoint x: 591, endPoint y: 277, distance: 183.3
click at [591, 277] on div "See how your Survey will look to customers in your Shopify Checkout settings. Y…" at bounding box center [446, 250] width 390 height 62
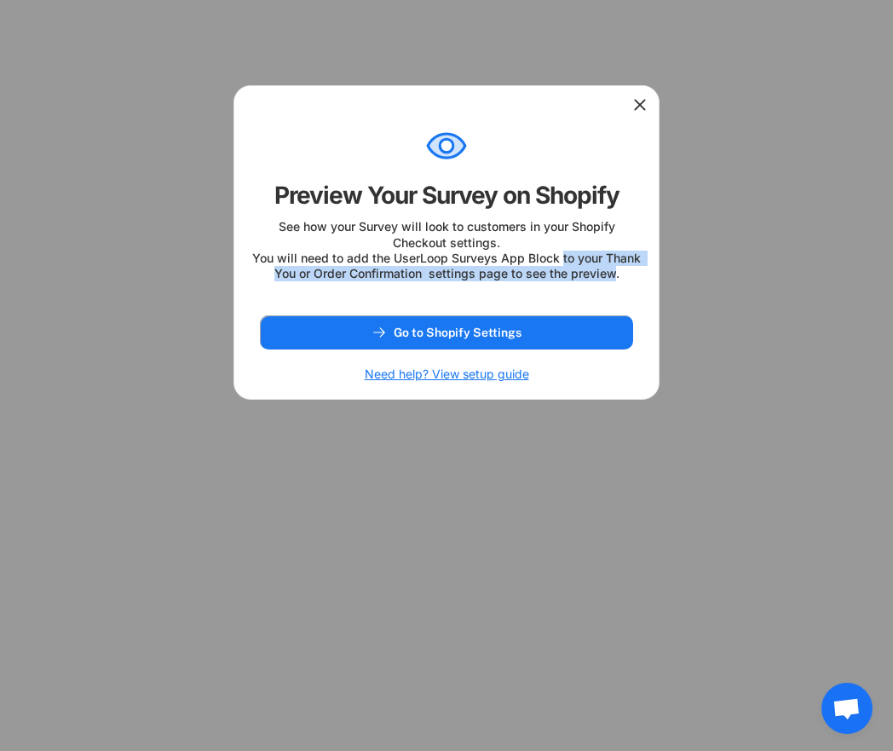
drag, startPoint x: 563, startPoint y: 274, endPoint x: 618, endPoint y: 286, distance: 56.5
click at [616, 281] on div "See how your Survey will look to customers in your Shopify Checkout settings. Y…" at bounding box center [446, 250] width 390 height 62
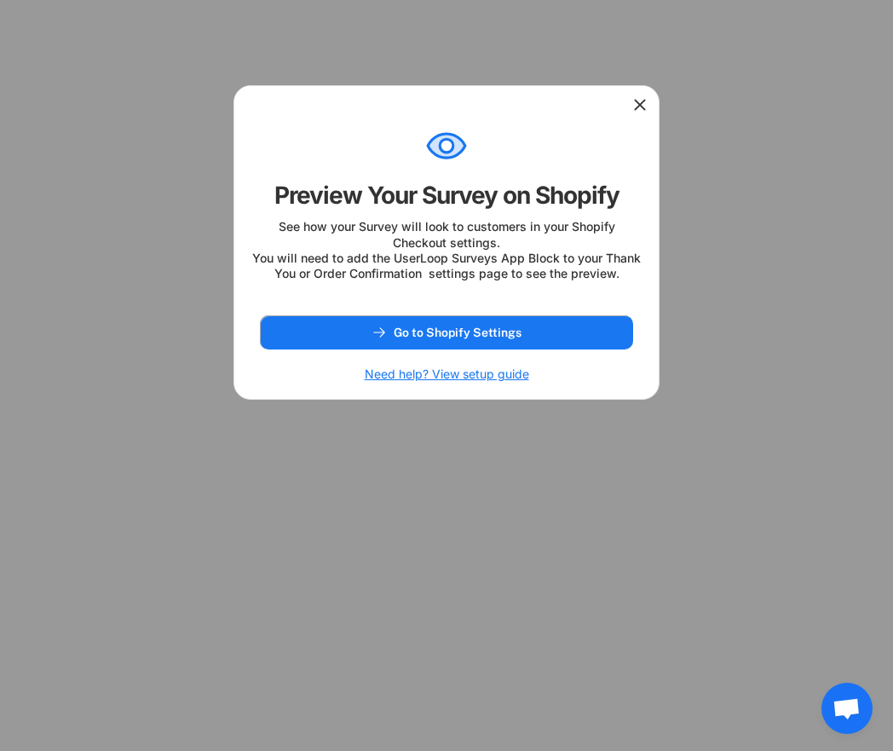
click at [621, 281] on div "See how your Survey will look to customers in your Shopify Checkout settings. Y…" at bounding box center [446, 250] width 390 height 62
drag, startPoint x: 480, startPoint y: 287, endPoint x: 625, endPoint y: 294, distance: 145.0
click at [625, 281] on div "See how your Survey will look to customers in your Shopify Checkout settings. Y…" at bounding box center [446, 250] width 390 height 62
click at [497, 382] on h6 "Need help? View setup guide" at bounding box center [447, 373] width 164 height 15
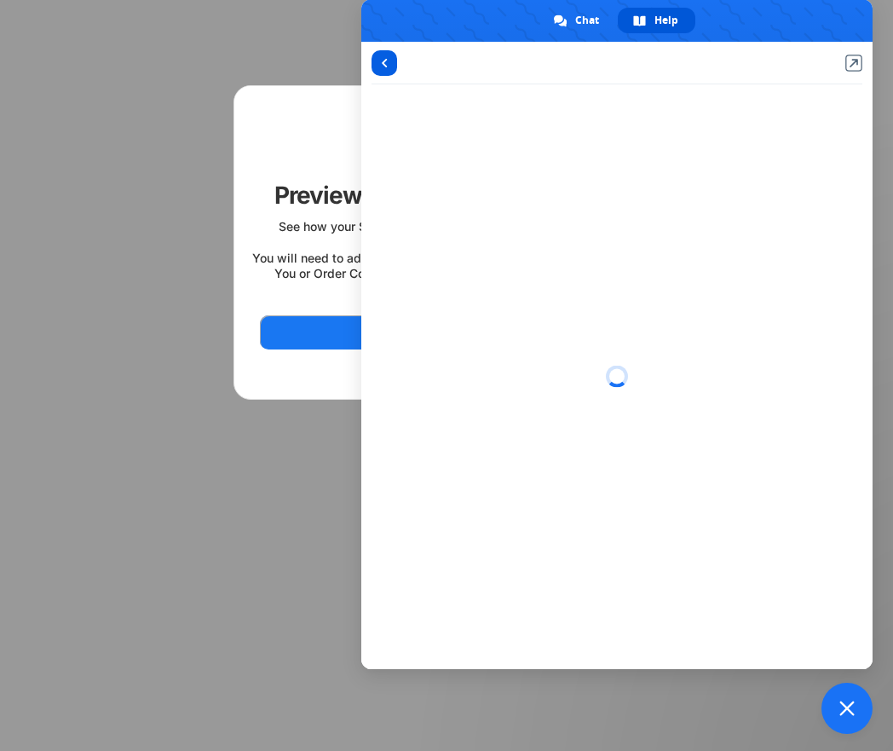
click at [383, 61] on span "Return to articles" at bounding box center [385, 63] width 6 height 9
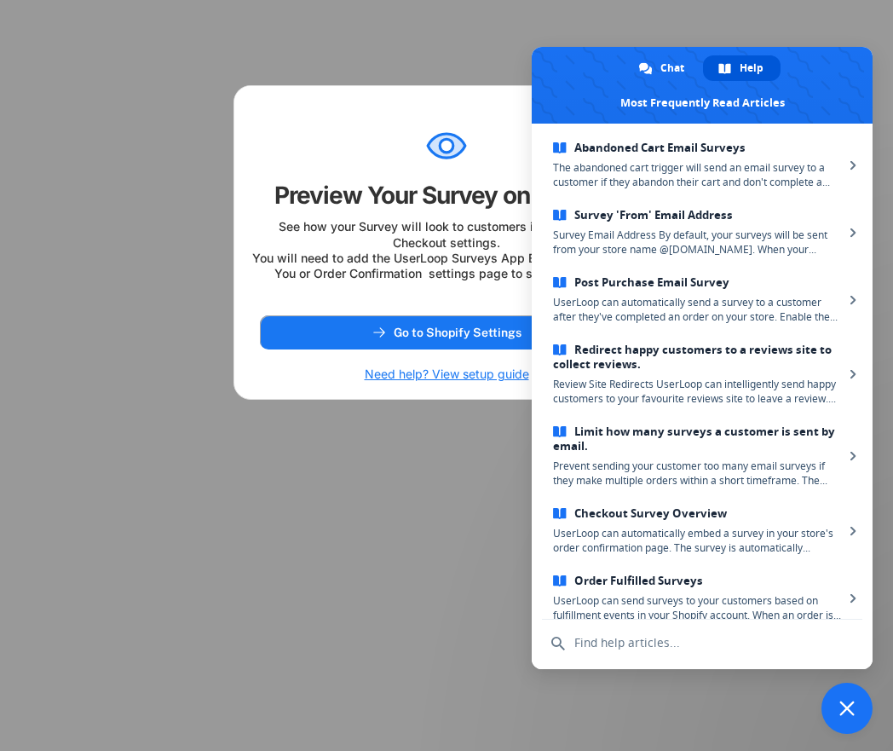
click at [851, 718] on span "Close chat" at bounding box center [847, 708] width 51 height 51
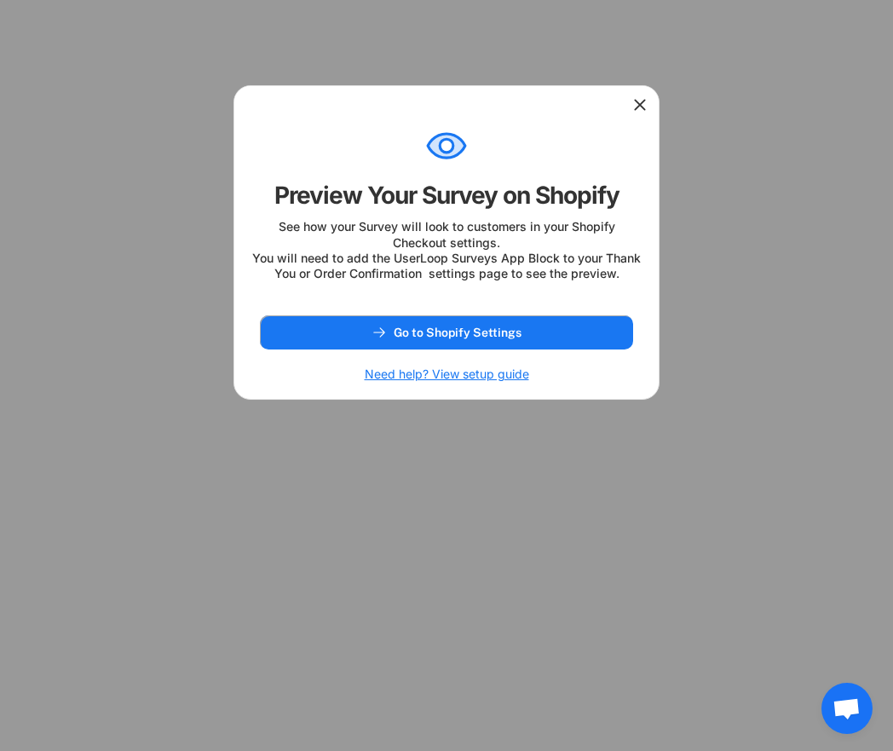
click at [436, 382] on h6 "Need help? View setup guide" at bounding box center [447, 373] width 164 height 15
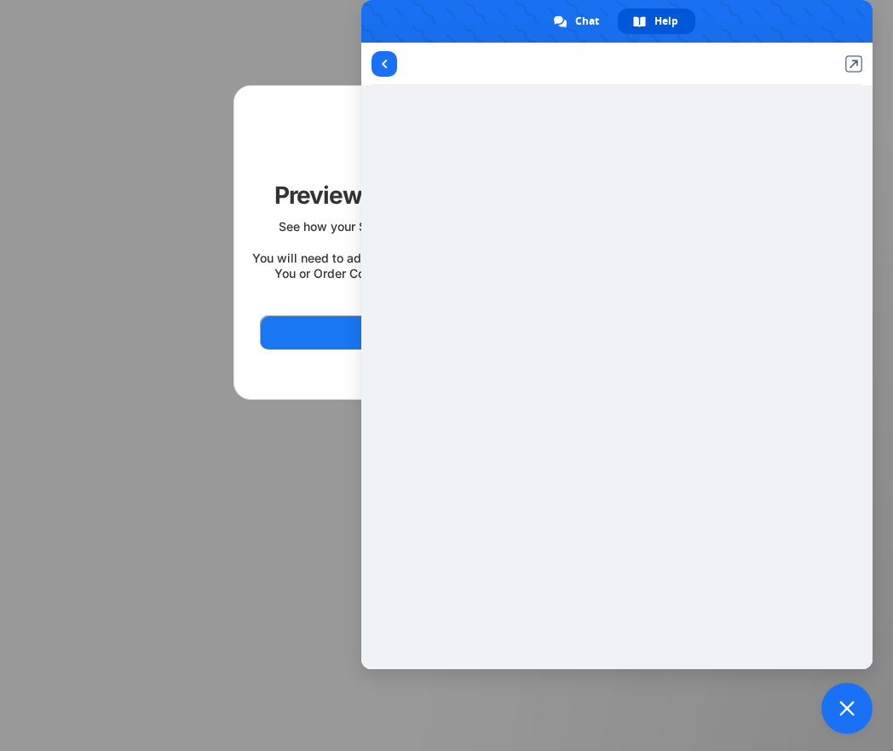
click at [297, 511] on div at bounding box center [446, 375] width 893 height 751
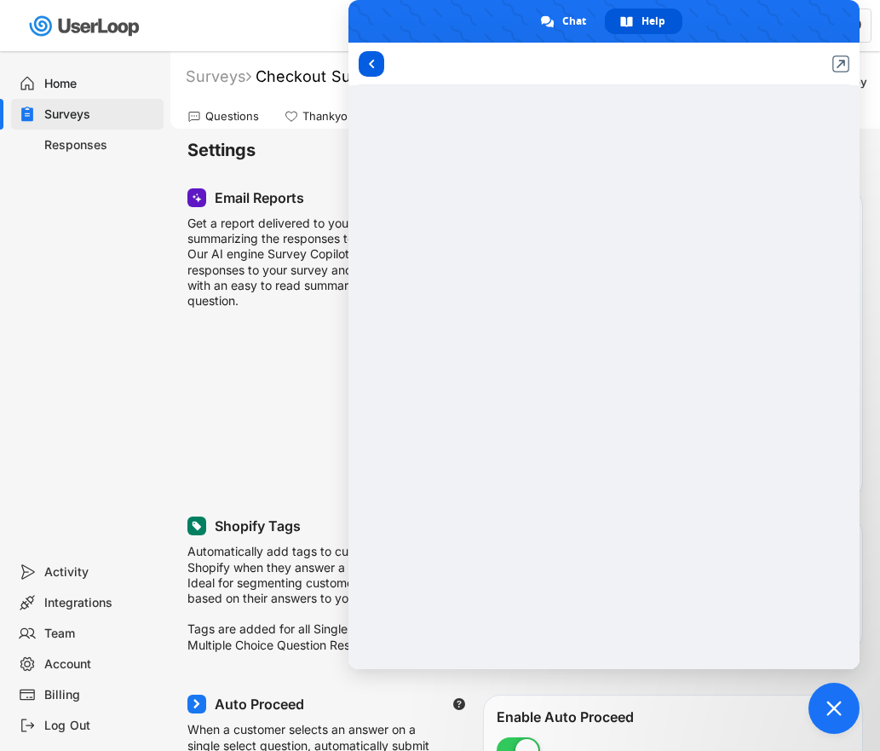
click at [378, 64] on span "Return to articles" at bounding box center [372, 64] width 26 height 26
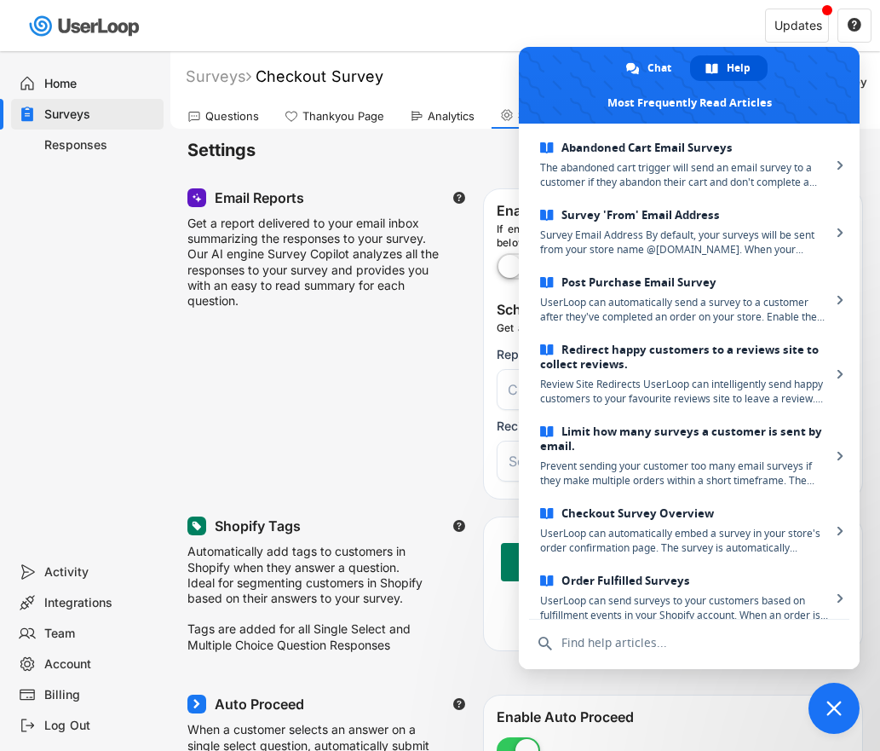
click at [836, 702] on span "Close chat" at bounding box center [834, 708] width 15 height 15
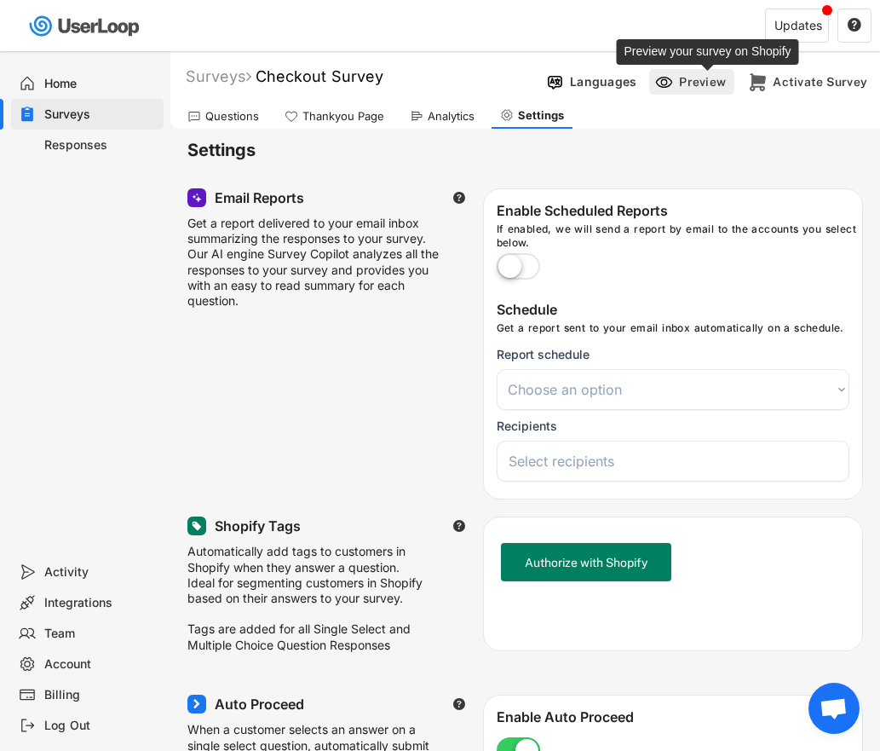
click at [720, 89] on div "Preview" at bounding box center [704, 81] width 51 height 17
